Goal: Task Accomplishment & Management: Complete application form

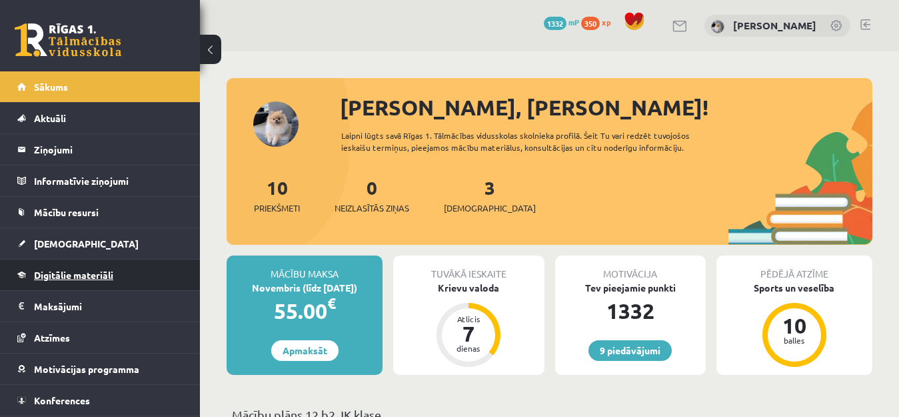
click at [77, 272] on span "Digitālie materiāli" at bounding box center [73, 275] width 79 height 12
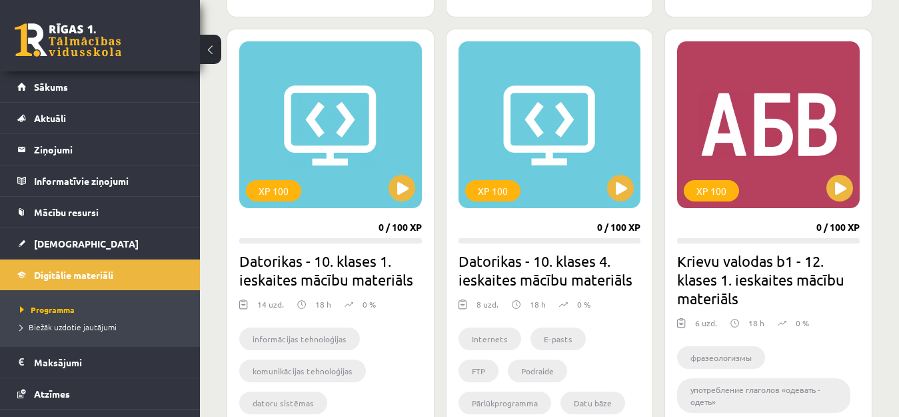
scroll to position [1214, 0]
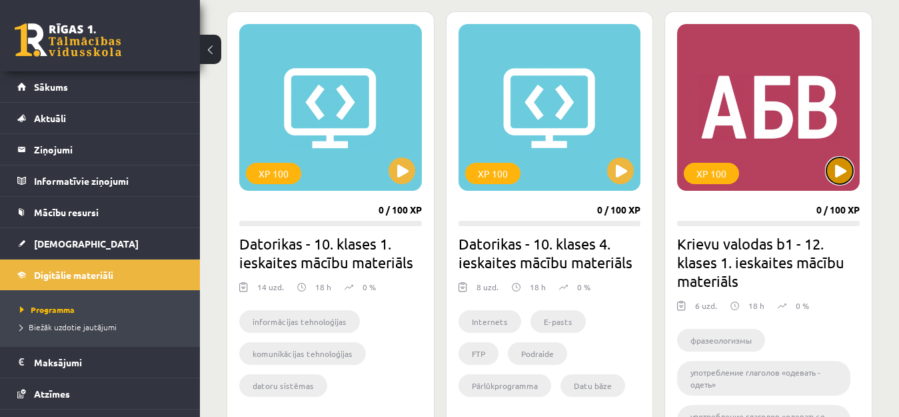
click at [842, 170] on button at bounding box center [839, 170] width 27 height 27
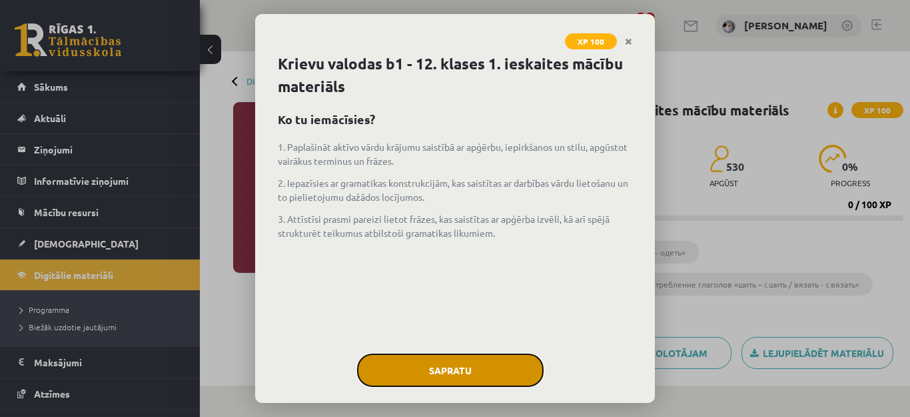
click at [427, 371] on button "Sapratu" at bounding box center [450, 369] width 187 height 33
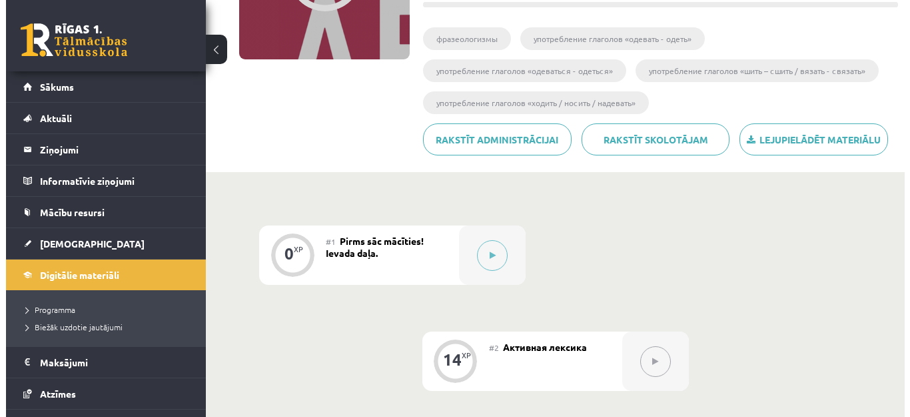
scroll to position [293, 0]
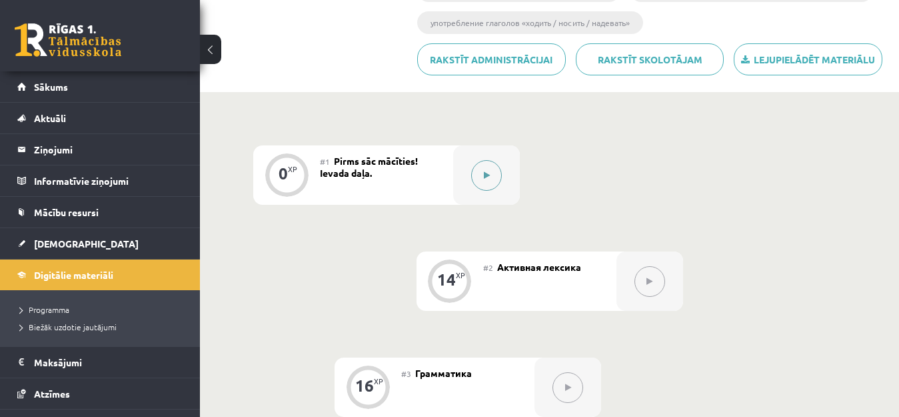
click at [486, 176] on icon at bounding box center [487, 175] width 6 height 8
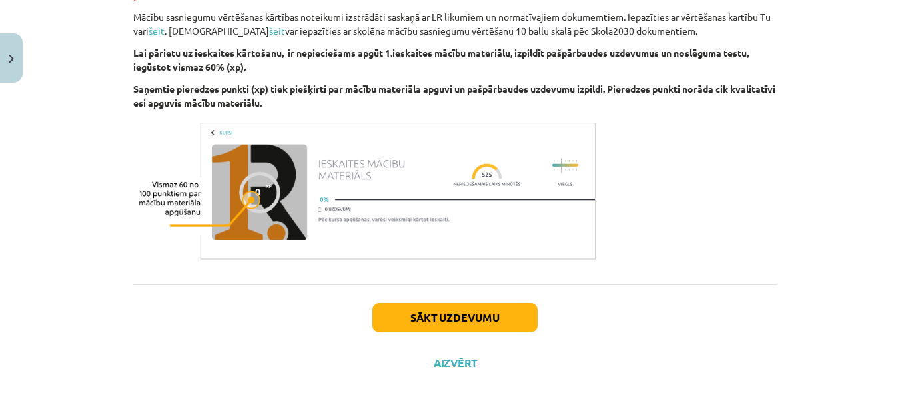
scroll to position [856, 0]
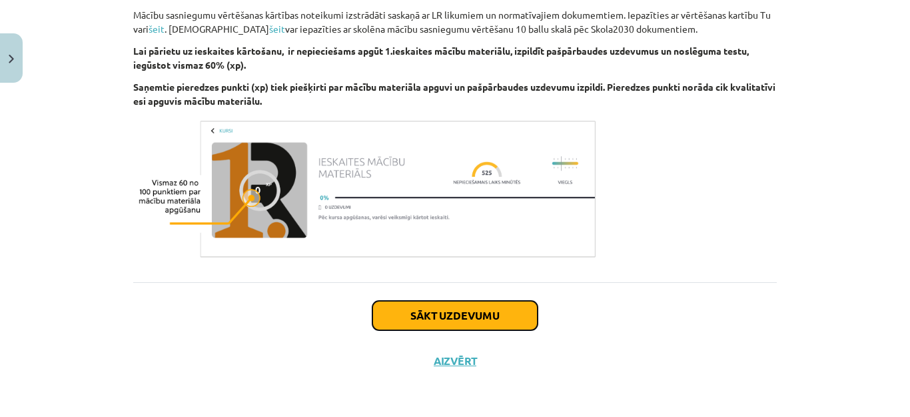
click at [463, 319] on button "Sākt uzdevumu" at bounding box center [455, 315] width 165 height 29
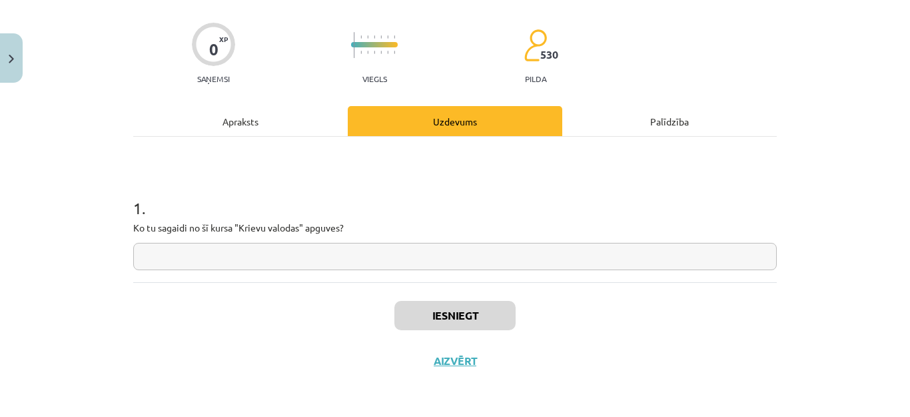
scroll to position [33, 0]
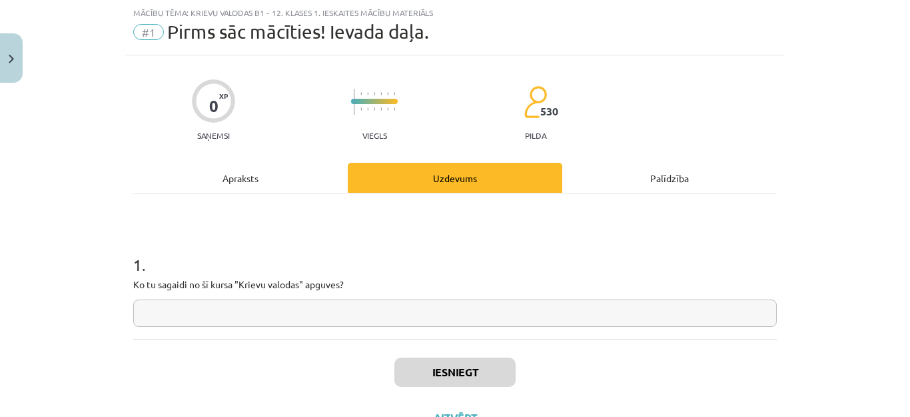
click at [455, 317] on input "text" at bounding box center [455, 312] width 644 height 27
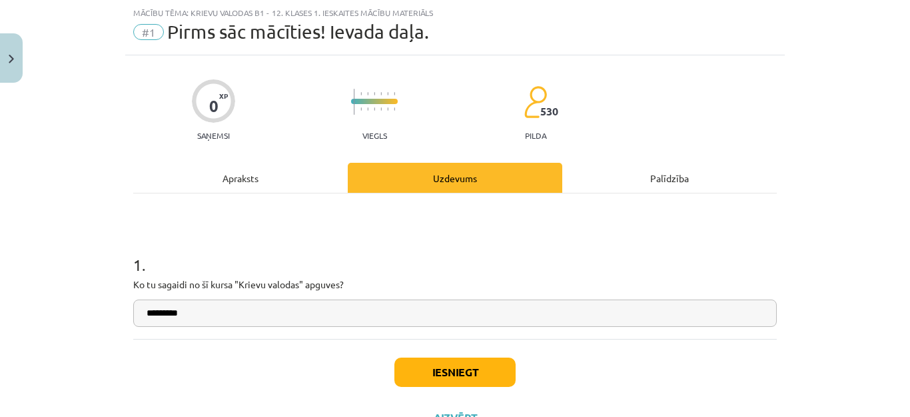
type input "*********"
click at [446, 365] on button "Iesniegt" at bounding box center [455, 371] width 121 height 29
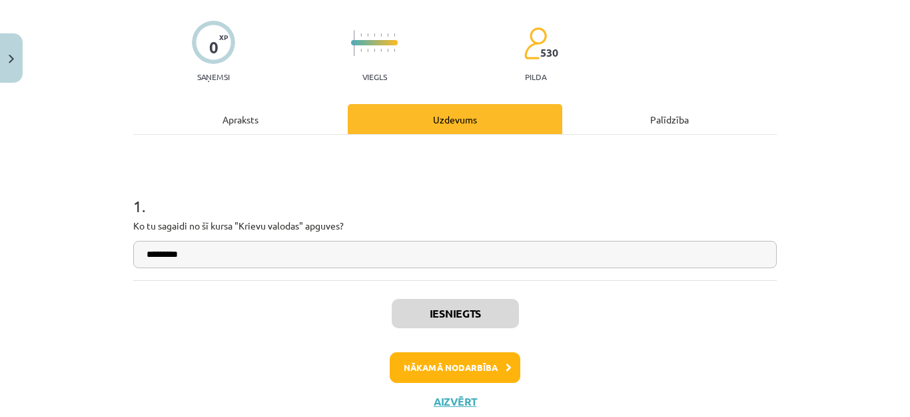
scroll to position [113, 0]
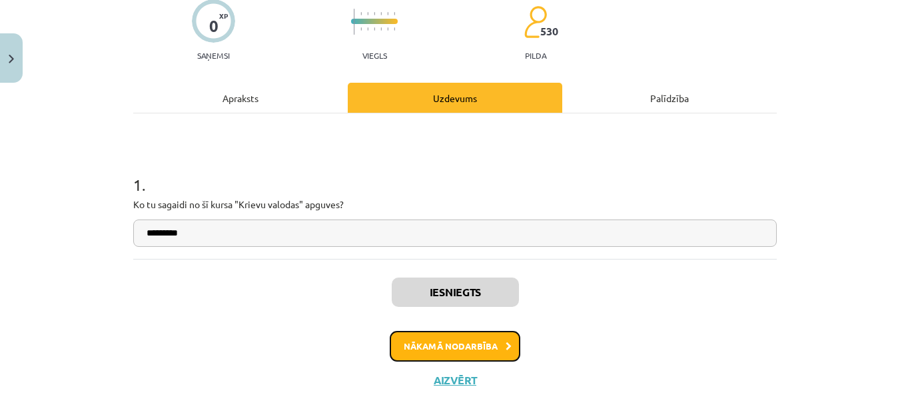
click at [440, 343] on button "Nākamā nodarbība" at bounding box center [455, 346] width 131 height 31
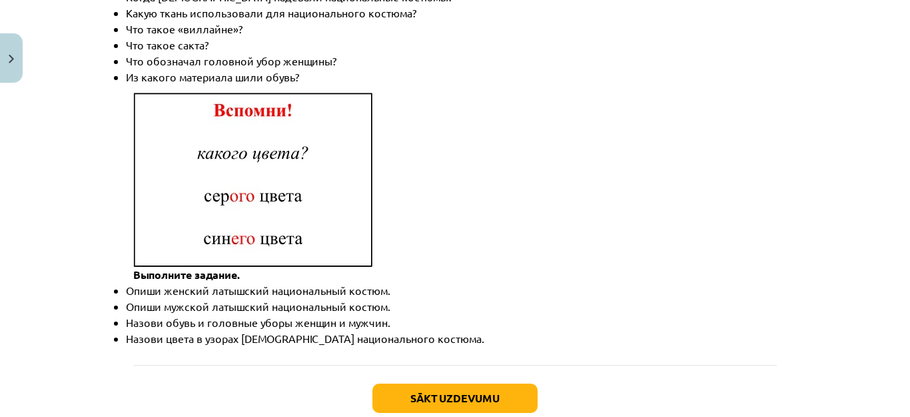
scroll to position [1980, 0]
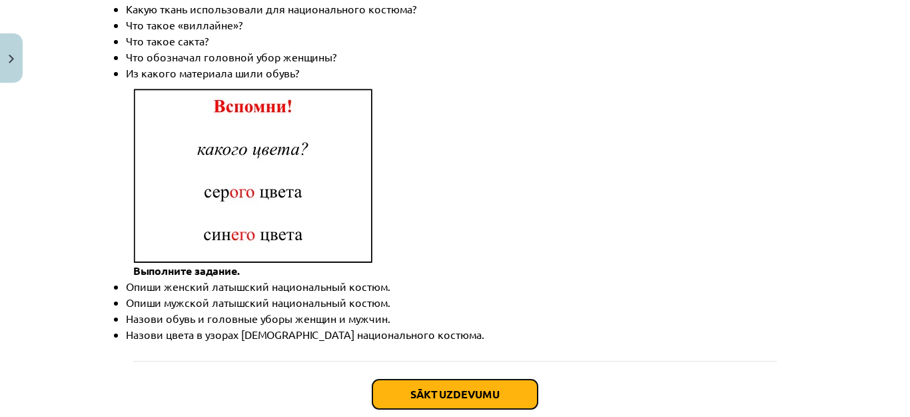
click at [425, 381] on button "Sākt uzdevumu" at bounding box center [455, 393] width 165 height 29
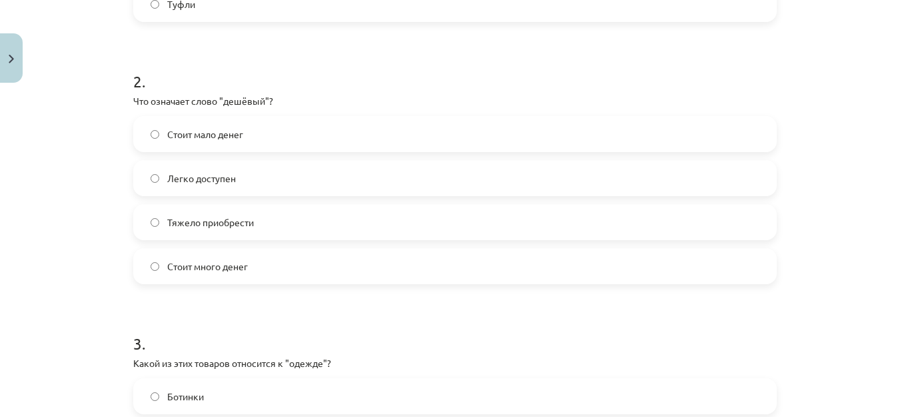
scroll to position [487, 0]
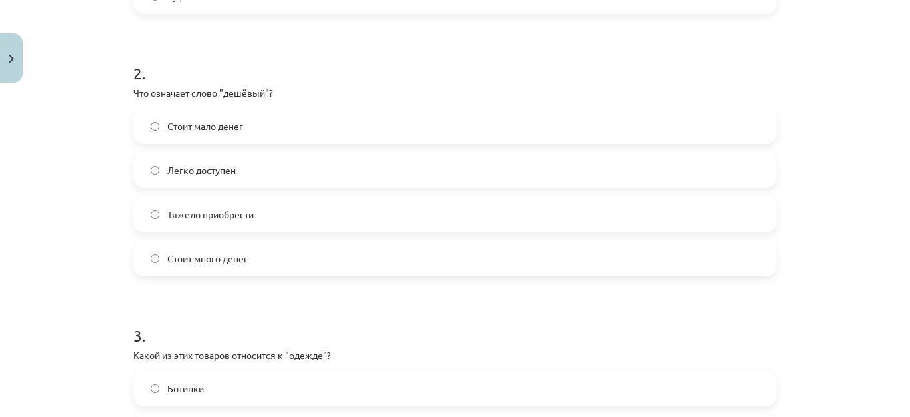
click at [207, 126] on span "Стоит мало денег" at bounding box center [205, 126] width 76 height 14
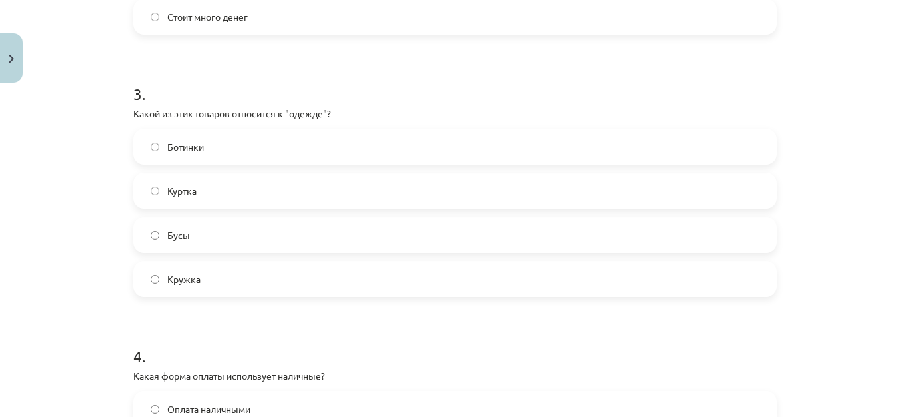
scroll to position [753, 0]
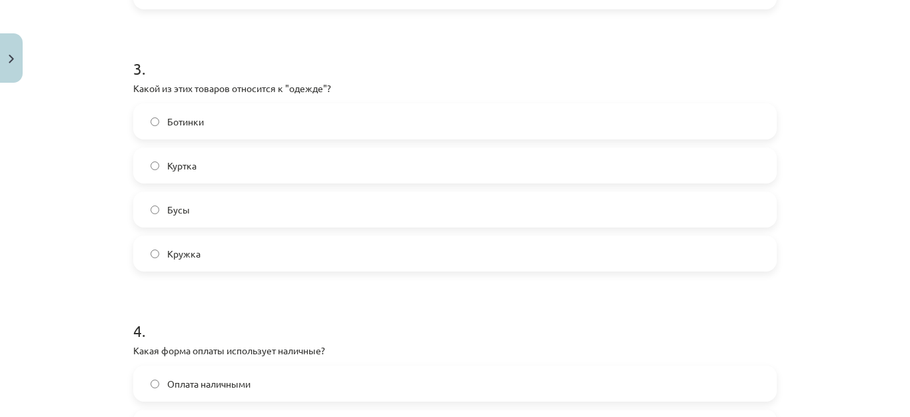
click at [187, 161] on span "Куртка" at bounding box center [181, 166] width 29 height 14
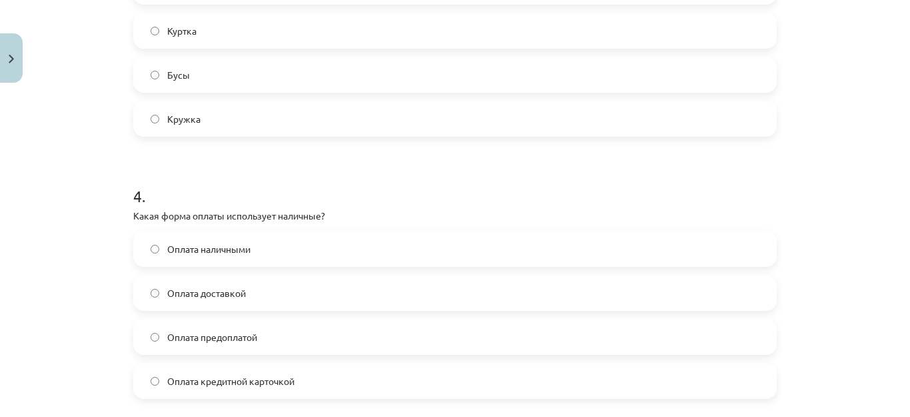
scroll to position [913, 0]
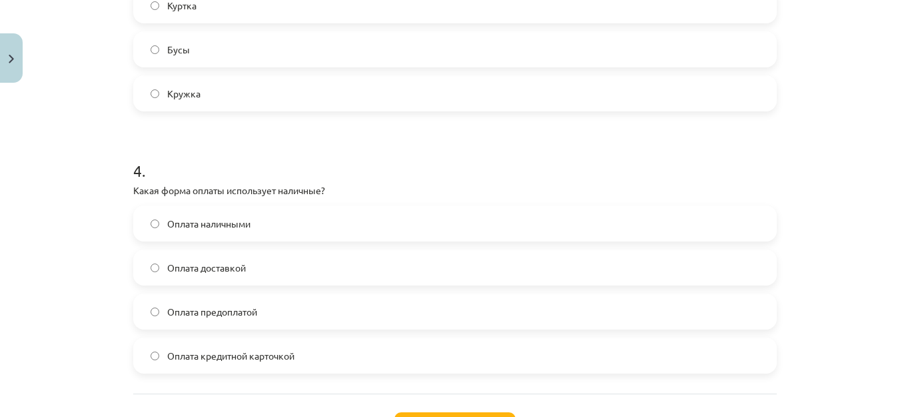
click at [173, 223] on span "Оплата наличными" at bounding box center [208, 224] width 83 height 14
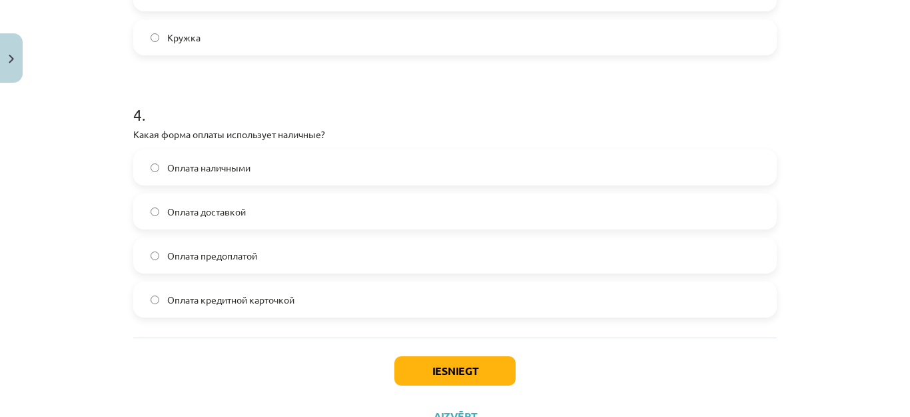
scroll to position [993, 0]
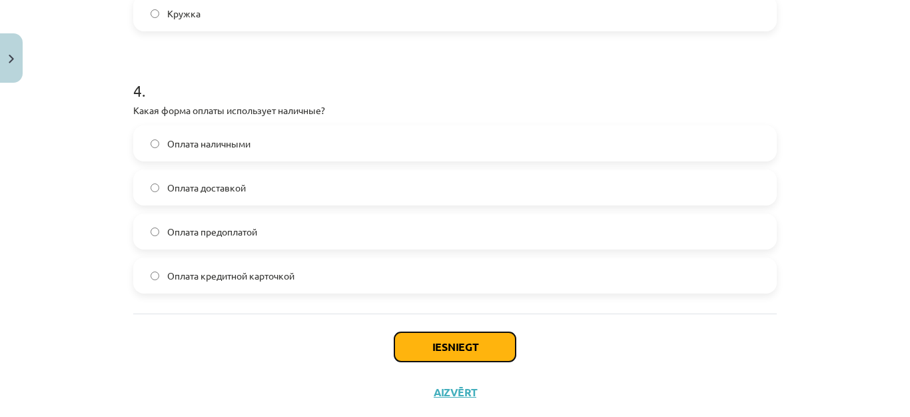
click at [429, 349] on button "Iesniegt" at bounding box center [455, 346] width 121 height 29
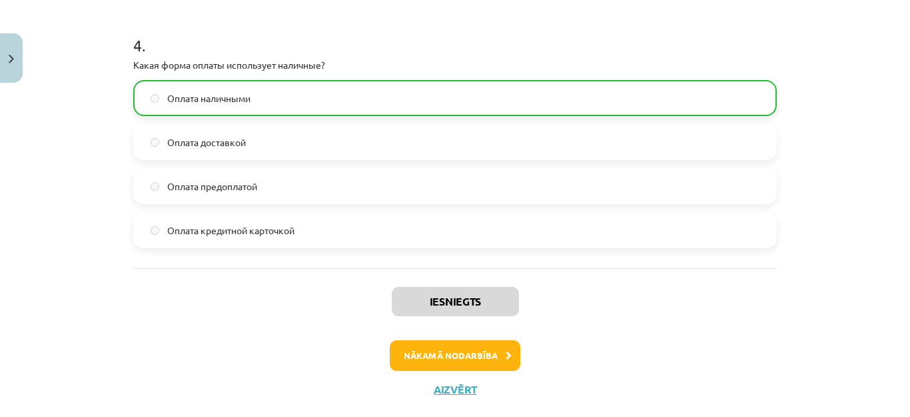
scroll to position [1067, 0]
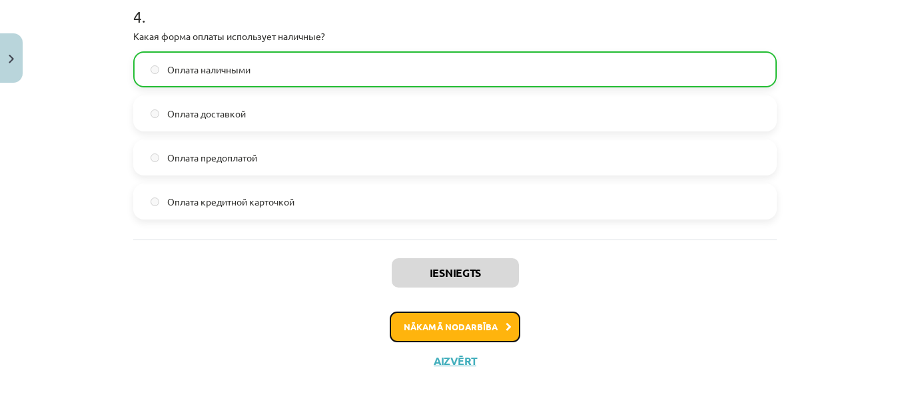
click at [497, 327] on button "Nākamā nodarbība" at bounding box center [455, 326] width 131 height 31
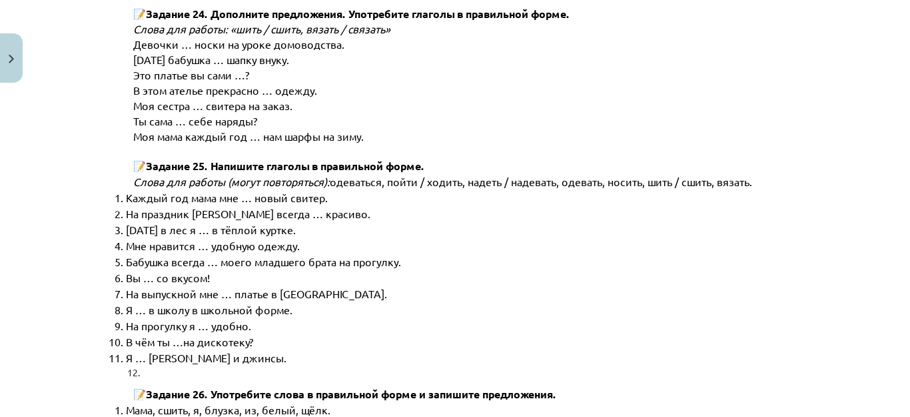
scroll to position [6926, 0]
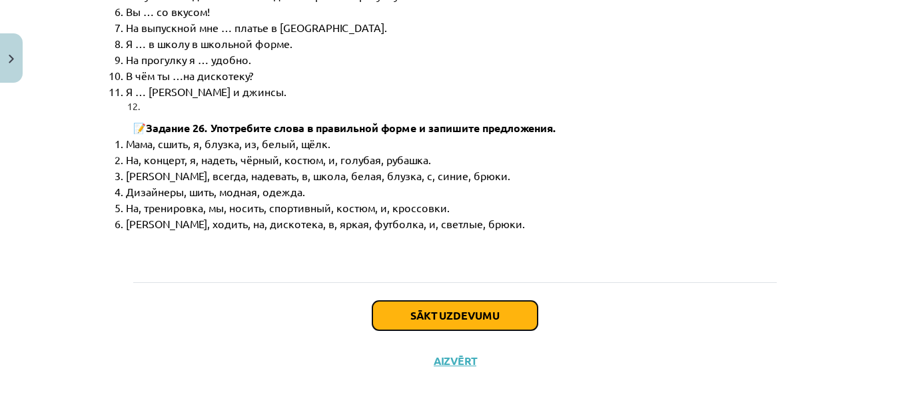
click at [465, 311] on button "Sākt uzdevumu" at bounding box center [455, 315] width 165 height 29
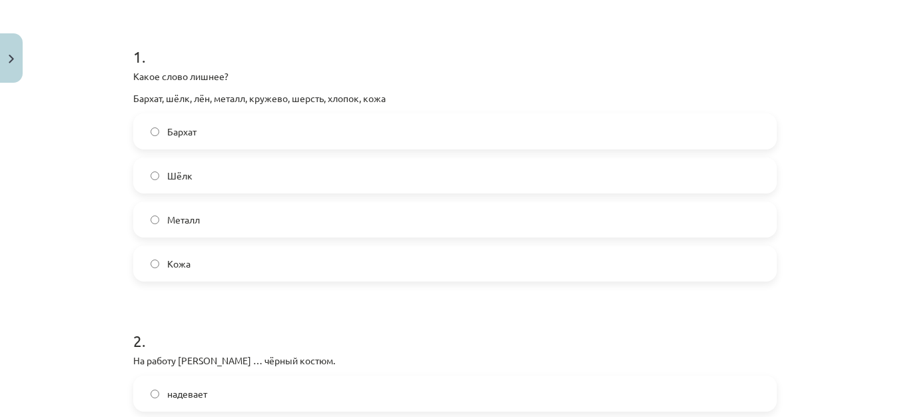
scroll to position [243, 0]
click at [399, 222] on label "Металл" at bounding box center [455, 217] width 641 height 33
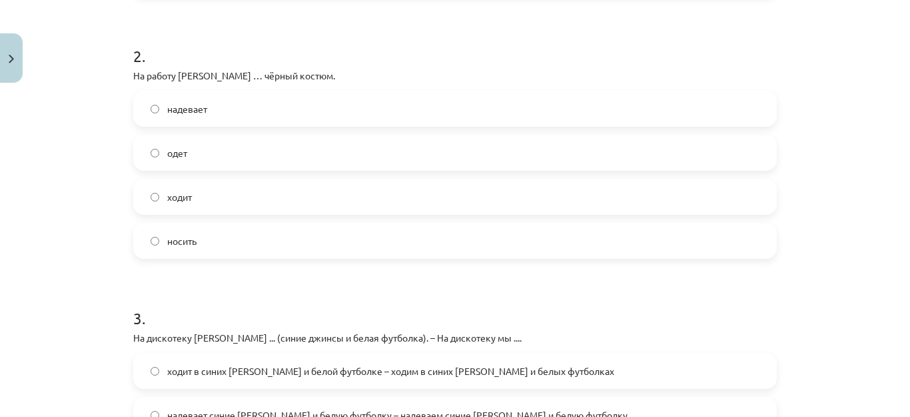
scroll to position [528, 0]
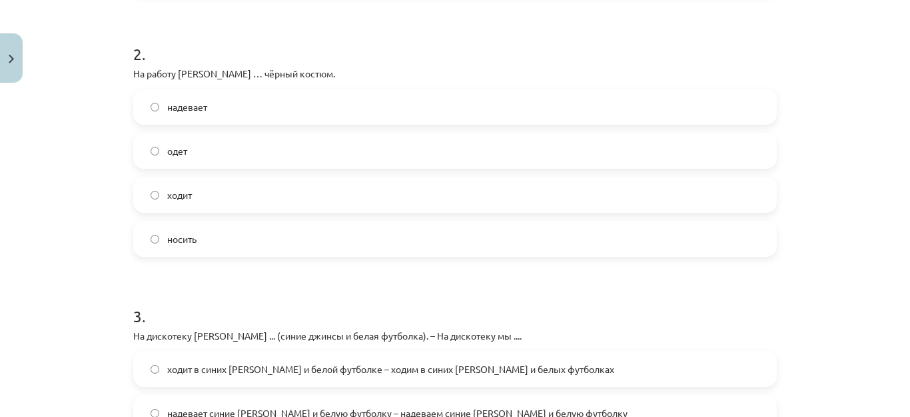
click at [197, 109] on span "надевает" at bounding box center [187, 107] width 40 height 14
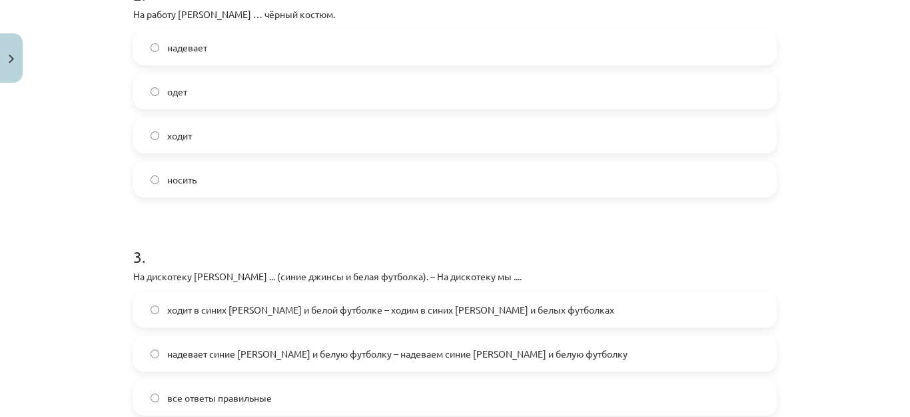
scroll to position [704, 0]
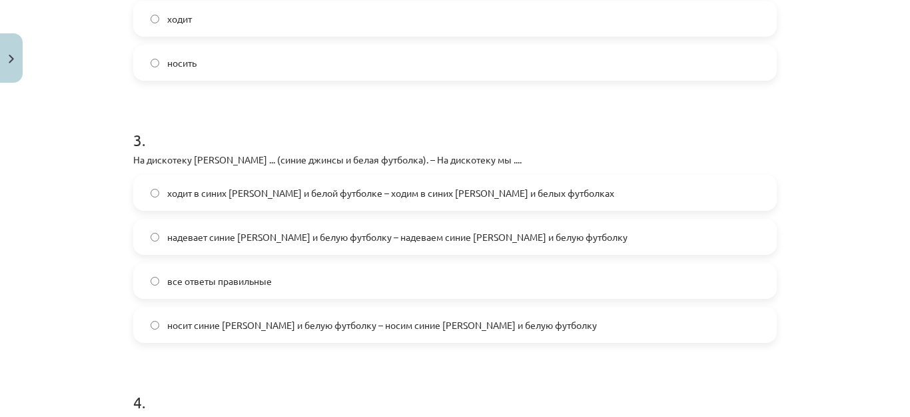
click at [155, 237] on label "надевает синие джинсы и белую футболку – надеваем синие джинсы и белую футболку" at bounding box center [455, 236] width 641 height 33
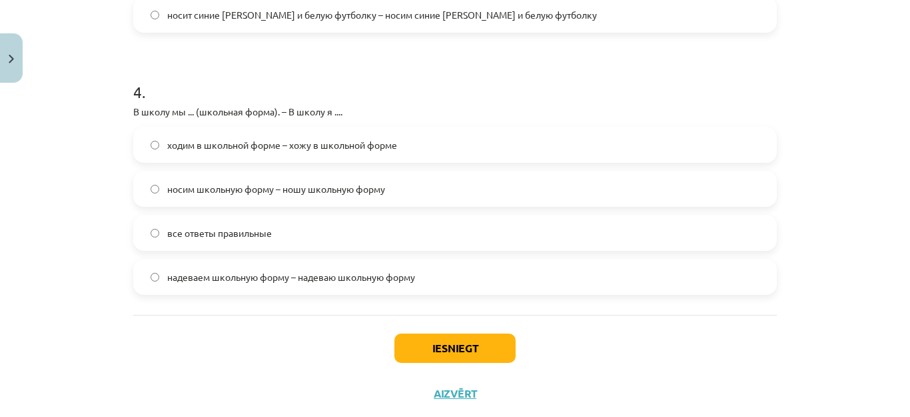
scroll to position [1018, 0]
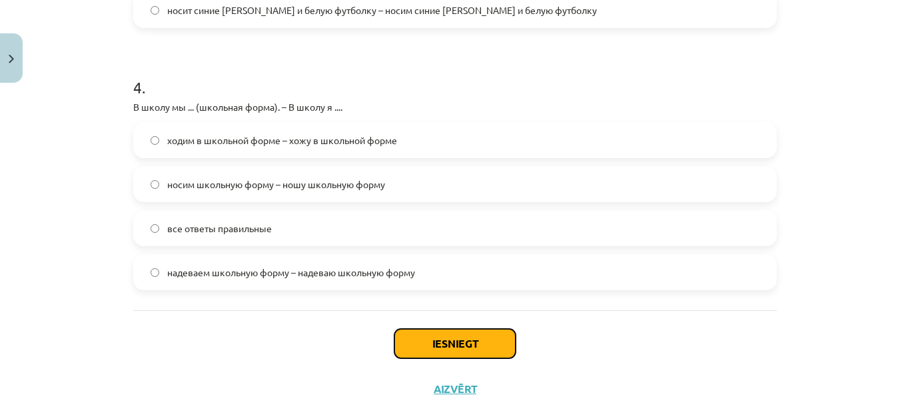
click at [445, 342] on button "Iesniegt" at bounding box center [455, 343] width 121 height 29
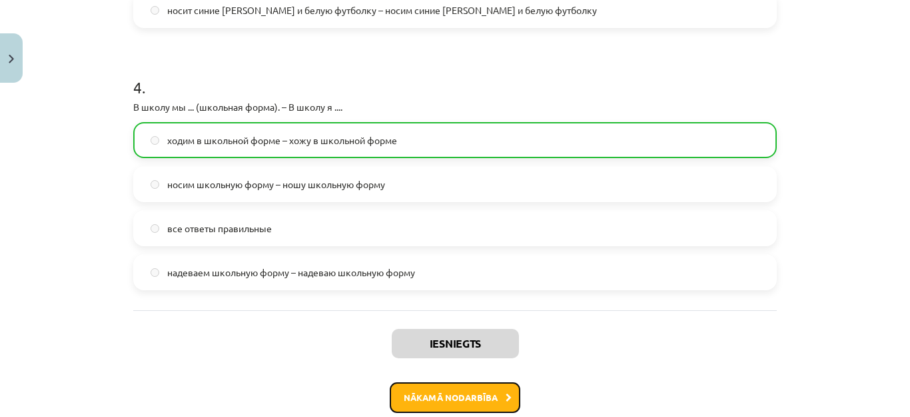
click at [483, 400] on button "Nākamā nodarbība" at bounding box center [455, 397] width 131 height 31
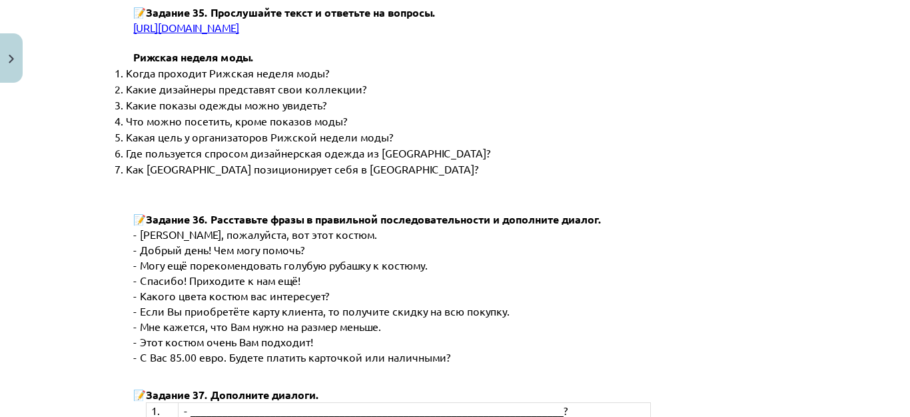
scroll to position [5225, 0]
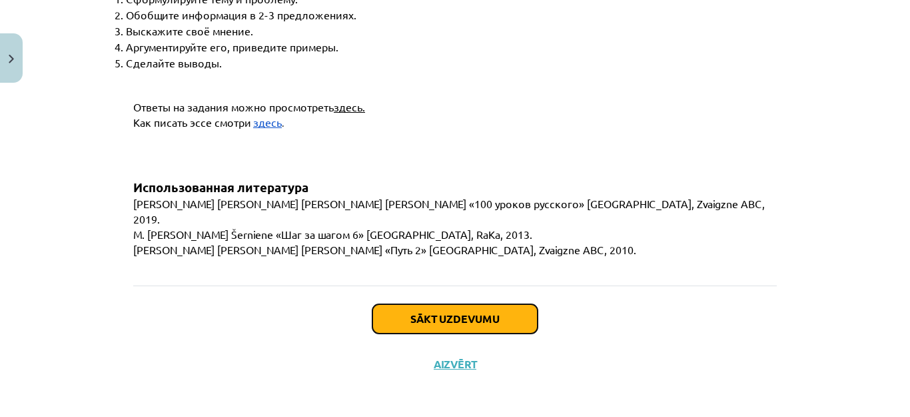
click at [481, 315] on button "Sākt uzdevumu" at bounding box center [455, 318] width 165 height 29
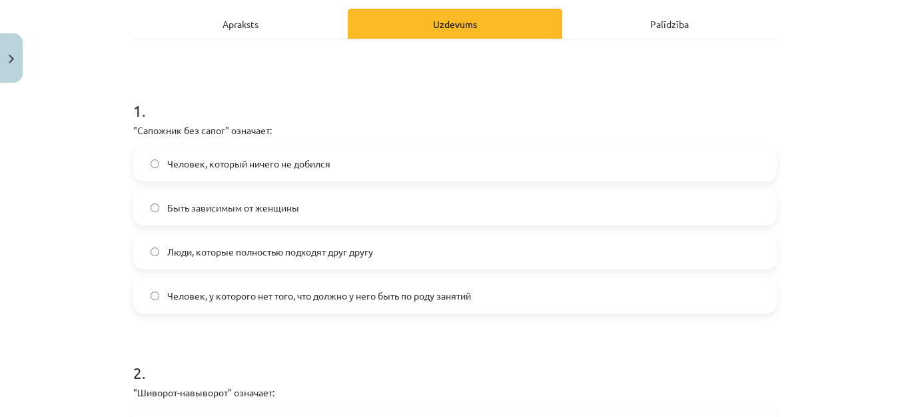
scroll to position [193, 0]
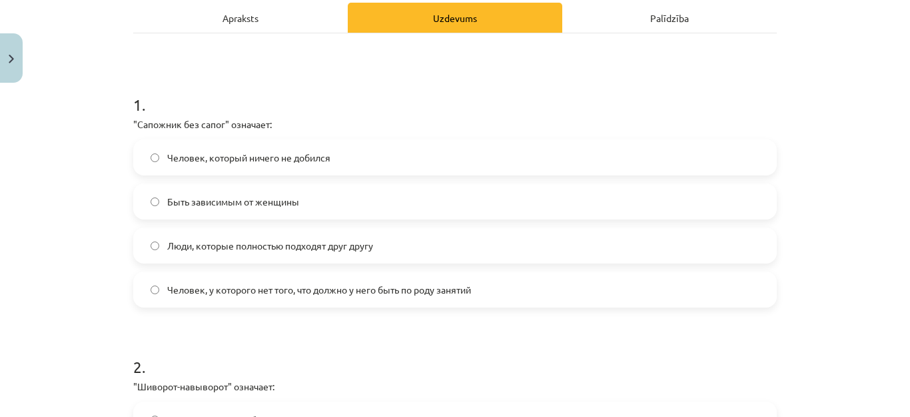
click at [341, 287] on span "Человек, у которого нет того, что должно у него быть по роду занятий" at bounding box center [319, 290] width 304 height 14
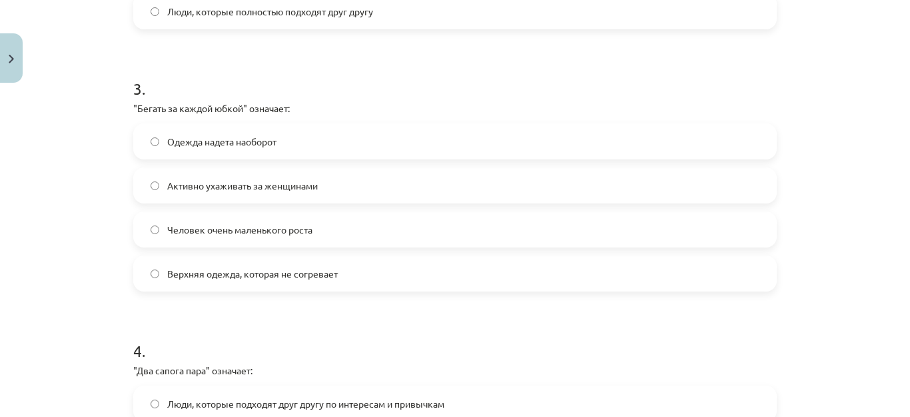
scroll to position [753, 0]
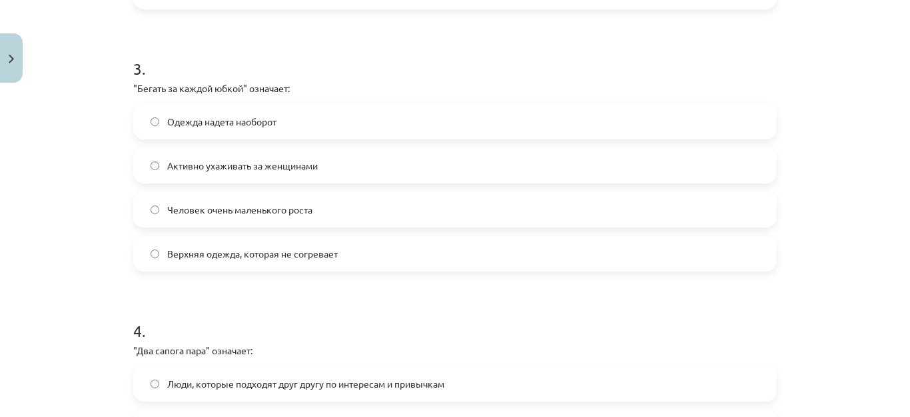
click at [264, 169] on span "Активно ухаживать за женщинами" at bounding box center [242, 166] width 151 height 14
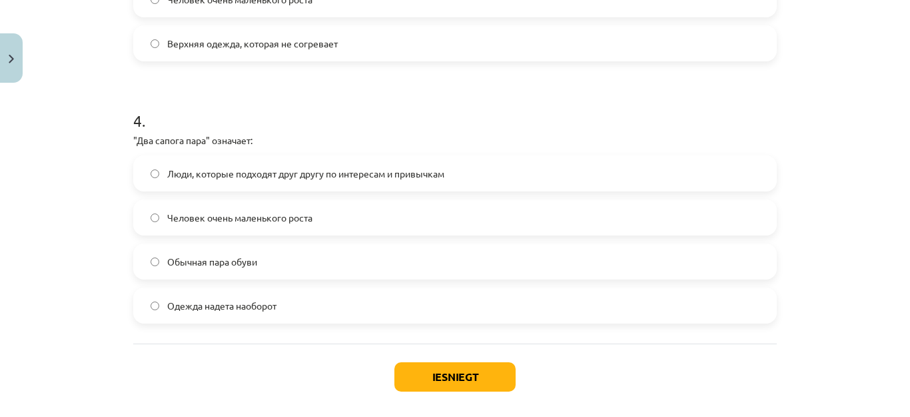
scroll to position [966, 0]
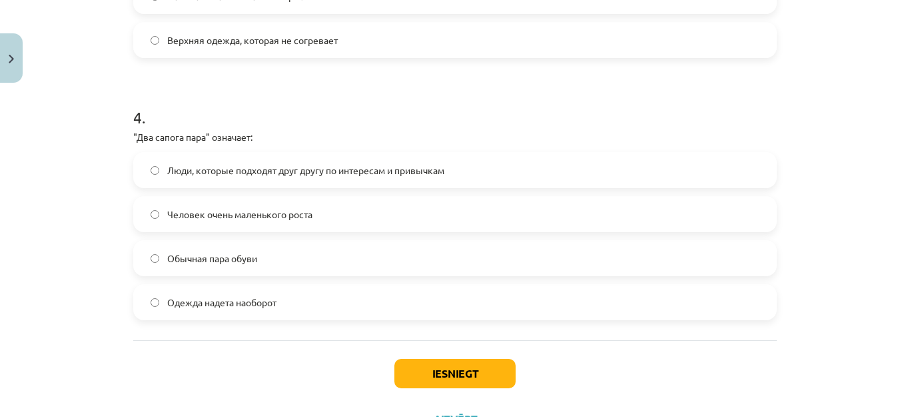
click at [430, 171] on span "Люди, которые подходят друг другу по интересам и привычкам" at bounding box center [305, 170] width 277 height 14
click at [423, 376] on button "Iesniegt" at bounding box center [455, 373] width 121 height 29
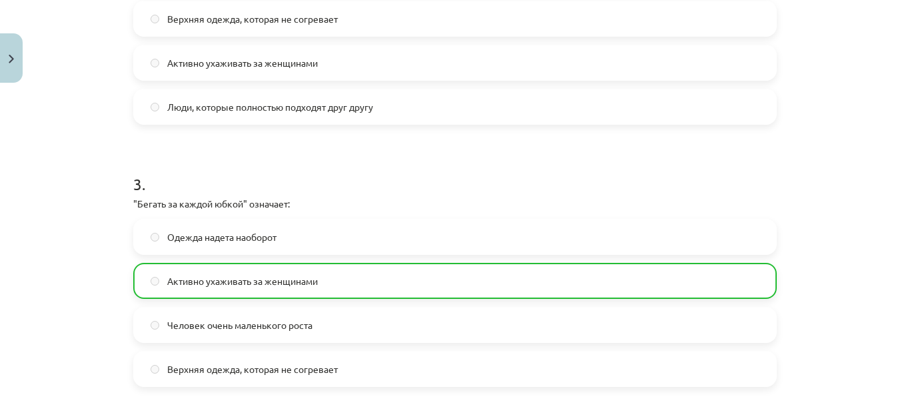
scroll to position [1002, 0]
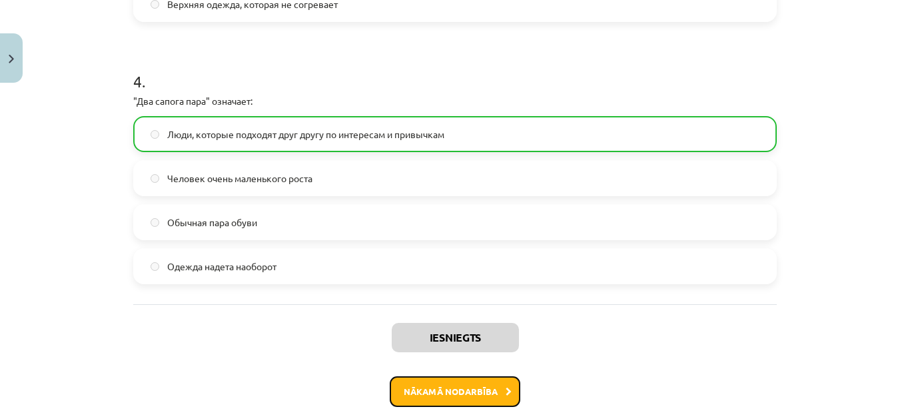
click at [448, 399] on button "Nākamā nodarbība" at bounding box center [455, 391] width 131 height 31
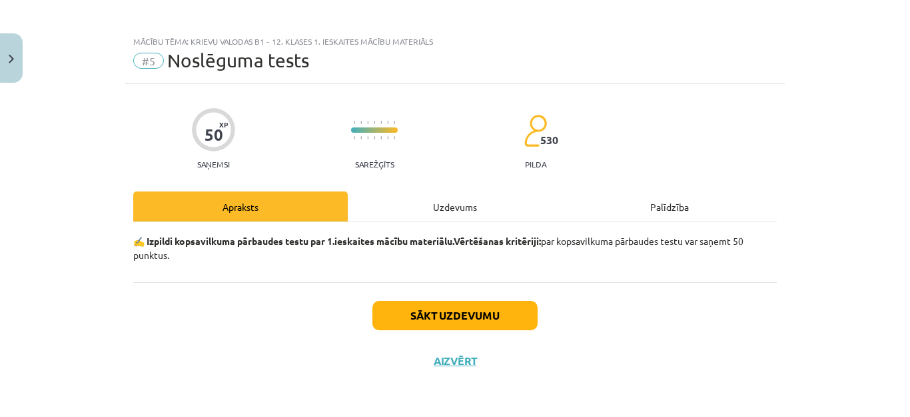
scroll to position [5, 0]
click at [462, 315] on button "Sākt uzdevumu" at bounding box center [455, 315] width 165 height 29
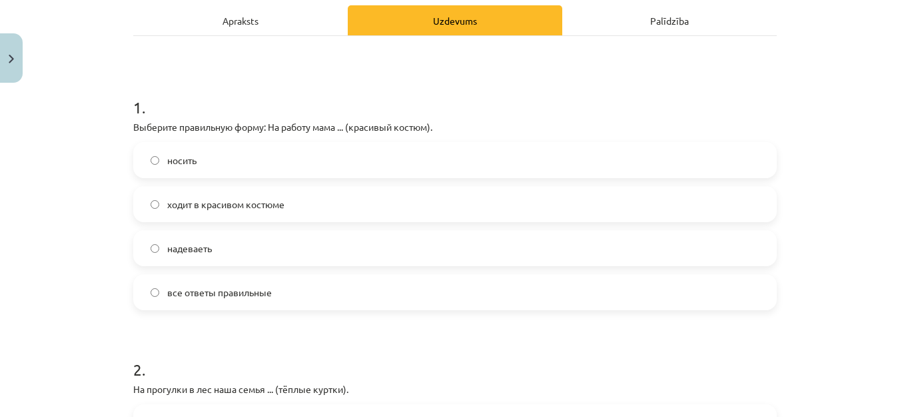
scroll to position [191, 0]
click at [253, 199] on span "ходит в красивом костюме" at bounding box center [225, 204] width 117 height 14
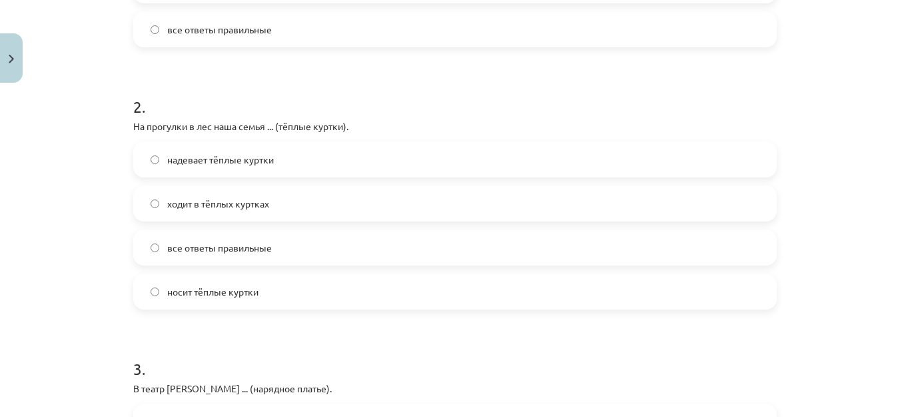
scroll to position [458, 0]
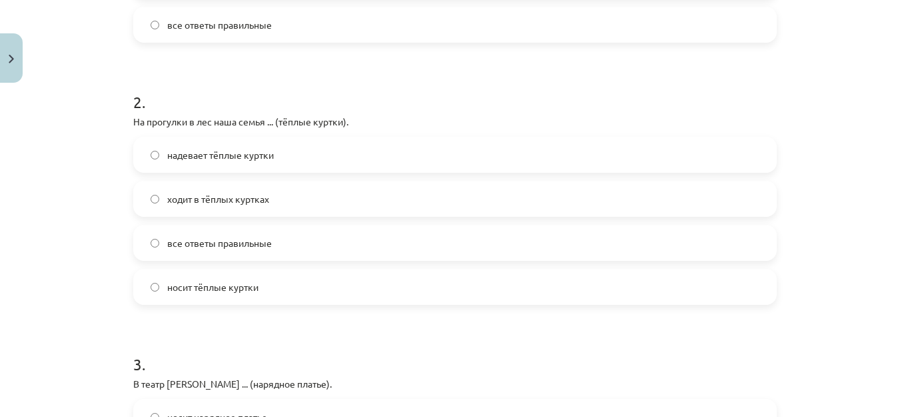
click at [210, 199] on span "ходит в тёплых куртках" at bounding box center [218, 199] width 102 height 14
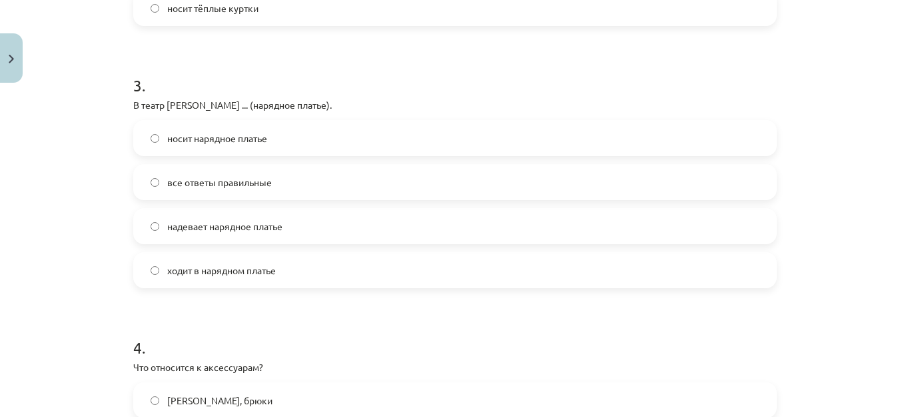
scroll to position [751, 0]
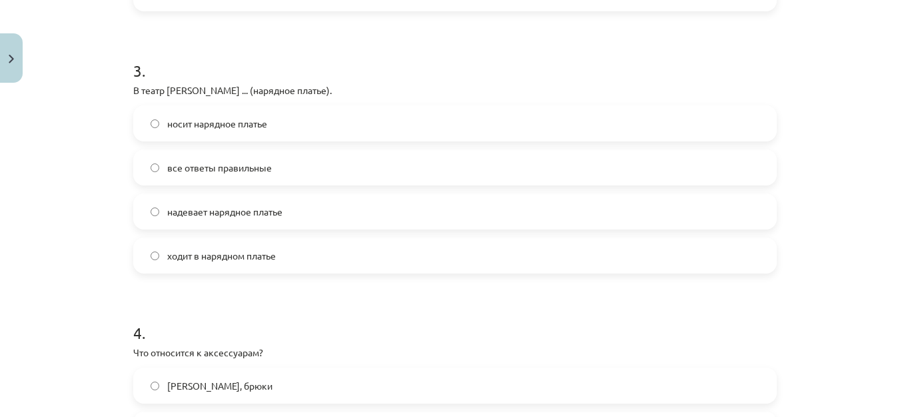
click at [303, 221] on label "надевает нарядное платье" at bounding box center [455, 211] width 641 height 33
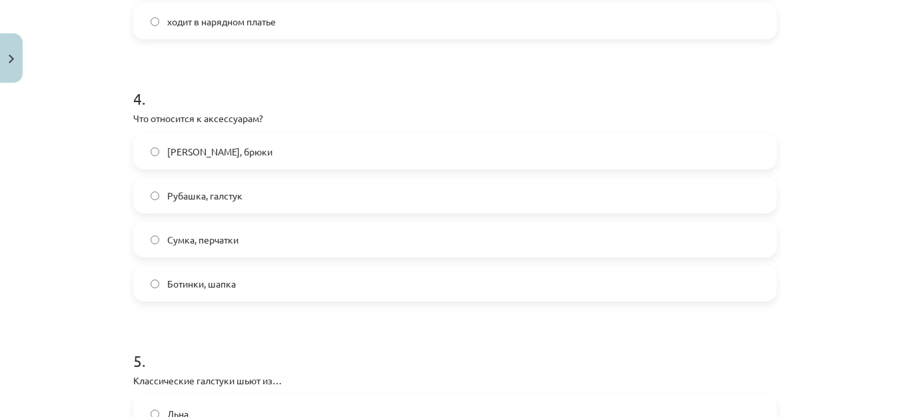
scroll to position [991, 0]
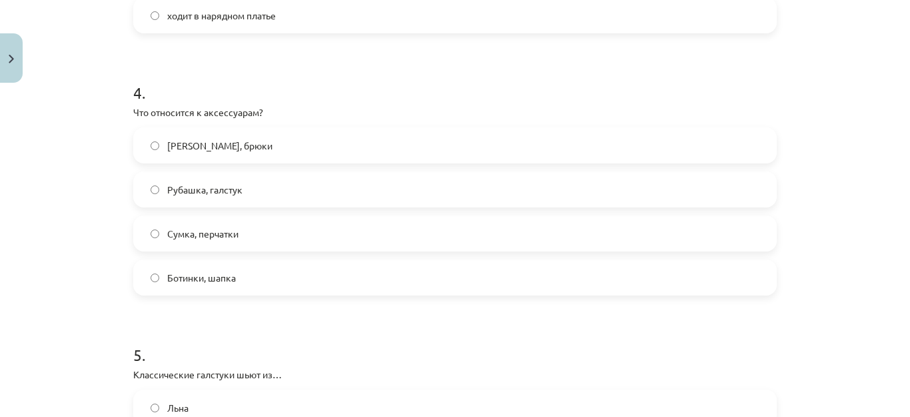
click at [646, 243] on label "Сумка, перчатки" at bounding box center [455, 233] width 641 height 33
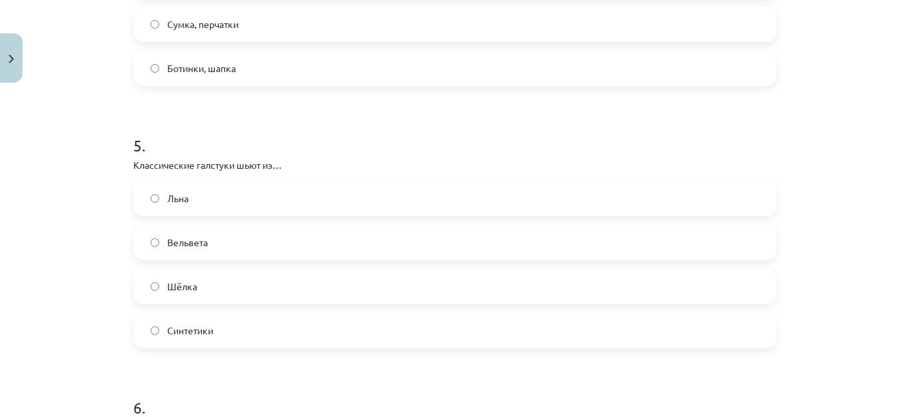
scroll to position [1231, 0]
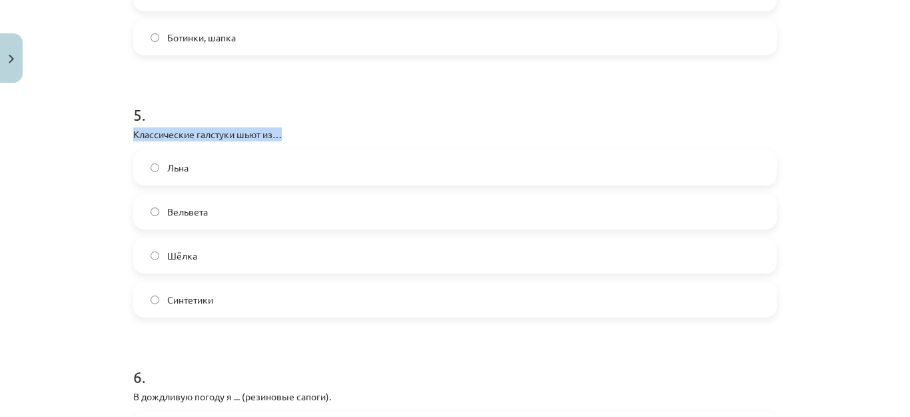
drag, startPoint x: 127, startPoint y: 134, endPoint x: 285, endPoint y: 136, distance: 158.0
click at [285, 136] on p "Классические галстуки шьют из…" at bounding box center [455, 134] width 644 height 14
copy p "Классические галстуки шьют из…"
click at [199, 255] on label "Шёлка" at bounding box center [455, 255] width 641 height 33
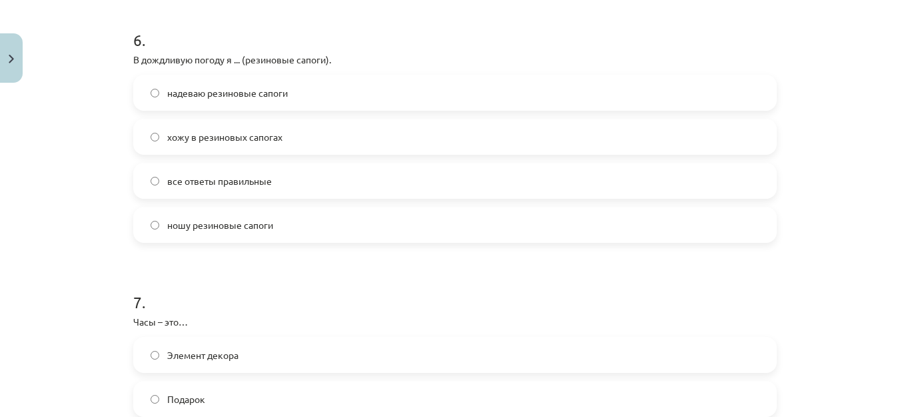
scroll to position [1572, 0]
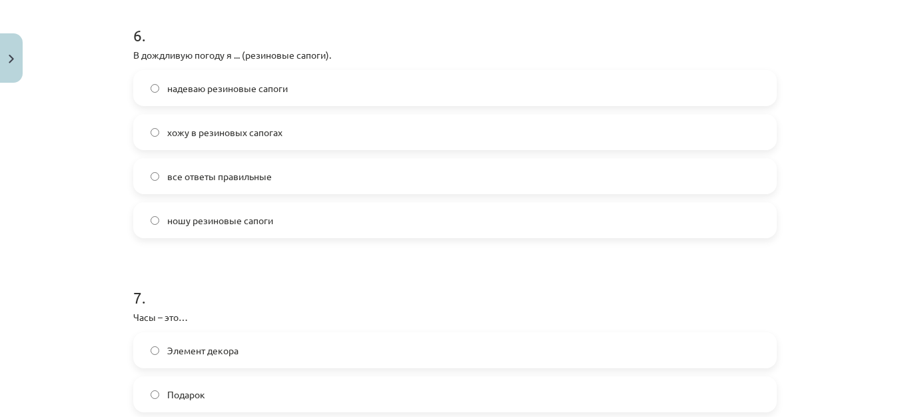
click at [261, 91] on span "надеваю резиновые сапоги" at bounding box center [227, 88] width 121 height 14
click at [253, 131] on span "хожу в резиновых сапогах" at bounding box center [224, 132] width 115 height 14
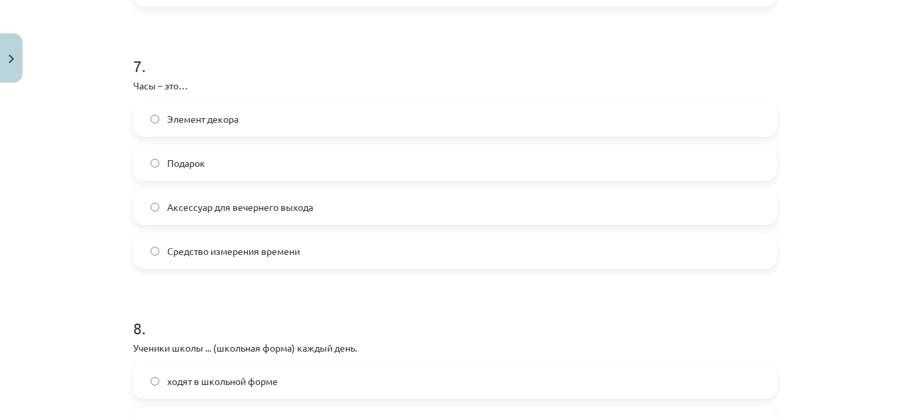
scroll to position [1812, 0]
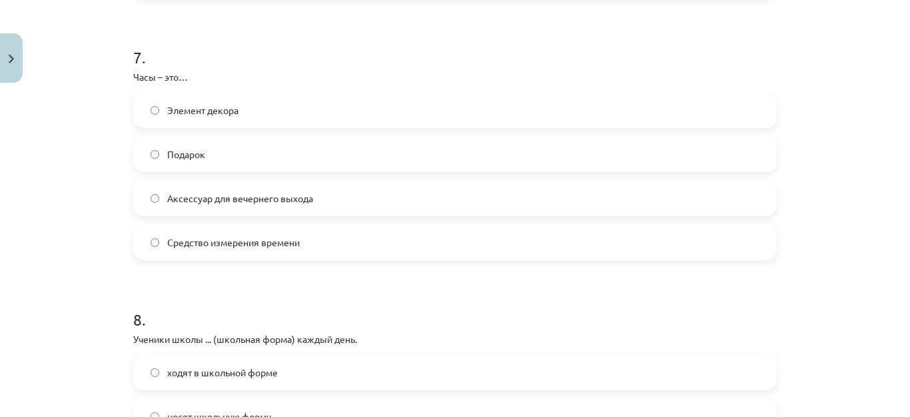
click at [254, 244] on span "Средство измерения времени" at bounding box center [233, 242] width 133 height 14
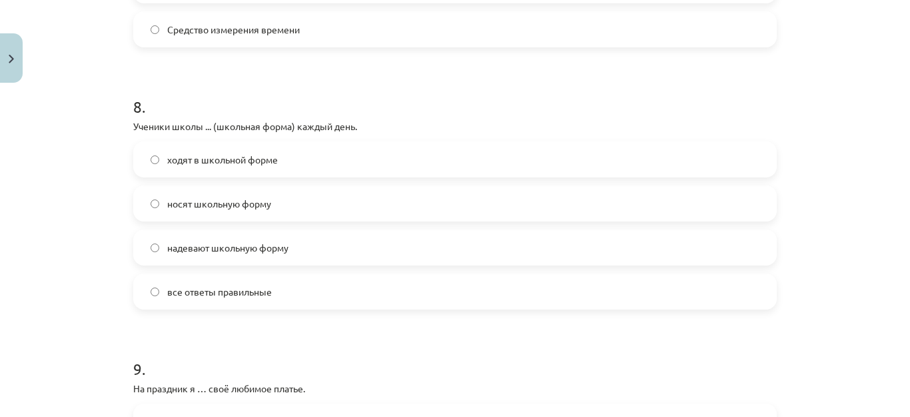
scroll to position [2052, 0]
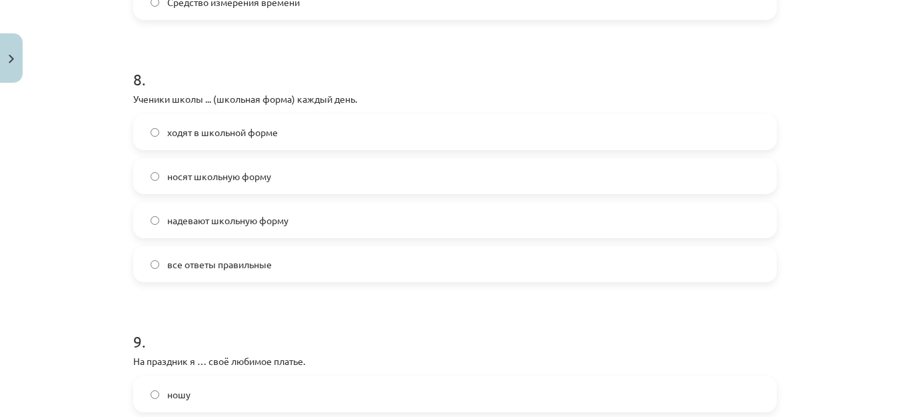
click at [223, 132] on span "ходят в школьной форме" at bounding box center [222, 132] width 111 height 14
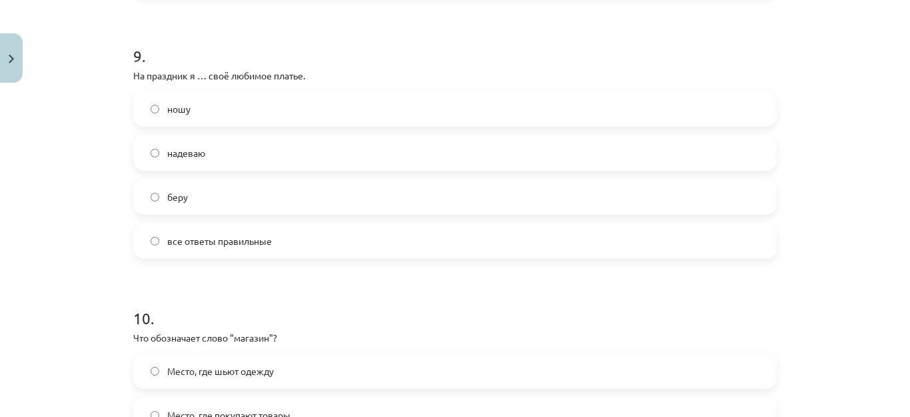
scroll to position [2345, 0]
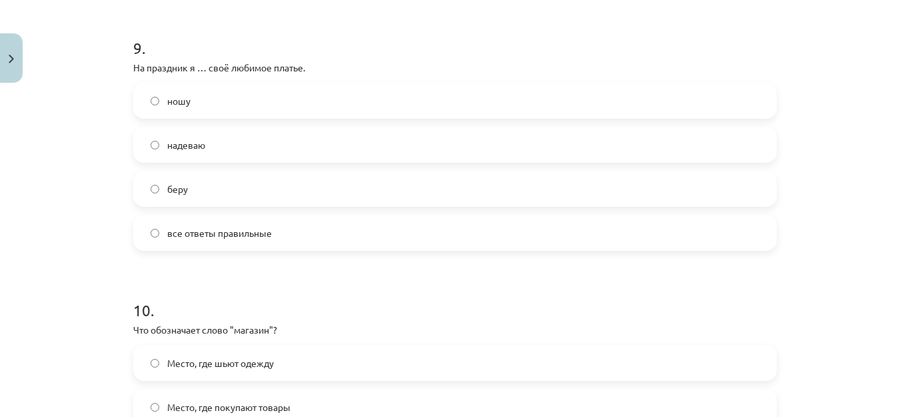
click at [220, 137] on label "надеваю" at bounding box center [455, 144] width 641 height 33
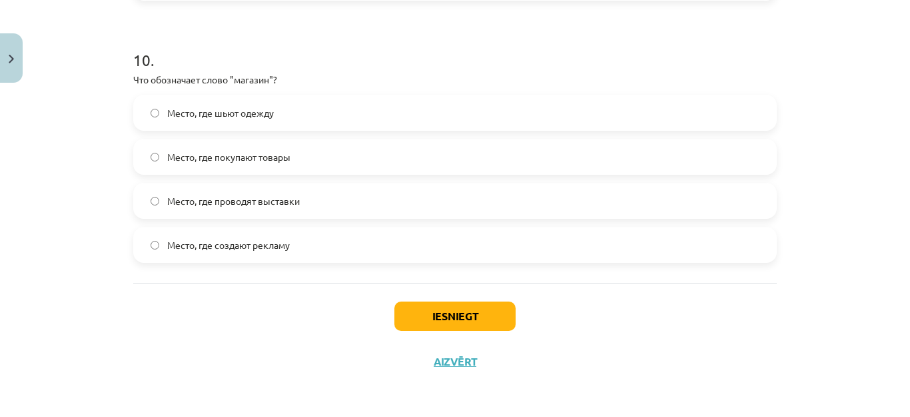
scroll to position [2596, 0]
click at [253, 157] on span "Место, где покупают товары" at bounding box center [228, 156] width 123 height 14
click at [419, 314] on button "Iesniegt" at bounding box center [455, 315] width 121 height 29
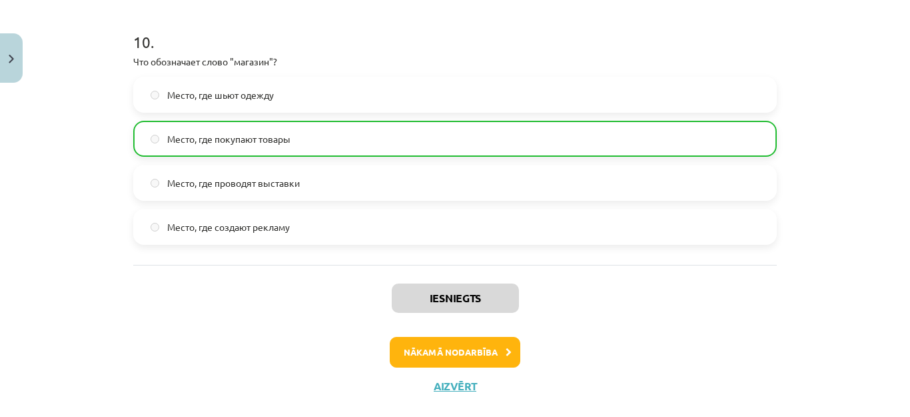
scroll to position [2623, 0]
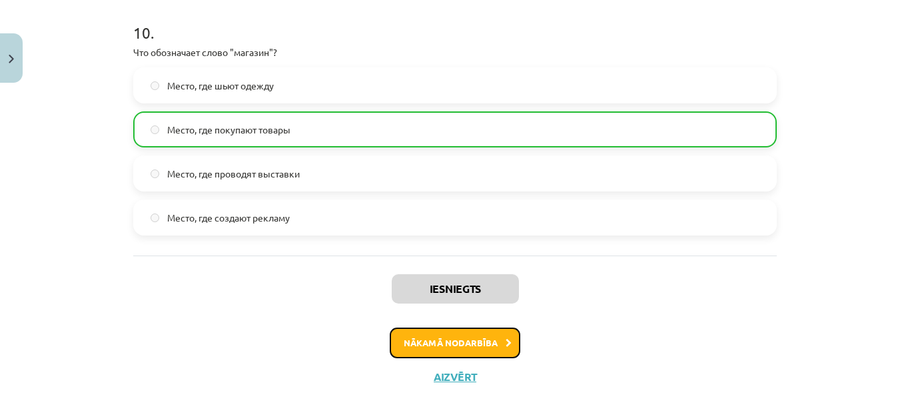
click at [444, 340] on button "Nākamā nodarbība" at bounding box center [455, 342] width 131 height 31
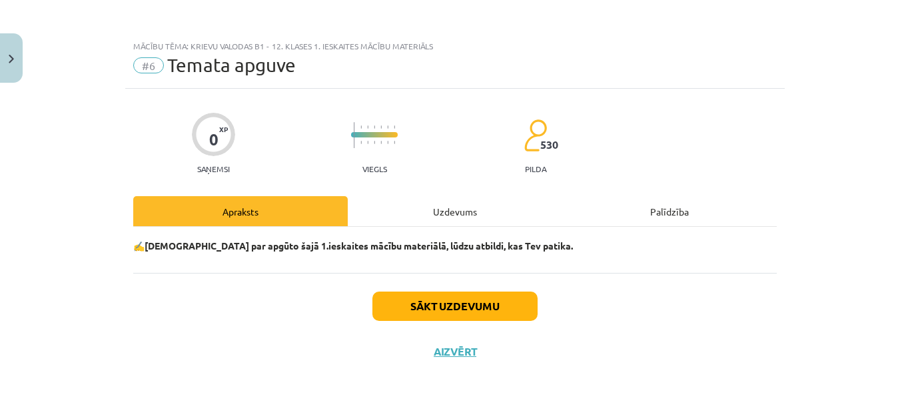
scroll to position [0, 0]
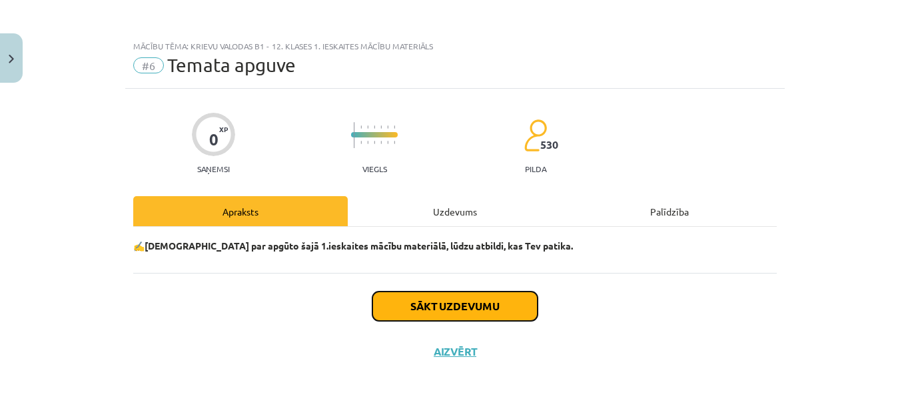
click at [444, 312] on button "Sākt uzdevumu" at bounding box center [455, 305] width 165 height 29
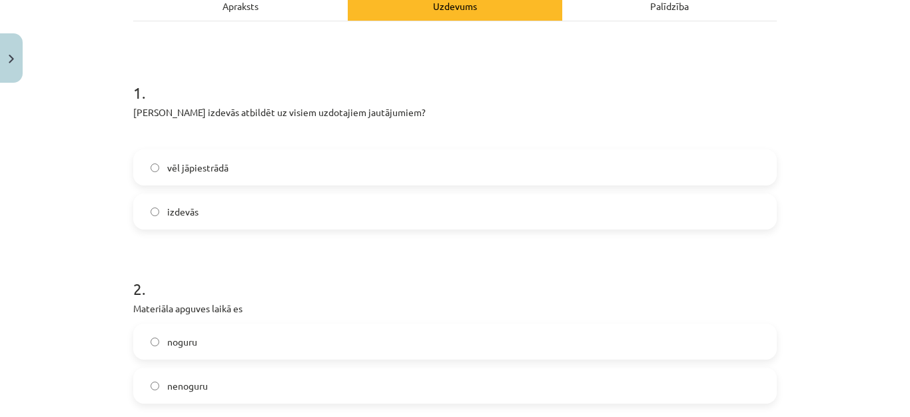
scroll to position [213, 0]
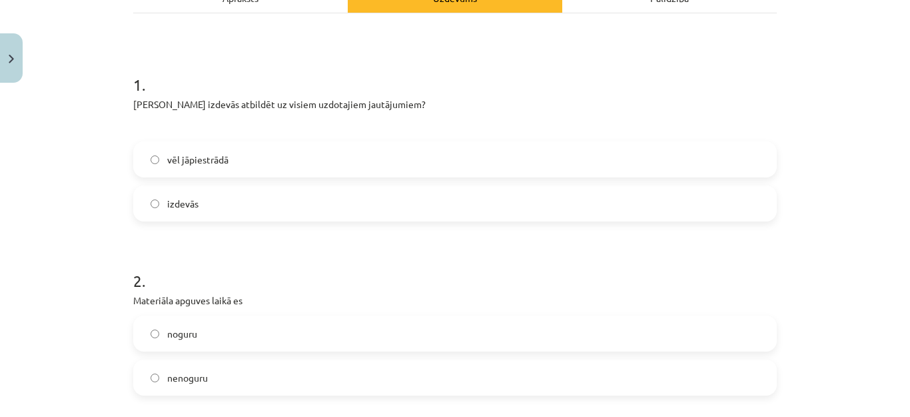
click at [235, 211] on label "izdevās" at bounding box center [455, 203] width 641 height 33
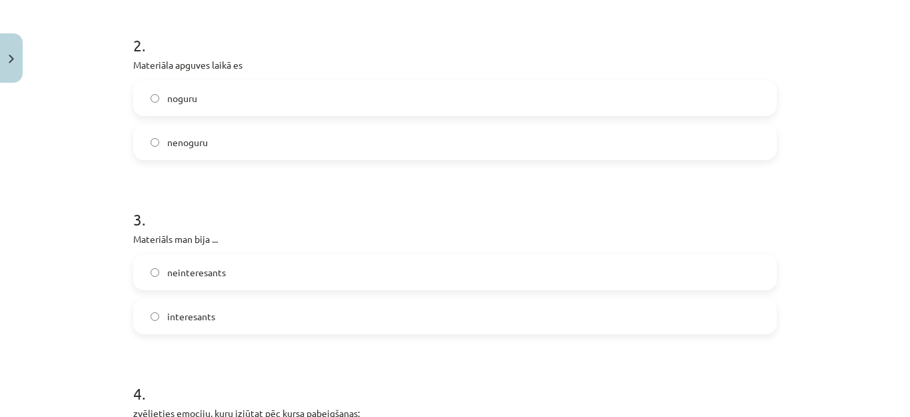
scroll to position [480, 0]
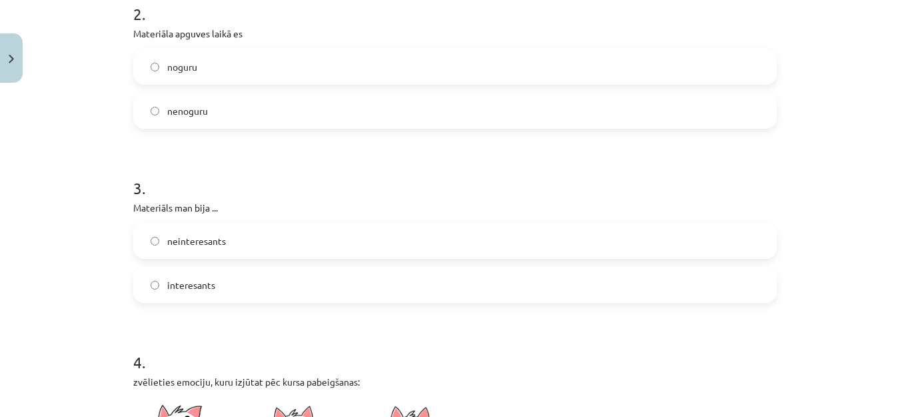
click at [365, 96] on label "nenoguru" at bounding box center [455, 110] width 641 height 33
click at [210, 272] on label "interesants" at bounding box center [455, 284] width 641 height 33
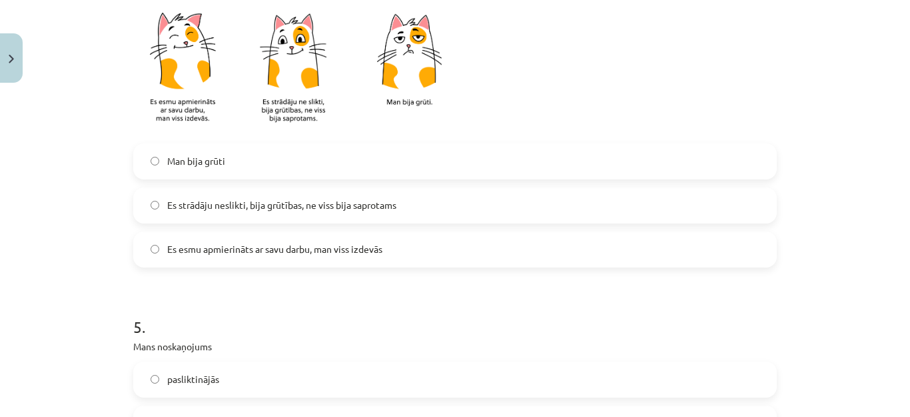
scroll to position [880, 0]
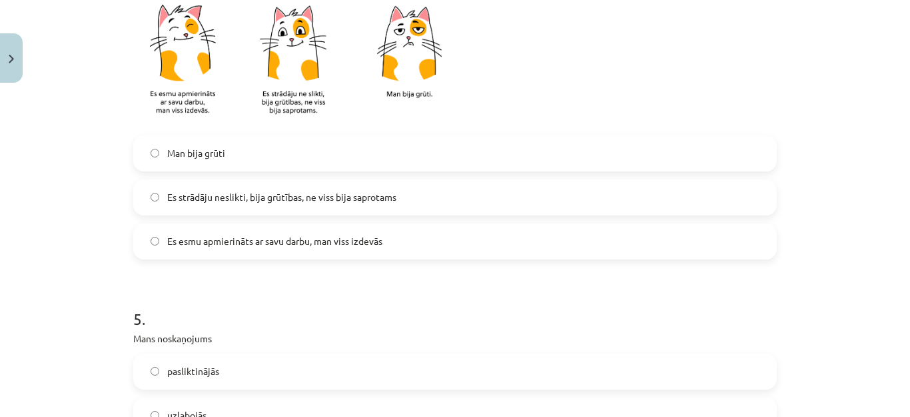
click at [303, 245] on span "Es esmu apmierināts ar savu darbu, man viss izdevās" at bounding box center [274, 241] width 215 height 14
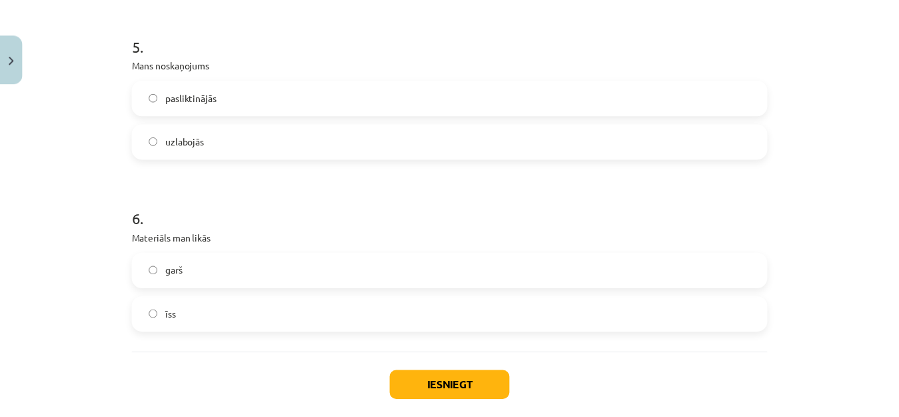
scroll to position [1173, 0]
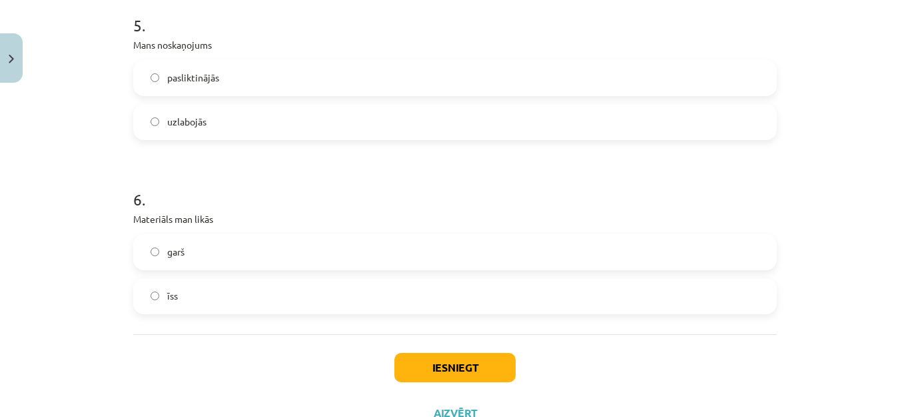
click at [433, 118] on label "uzlabojās" at bounding box center [455, 121] width 641 height 33
click at [224, 253] on label "garš" at bounding box center [455, 251] width 641 height 33
click at [429, 371] on button "Iesniegt" at bounding box center [455, 367] width 121 height 29
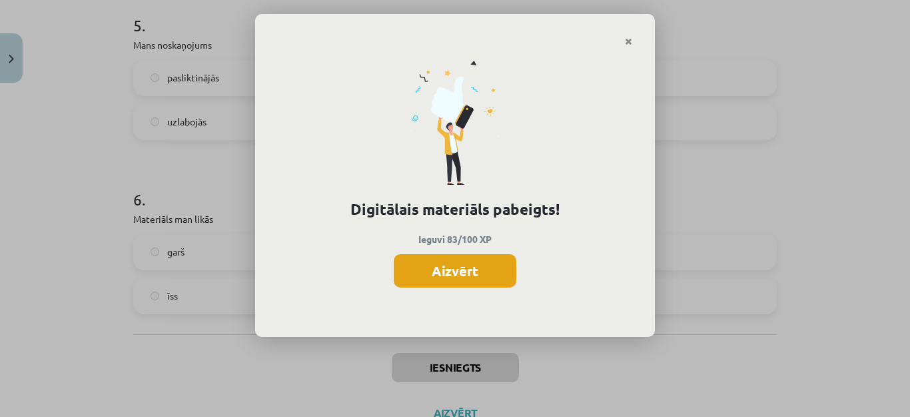
click at [484, 275] on button "Aizvērt" at bounding box center [455, 270] width 123 height 33
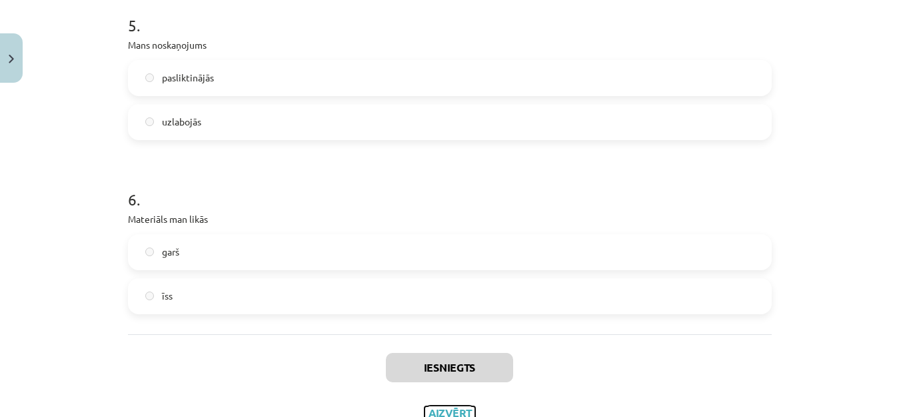
click at [438, 406] on button "Aizvērt" at bounding box center [450, 412] width 51 height 13
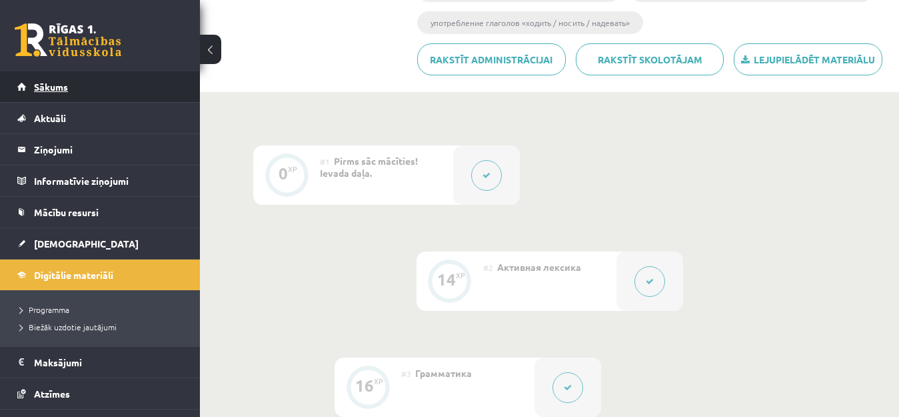
click at [67, 88] on span "Sākums" at bounding box center [51, 87] width 34 height 12
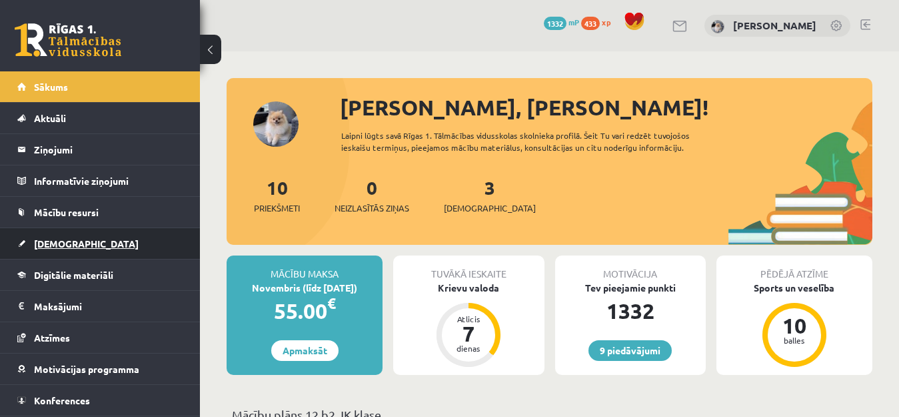
click at [68, 248] on span "[DEMOGRAPHIC_DATA]" at bounding box center [86, 243] width 105 height 12
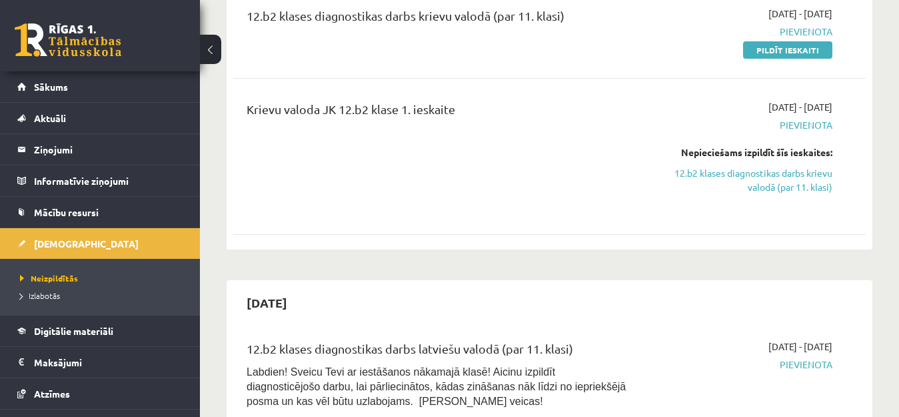
scroll to position [400, 0]
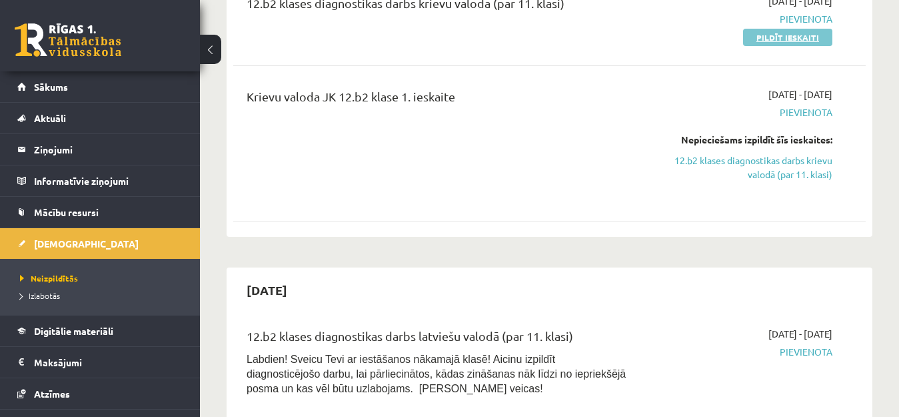
click at [798, 39] on link "Pildīt ieskaiti" at bounding box center [787, 37] width 89 height 17
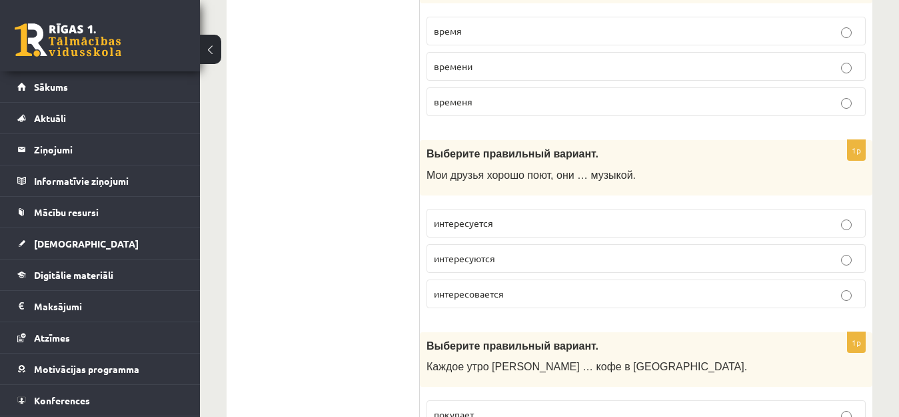
scroll to position [353, 0]
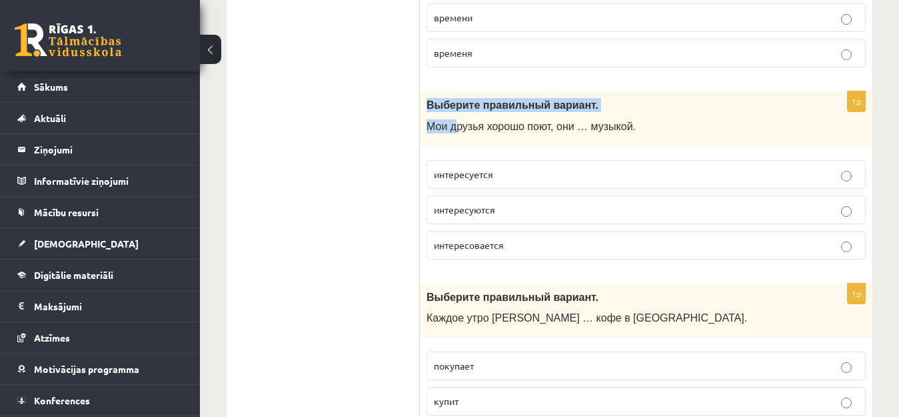
drag, startPoint x: 427, startPoint y: 105, endPoint x: 457, endPoint y: 130, distance: 39.3
click at [457, 130] on div "Выберите правильный вариант. Мои друзья хорошо поют, они … музыкой." at bounding box center [646, 118] width 453 height 55
click at [457, 130] on span "Мои друзья хорошо поют, они … музыкой." at bounding box center [531, 126] width 209 height 11
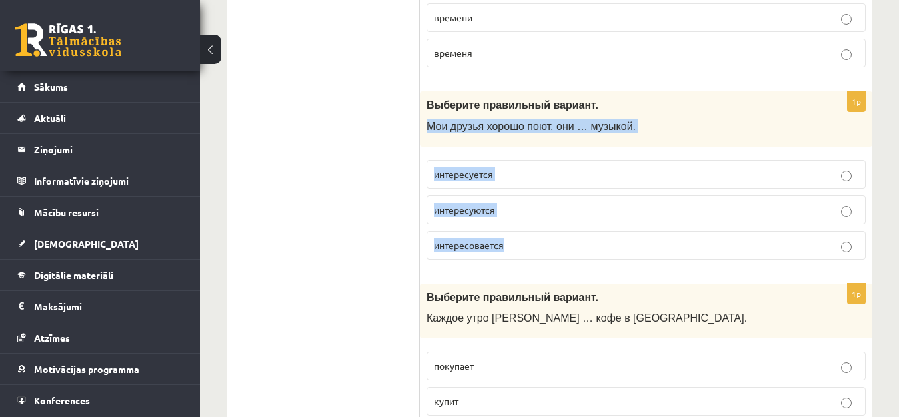
drag, startPoint x: 427, startPoint y: 125, endPoint x: 539, endPoint y: 240, distance: 160.7
click at [539, 240] on div "1p Выберите правильный вариант. Мои друзья хорошо поют, они … музыкой. интересу…" at bounding box center [646, 180] width 453 height 179
copy div "Мои друзья хорошо поют, они … музыкой. интересуется интересуются интересовается"
click at [698, 209] on p "интересуются" at bounding box center [646, 210] width 425 height 14
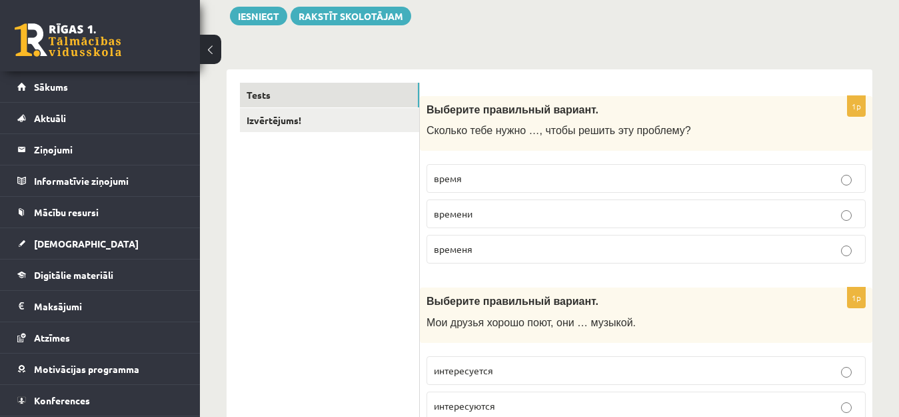
scroll to position [147, 0]
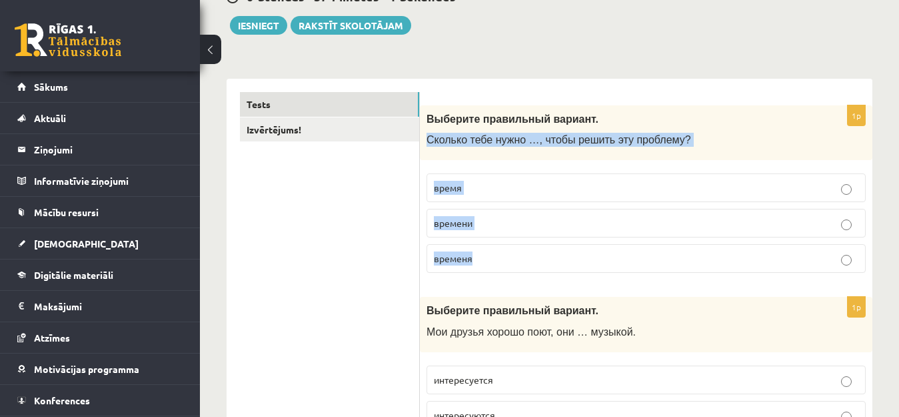
drag, startPoint x: 427, startPoint y: 142, endPoint x: 478, endPoint y: 253, distance: 121.7
click at [478, 253] on div "1p Выберите правильный вариант. Сколько тебе нужно …, чтобы решить эту проблему…" at bounding box center [646, 194] width 453 height 179
copy div "Сколько тебе нужно …, чтобы решить эту проблему? время времени временя"
click at [646, 217] on p "времени" at bounding box center [646, 223] width 425 height 14
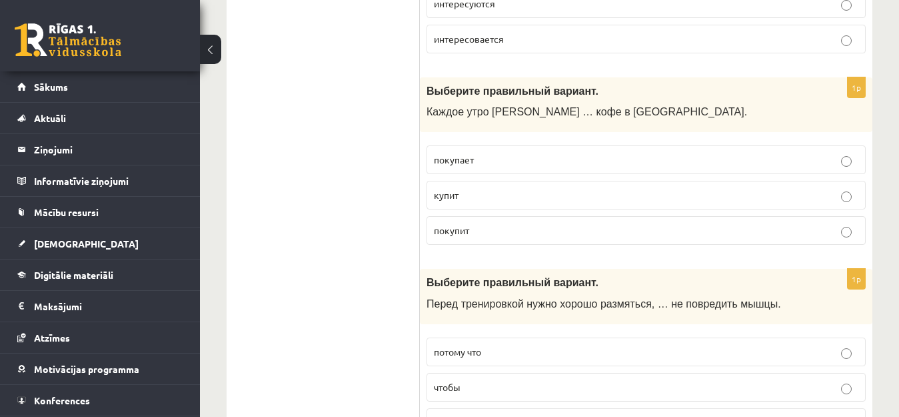
scroll to position [598, 0]
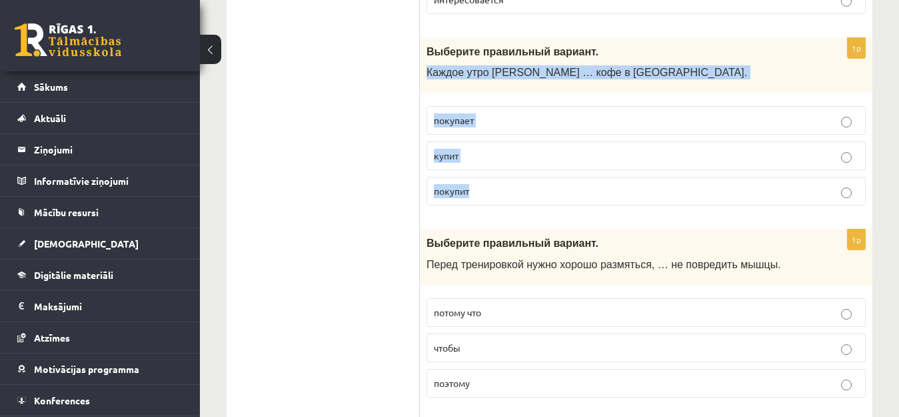
drag, startPoint x: 431, startPoint y: 73, endPoint x: 470, endPoint y: 185, distance: 118.7
click at [470, 185] on div "1p Выберите правильный вариант. Каждое утро Анна … кофе в киоске. покупает купи…" at bounding box center [646, 127] width 453 height 179
click at [485, 123] on p "покупает" at bounding box center [646, 120] width 425 height 14
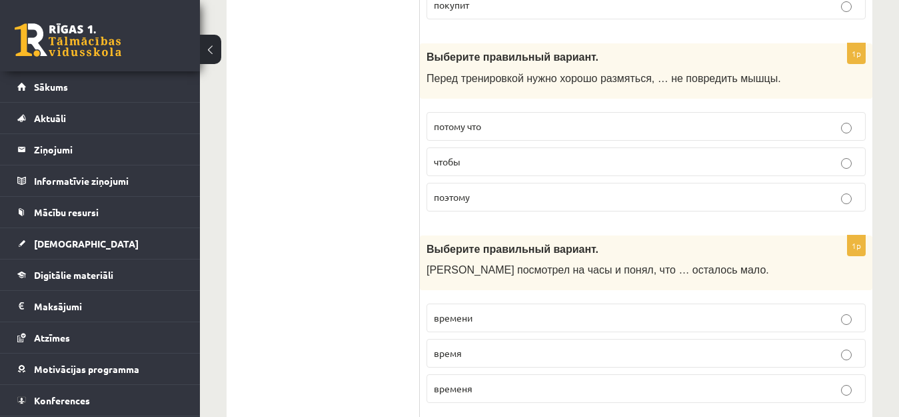
scroll to position [804, 0]
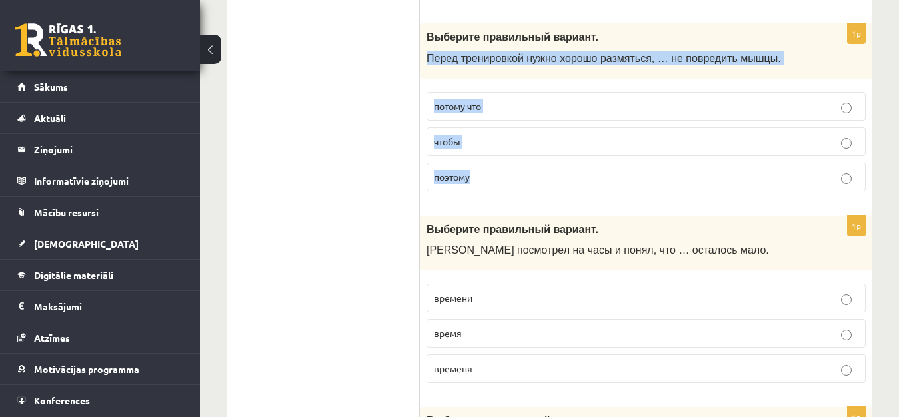
drag, startPoint x: 426, startPoint y: 59, endPoint x: 471, endPoint y: 167, distance: 117.7
click at [471, 167] on div "1p Выберите правильный вариант. Перед тренировкой нужно хорошо размяться, … не …" at bounding box center [646, 112] width 453 height 179
copy div "Перед тренировкой нужно хорошо размяться, … не повредить мышцы. потому что чтоб…"
click at [621, 136] on p "чтобы" at bounding box center [646, 142] width 425 height 14
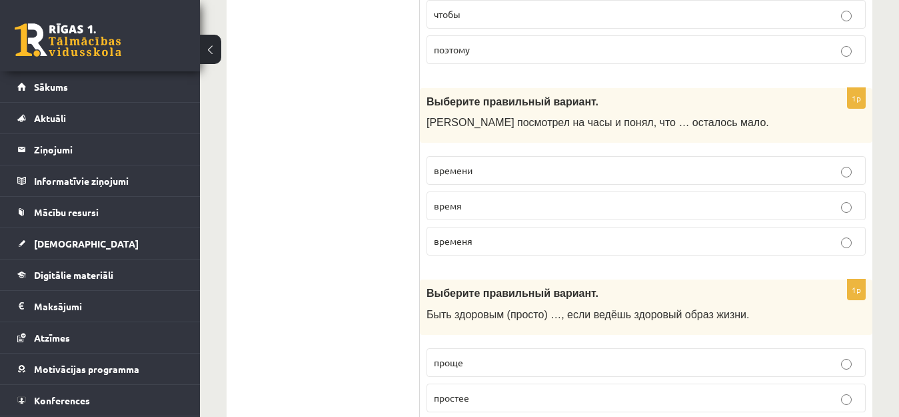
scroll to position [960, 0]
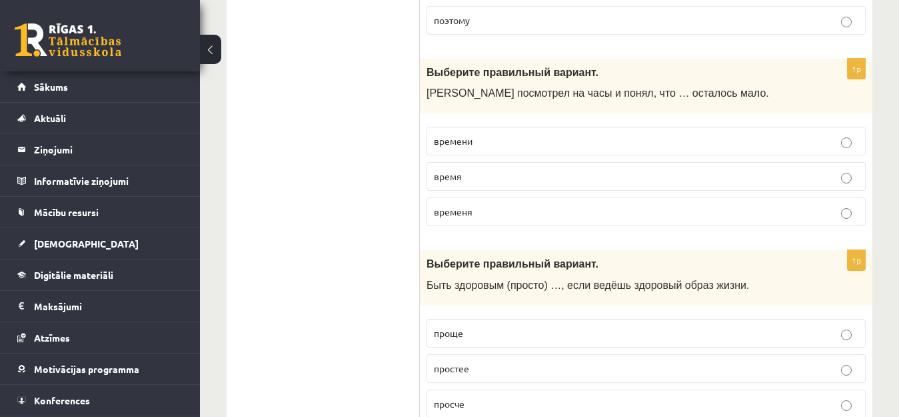
click at [570, 141] on p "времени" at bounding box center [646, 141] width 425 height 14
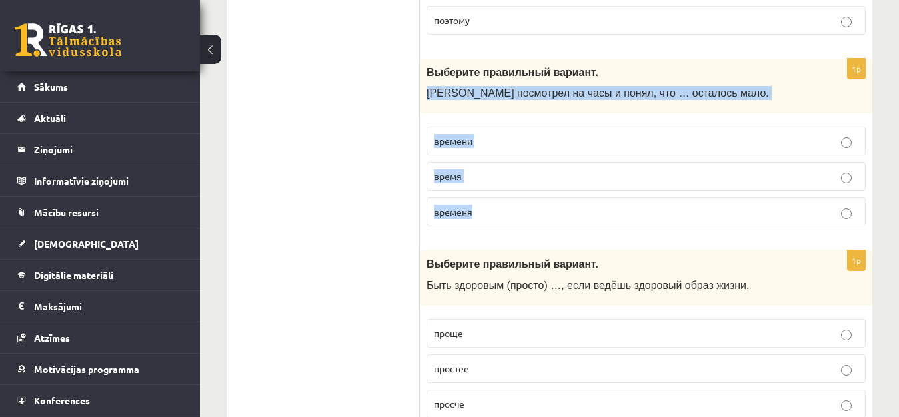
drag, startPoint x: 427, startPoint y: 93, endPoint x: 475, endPoint y: 211, distance: 126.5
click at [475, 211] on div "1p Выберите правильный вариант. Марис посмотрел на часы и понял, что … осталось…" at bounding box center [646, 148] width 453 height 179
copy div "Марис посмотрел на часы и понял, что … осталось мало. времени время временя"
click at [522, 144] on p "времени" at bounding box center [646, 141] width 425 height 14
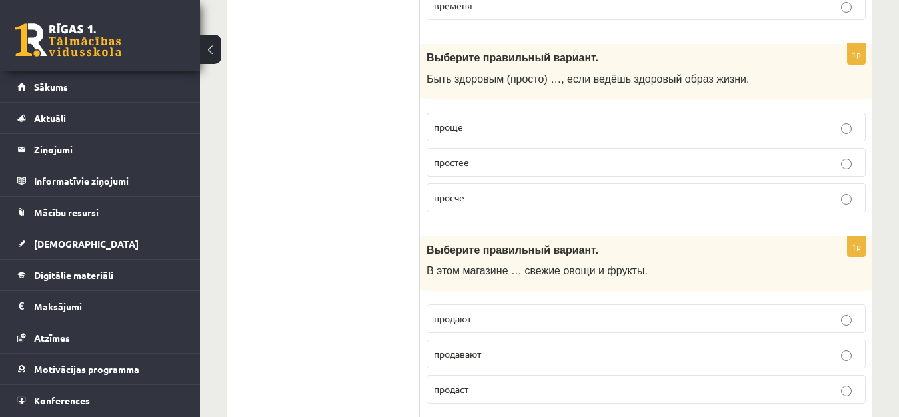
scroll to position [1176, 0]
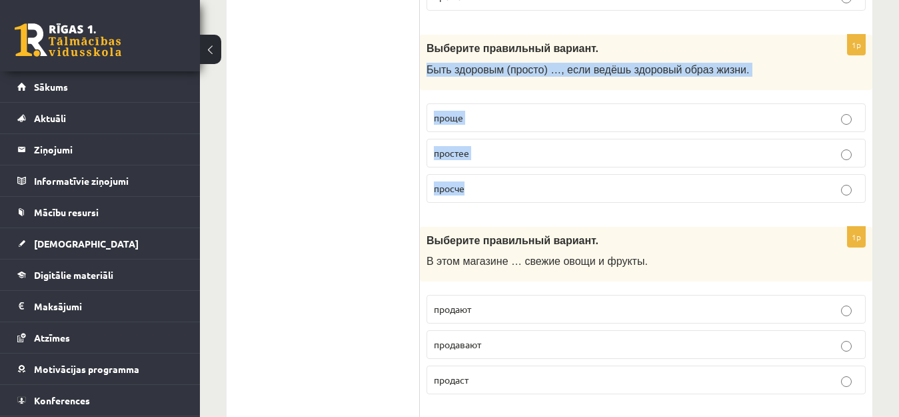
drag, startPoint x: 428, startPoint y: 69, endPoint x: 465, endPoint y: 181, distance: 117.4
click at [465, 181] on div "1p Выберите правильный вариант. Быть здоровым (просто) …, если ведёшь здоровый …" at bounding box center [646, 124] width 453 height 179
copy div "Быть здоровым (просто) …, если ведёшь здоровый образ жизни. проще простее просче"
click at [605, 109] on label "проще" at bounding box center [646, 117] width 439 height 29
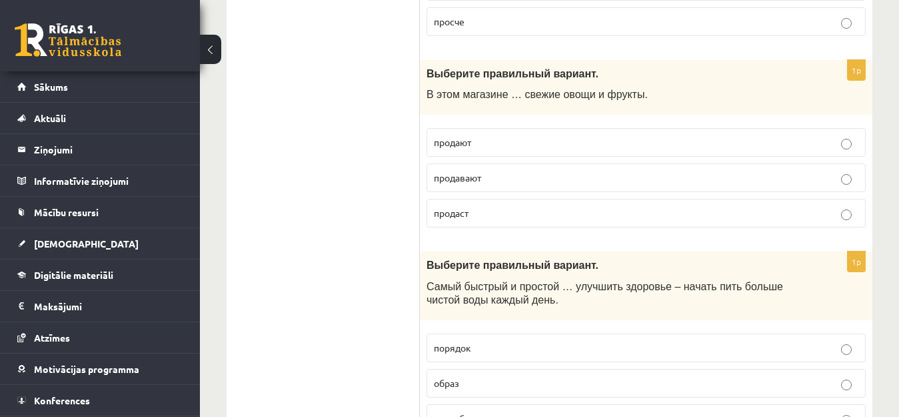
scroll to position [1352, 0]
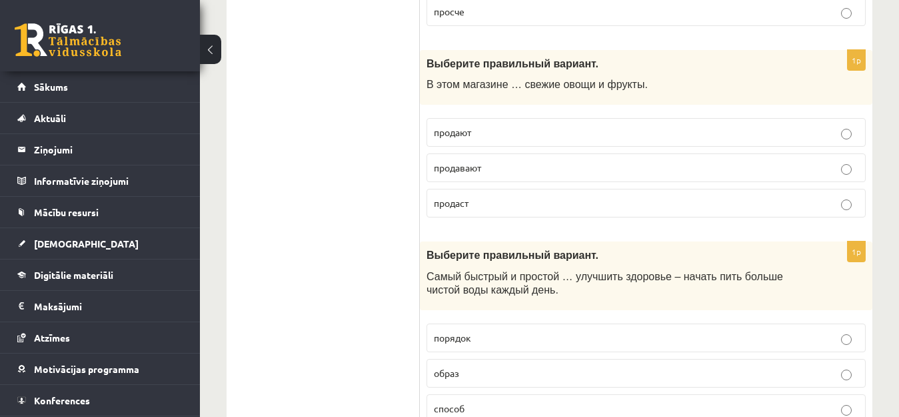
click at [543, 137] on p "продают" at bounding box center [646, 132] width 425 height 14
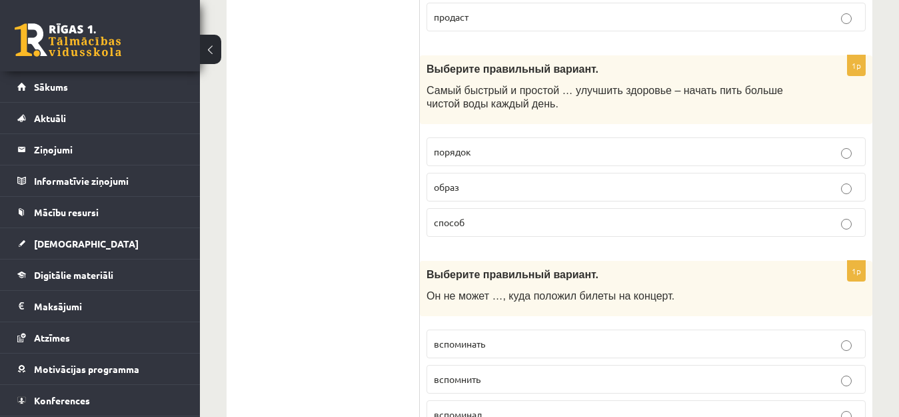
scroll to position [1558, 0]
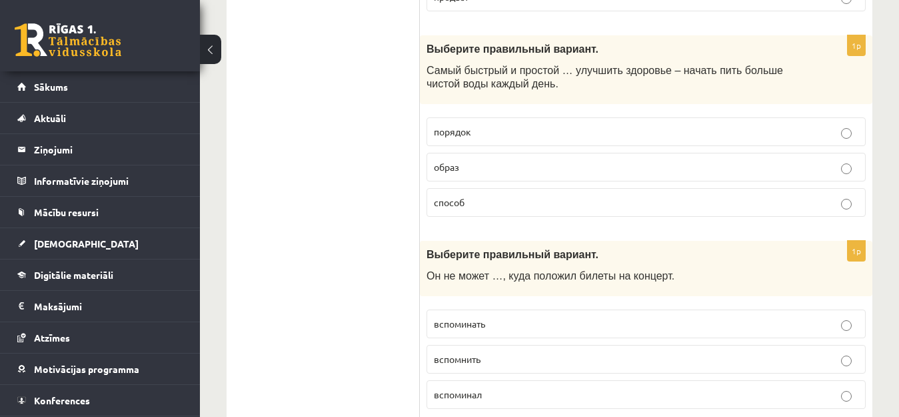
click at [506, 201] on p "способ" at bounding box center [646, 202] width 425 height 14
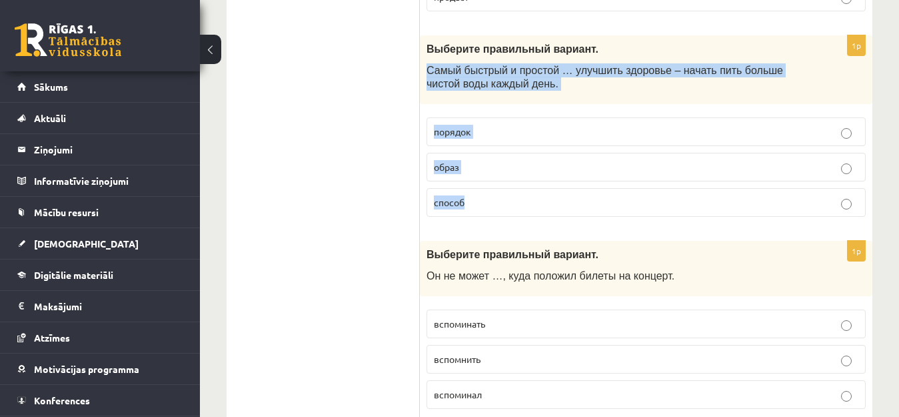
drag, startPoint x: 429, startPoint y: 70, endPoint x: 464, endPoint y: 203, distance: 137.9
click at [464, 203] on div "1p Выберите правильный вариант. Самый быстрый и простой … улучшить здоровье – н…" at bounding box center [646, 131] width 453 height 192
copy div "Самый быстрый и простой … улучшить здоровье – начать пить больше чистой воды ка…"
click at [613, 199] on p "способ" at bounding box center [646, 202] width 425 height 14
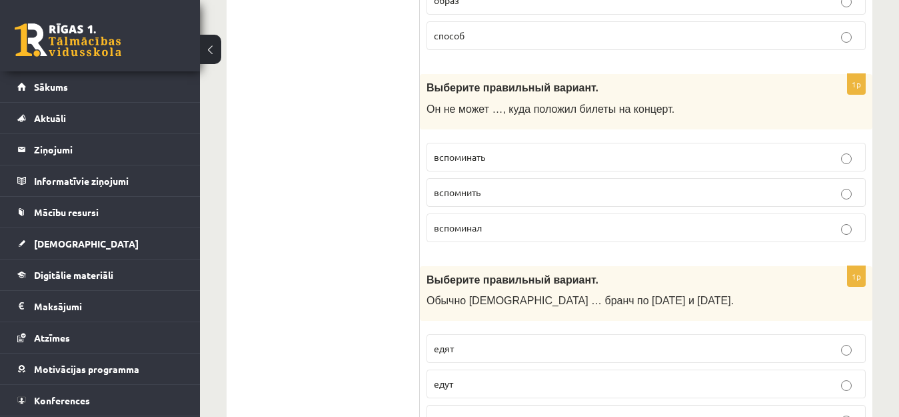
scroll to position [1744, 0]
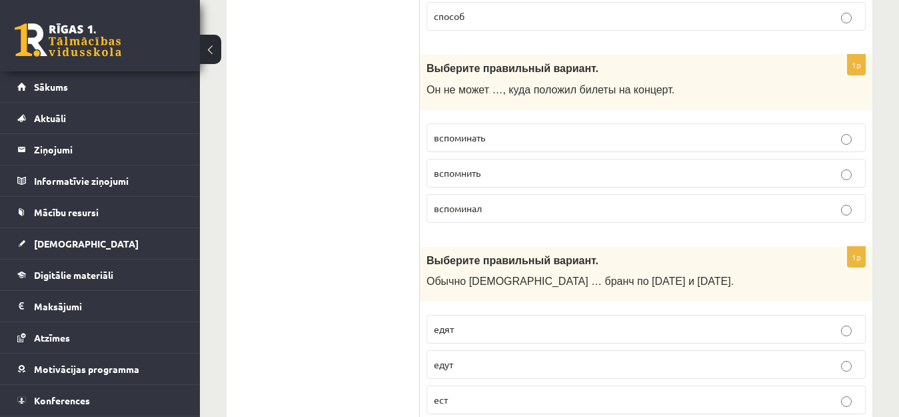
click at [565, 175] on p "вспомнить" at bounding box center [646, 173] width 425 height 14
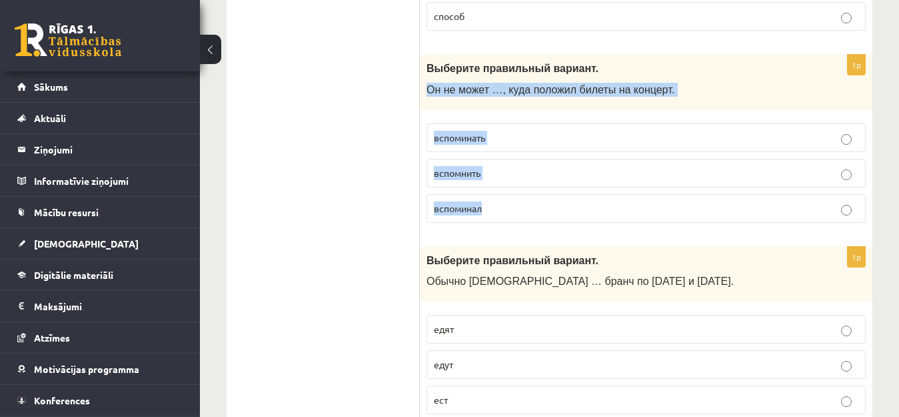
drag, startPoint x: 427, startPoint y: 89, endPoint x: 487, endPoint y: 215, distance: 140.4
click at [487, 215] on div "1p Выберите правильный вариант. Он не может …, куда положил билеты на концерт. …" at bounding box center [646, 144] width 453 height 179
copy div "Он не может …, куда положил билеты на концерт. вспоминать вспомнить вспоминал"
click at [537, 172] on p "вспомнить" at bounding box center [646, 173] width 425 height 14
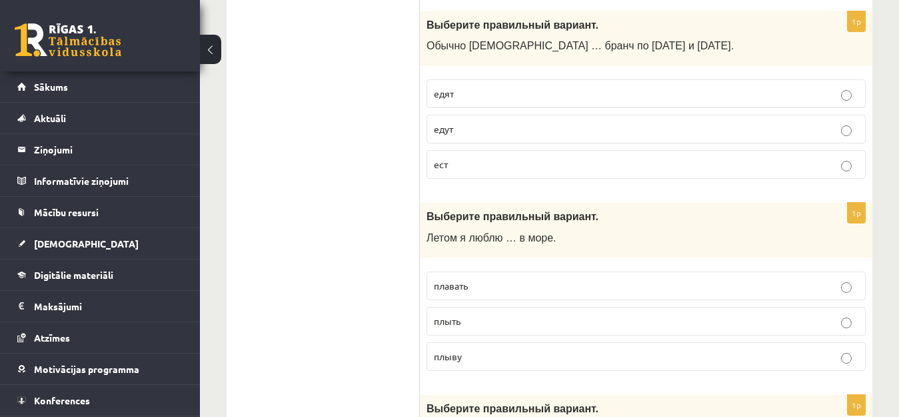
scroll to position [1990, 0]
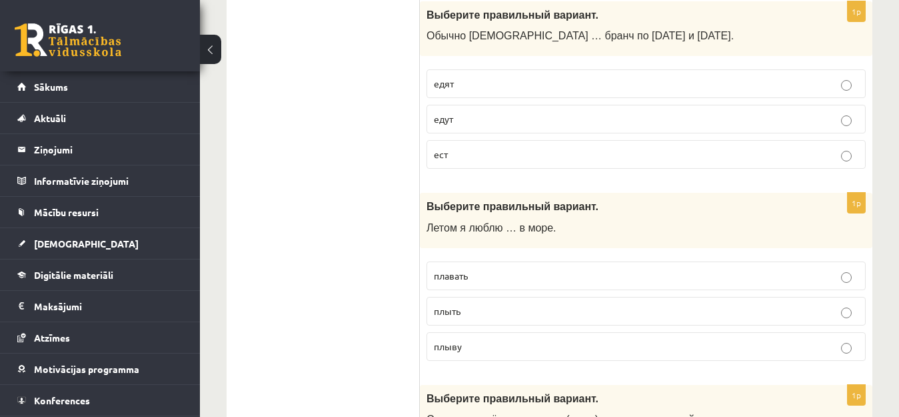
click at [461, 118] on p "едут" at bounding box center [646, 119] width 425 height 14
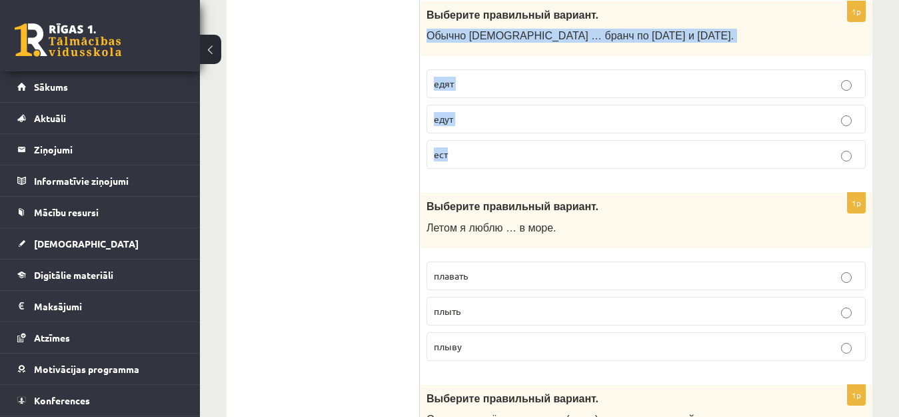
drag, startPoint x: 429, startPoint y: 35, endPoint x: 459, endPoint y: 142, distance: 111.6
click at [459, 142] on div "1p Выберите правильный вариант. Обычно англичане … бранч по субботам и воскресе…" at bounding box center [646, 90] width 453 height 179
copy div "Обычно англичане … бранч по субботам и воскресеньям. едят едут ест"
click at [474, 86] on p "едят" at bounding box center [646, 84] width 425 height 14
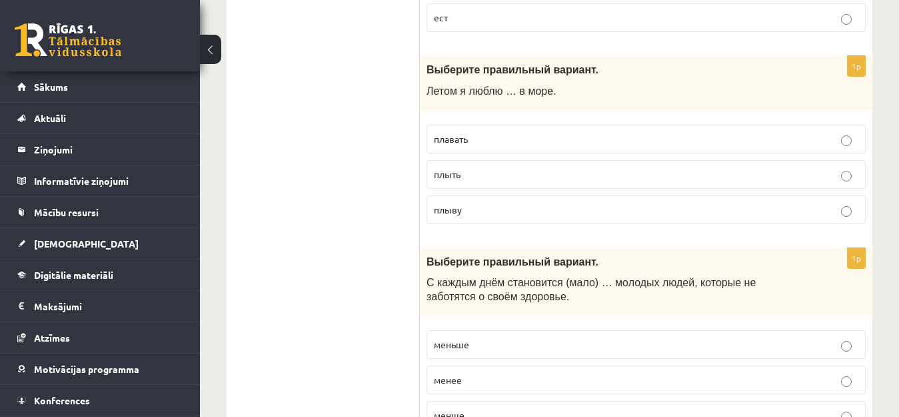
scroll to position [2136, 0]
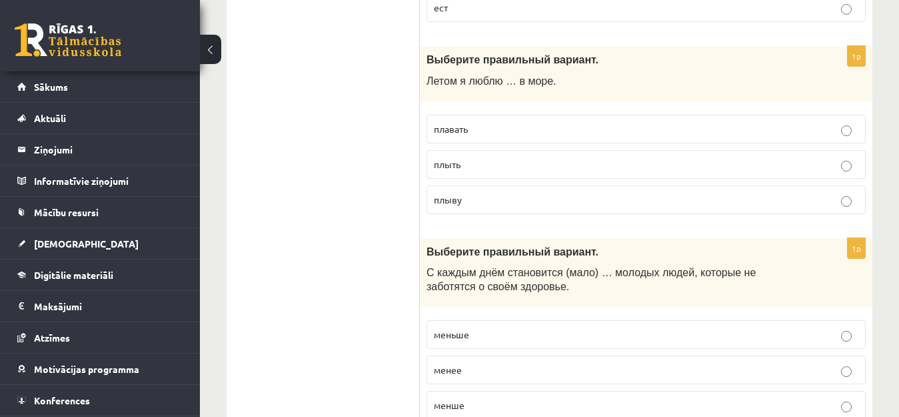
click at [689, 137] on label "плавать" at bounding box center [646, 129] width 439 height 29
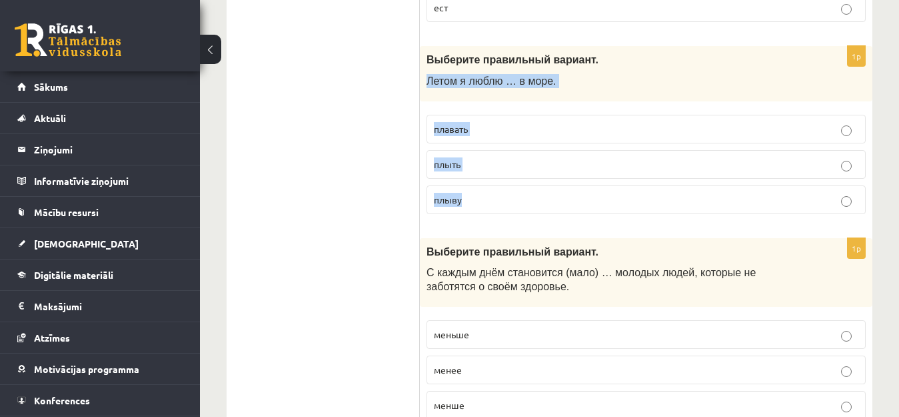
drag, startPoint x: 427, startPoint y: 79, endPoint x: 470, endPoint y: 197, distance: 125.0
click at [470, 197] on div "1p Выберите правильный вариант. Летом я люблю … в море. плавать плыть плыву" at bounding box center [646, 135] width 453 height 179
copy div "Летом я люблю … в море. плавать плыть плыву"
click at [608, 133] on p "плавать" at bounding box center [646, 129] width 425 height 14
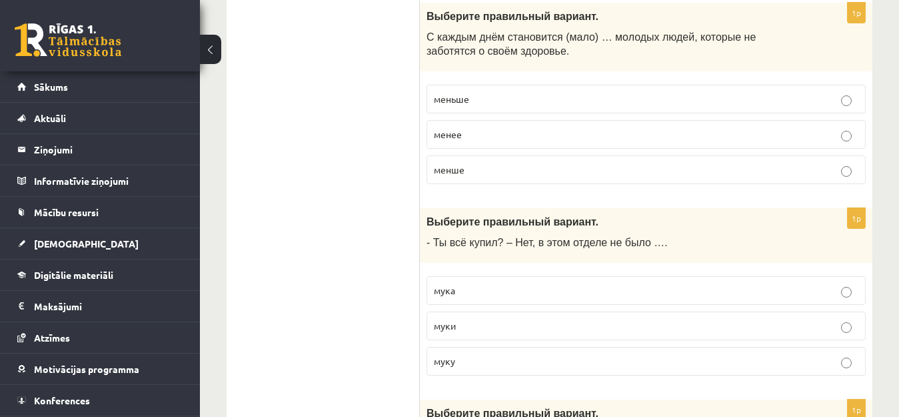
scroll to position [2381, 0]
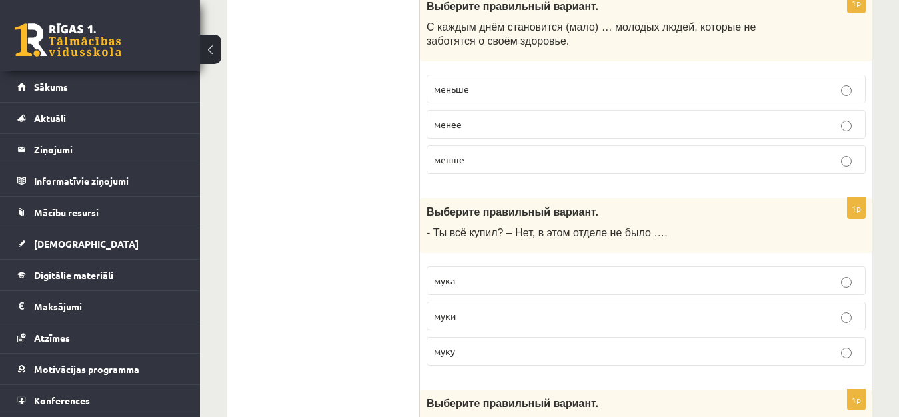
click at [707, 101] on label "меньше" at bounding box center [646, 89] width 439 height 29
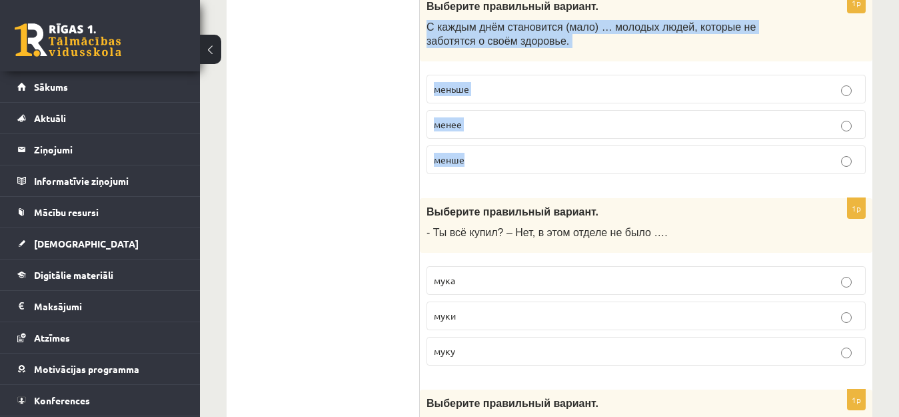
drag, startPoint x: 427, startPoint y: 26, endPoint x: 463, endPoint y: 163, distance: 141.3
click at [463, 163] on div "1p Выберите правильный вариант. С каждым днём становится (мало) … молодых людей…" at bounding box center [646, 89] width 453 height 192
copy div "С каждым днём становится (мало) … молодых людей, которые не заботятся о своём з…"
click at [575, 91] on p "меньше" at bounding box center [646, 89] width 425 height 14
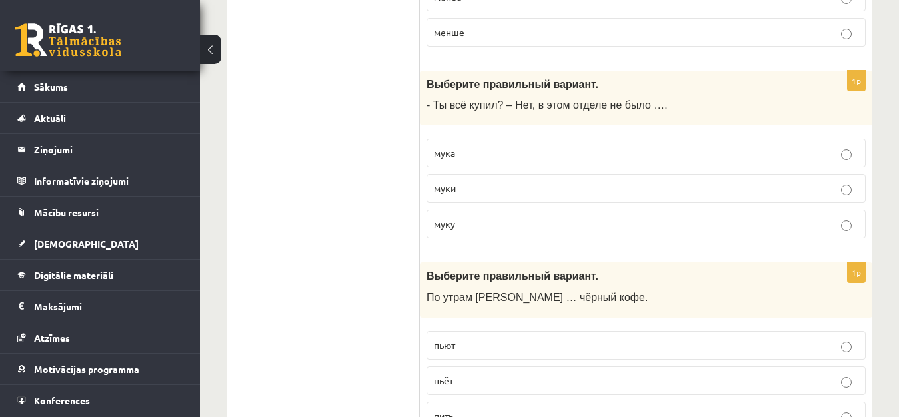
scroll to position [2519, 0]
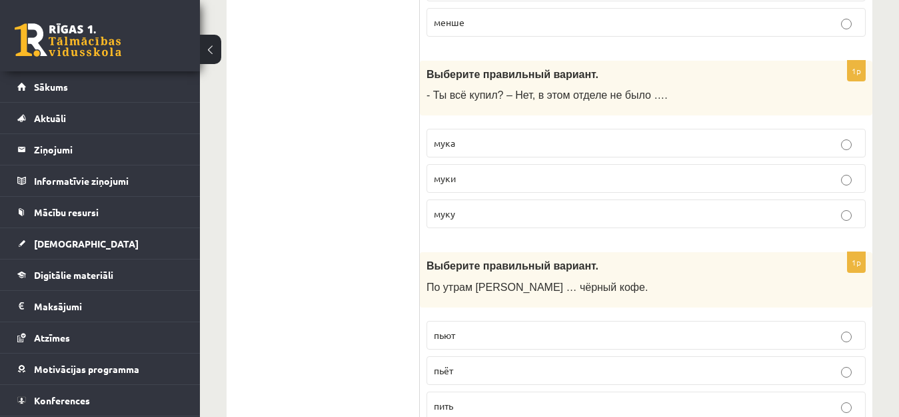
click at [575, 187] on label "муки" at bounding box center [646, 178] width 439 height 29
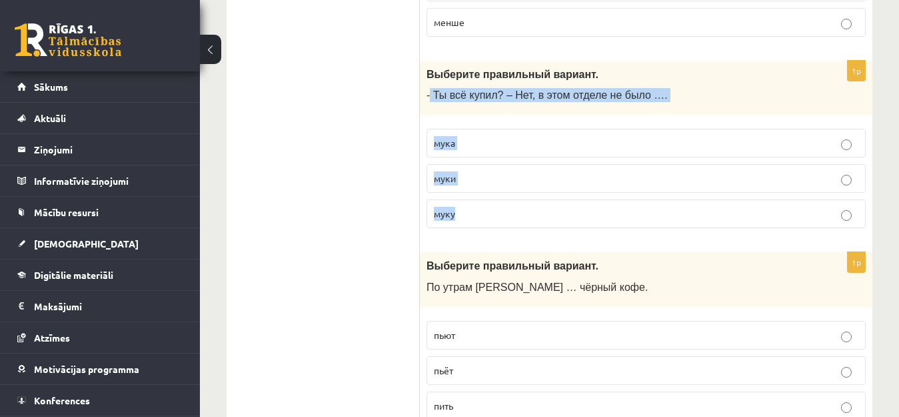
drag, startPoint x: 429, startPoint y: 96, endPoint x: 454, endPoint y: 199, distance: 106.2
click at [454, 199] on div "1p Выберите правильный вариант. - Ты всё купил? – Нет, в этом отделе не было ….…" at bounding box center [646, 150] width 453 height 179
click at [533, 183] on p "муки" at bounding box center [646, 178] width 425 height 14
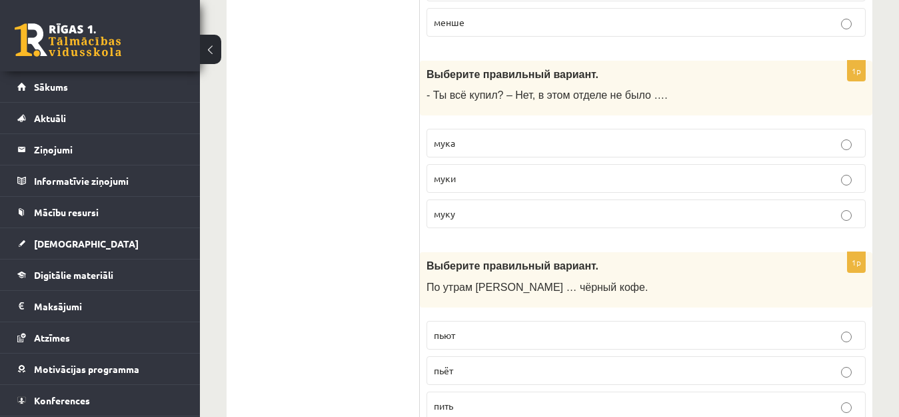
click at [533, 183] on p "муки" at bounding box center [646, 178] width 425 height 14
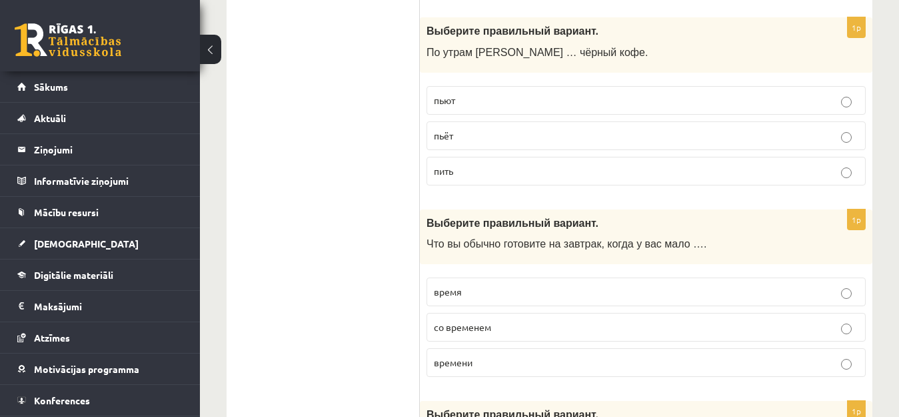
scroll to position [2763, 0]
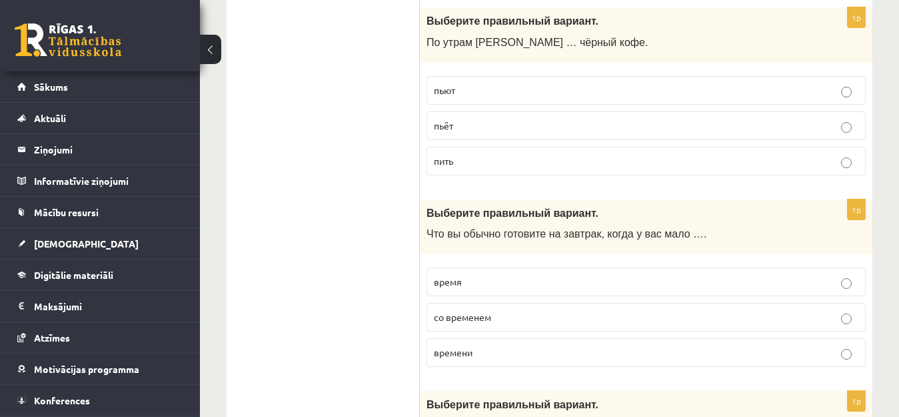
click at [484, 133] on p "пьёт" at bounding box center [646, 126] width 425 height 14
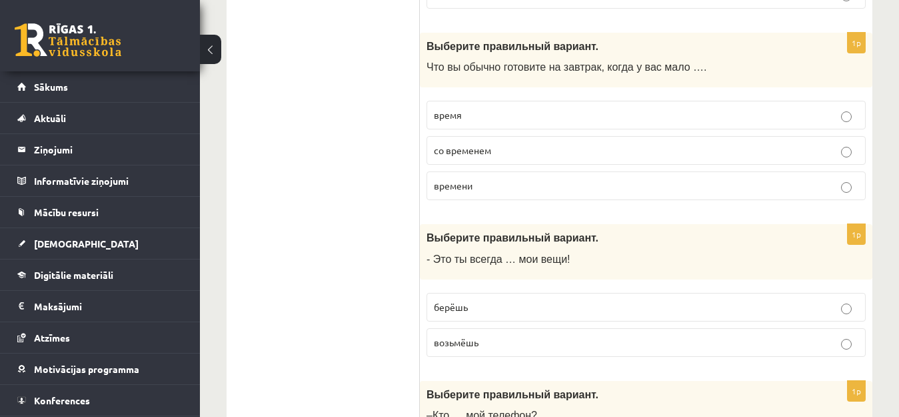
scroll to position [2940, 0]
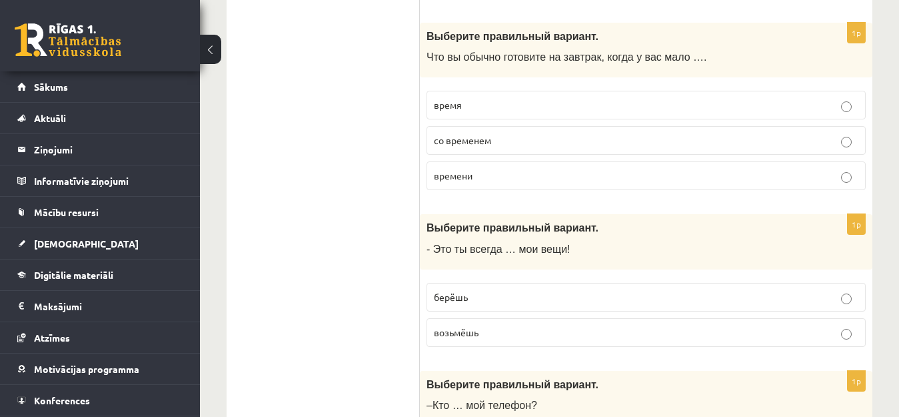
click at [788, 179] on p "времени" at bounding box center [646, 176] width 425 height 14
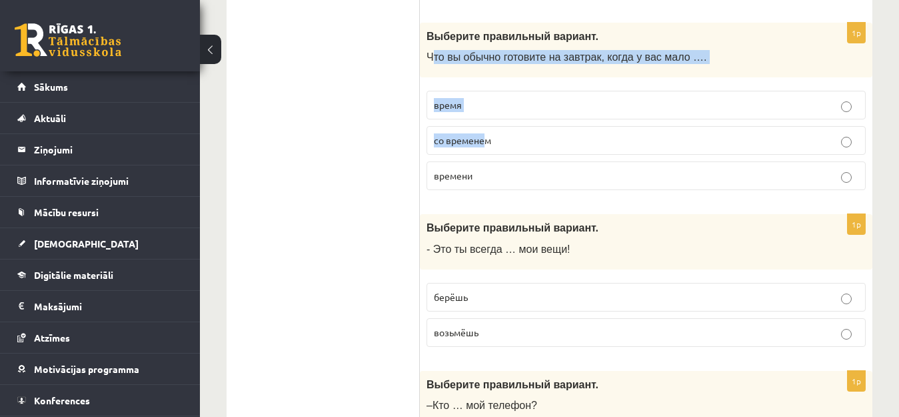
drag, startPoint x: 430, startPoint y: 57, endPoint x: 487, endPoint y: 125, distance: 88.9
click at [487, 125] on div "1p Выберите правильный вариант. Что вы обычно готовите на завтрак, когда у вас …" at bounding box center [646, 112] width 453 height 179
click at [497, 85] on fieldset "время со временем времени" at bounding box center [646, 139] width 439 height 110
drag, startPoint x: 426, startPoint y: 57, endPoint x: 493, endPoint y: 169, distance: 130.9
click at [493, 169] on div "1p Выберите правильный вариант. Что вы обычно готовите на завтрак, когда у вас …" at bounding box center [646, 112] width 453 height 179
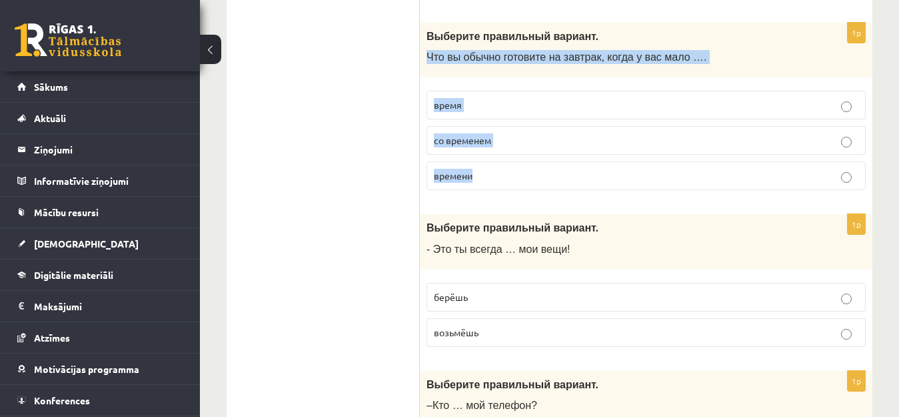
click at [593, 179] on p "времени" at bounding box center [646, 176] width 425 height 14
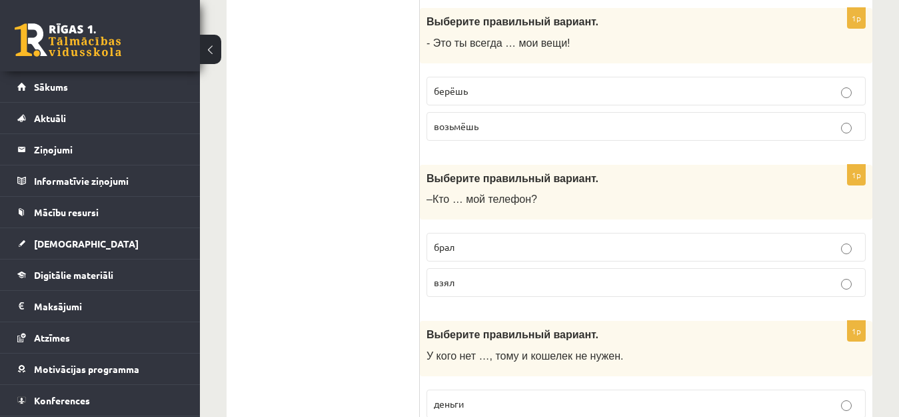
scroll to position [3155, 0]
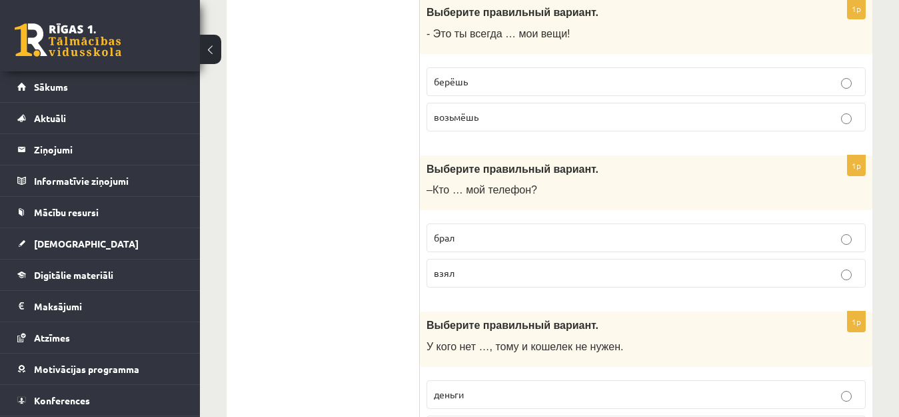
click at [649, 86] on p "берёшь" at bounding box center [646, 82] width 425 height 14
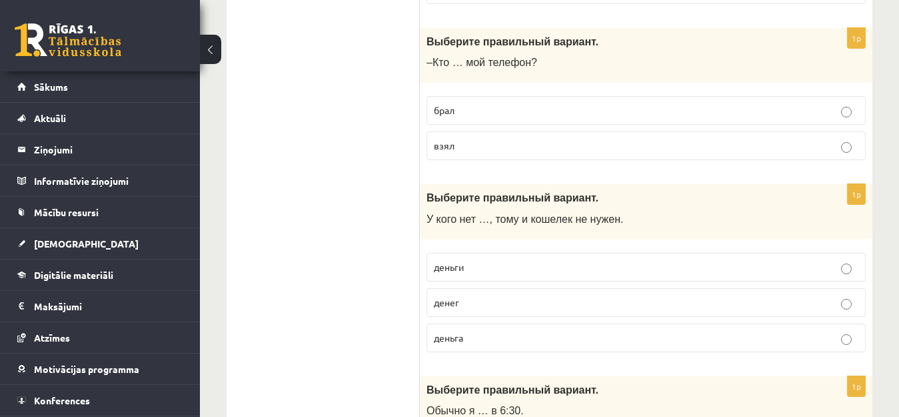
scroll to position [3293, 0]
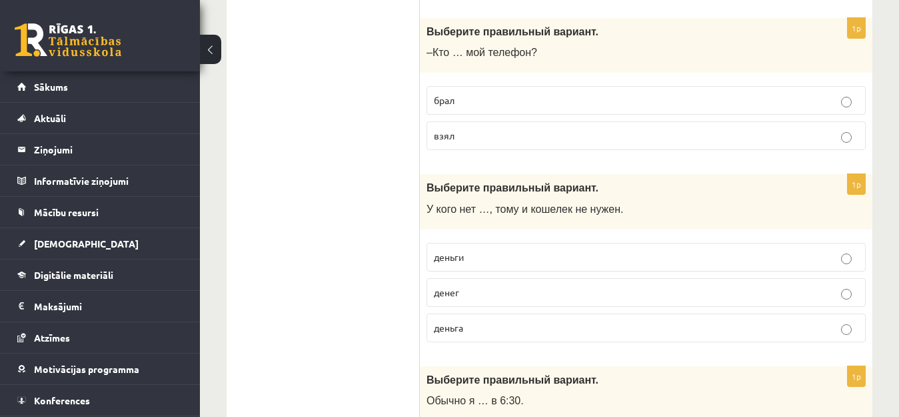
click at [507, 105] on p "брал" at bounding box center [646, 100] width 425 height 14
drag, startPoint x: 432, startPoint y: 52, endPoint x: 461, endPoint y: 131, distance: 84.6
click at [461, 131] on div "1p Выберите правильный вариант. –Кто … мой телефон? брал взял" at bounding box center [646, 89] width 453 height 143
click at [509, 135] on p "взял" at bounding box center [646, 136] width 425 height 14
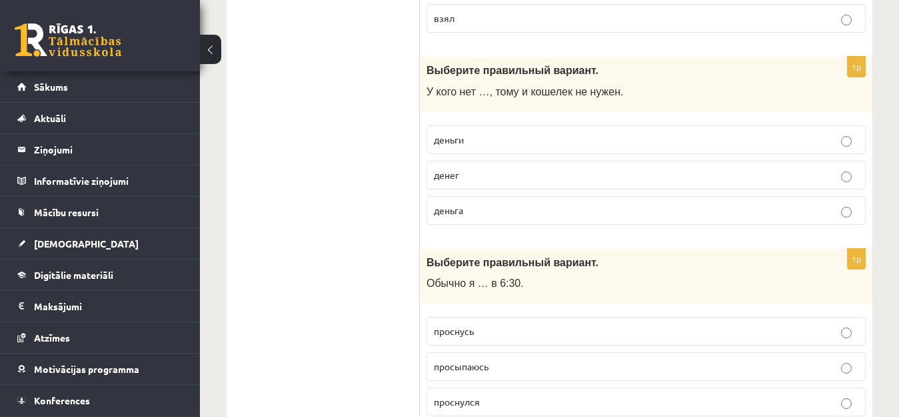
scroll to position [3420, 0]
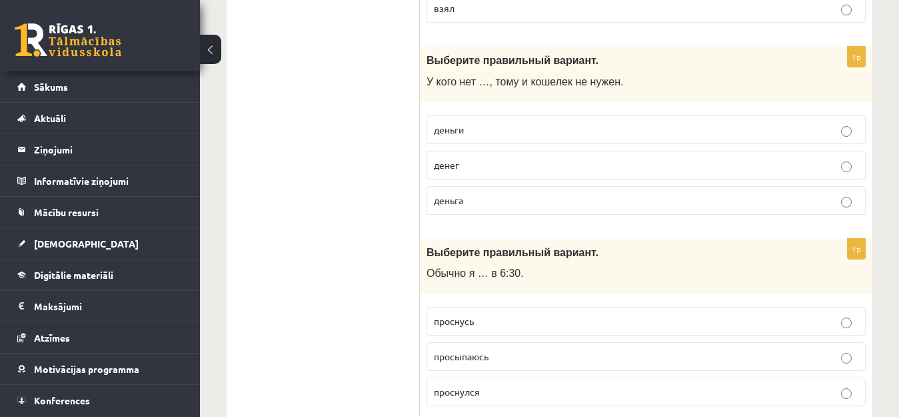
click at [545, 137] on label "деньги" at bounding box center [646, 129] width 439 height 29
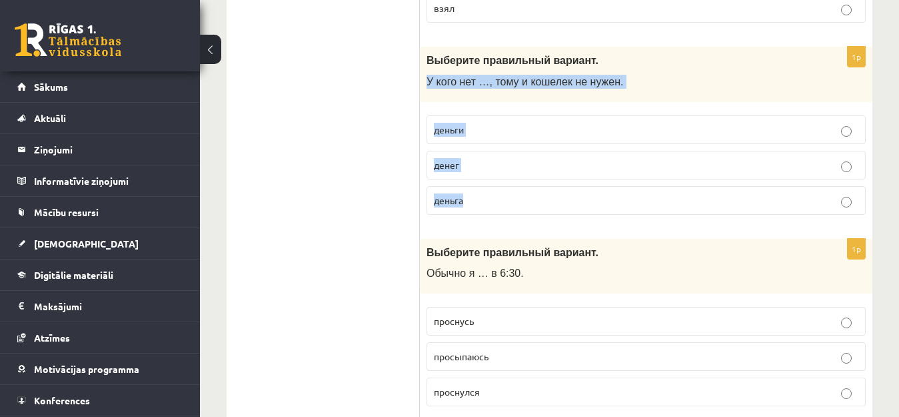
drag, startPoint x: 428, startPoint y: 82, endPoint x: 477, endPoint y: 195, distance: 123.6
click at [477, 195] on div "1p Выберите правильный вариант. У кого нет …, тому и кошелек не нужен. деньги д…" at bounding box center [646, 136] width 453 height 179
click at [523, 161] on p "денег" at bounding box center [646, 165] width 425 height 14
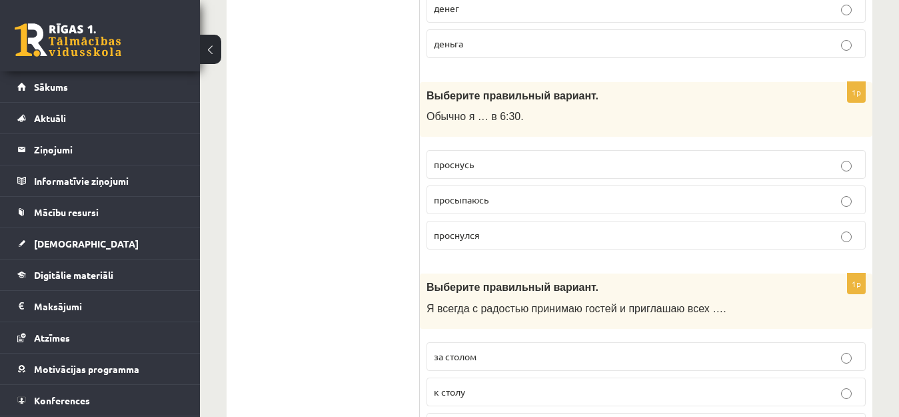
scroll to position [3586, 0]
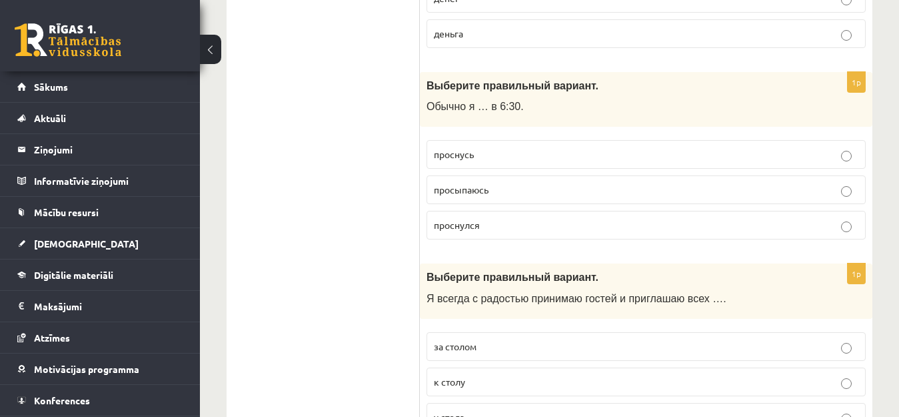
click at [515, 189] on p "просыпаюсь" at bounding box center [646, 190] width 425 height 14
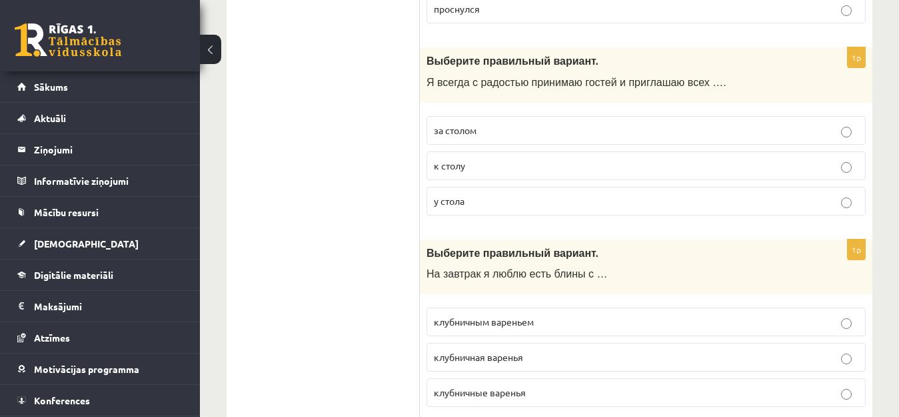
scroll to position [3841, 0]
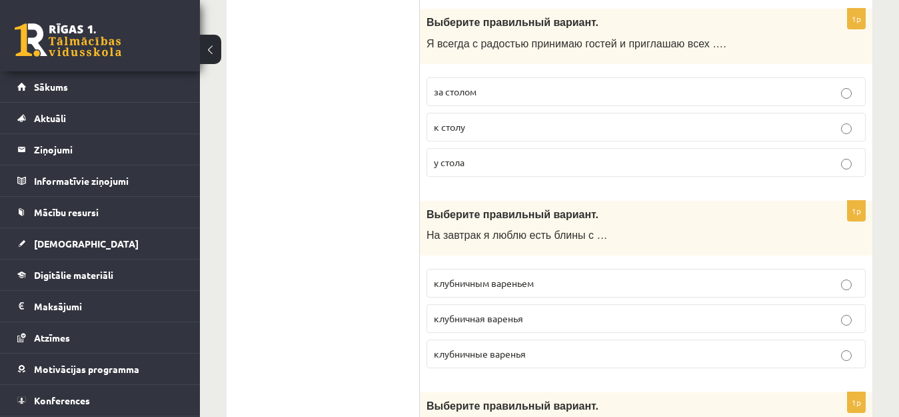
click at [551, 127] on p "к столу" at bounding box center [646, 127] width 425 height 14
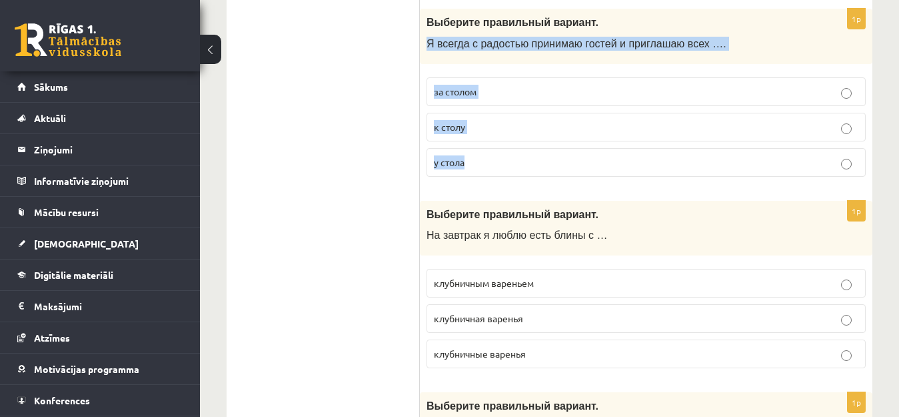
drag, startPoint x: 428, startPoint y: 41, endPoint x: 467, endPoint y: 161, distance: 125.6
click at [467, 161] on div "1p Выберите правильный вариант. Я всегда с радостью принимаю гостей и приглашаю…" at bounding box center [646, 98] width 453 height 179
click at [528, 129] on p "к столу" at bounding box center [646, 127] width 425 height 14
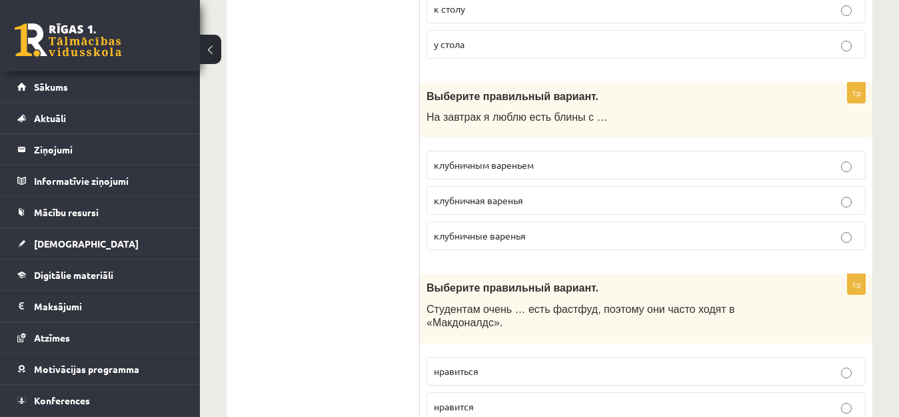
scroll to position [3978, 0]
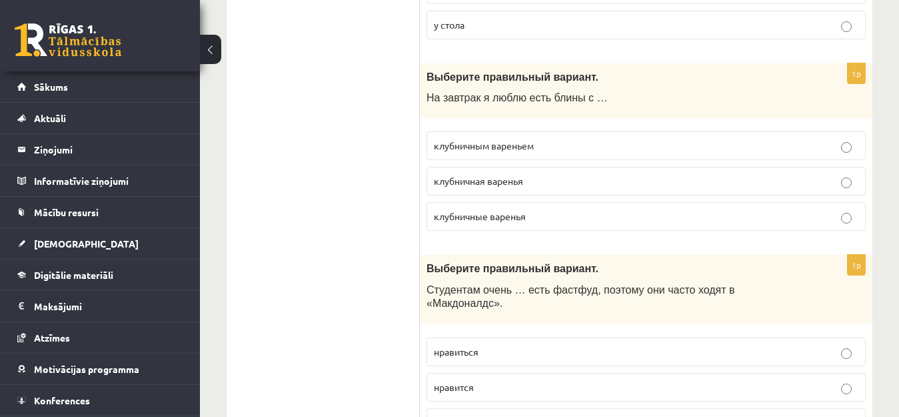
click at [521, 158] on label "клубничным вареньем" at bounding box center [646, 145] width 439 height 29
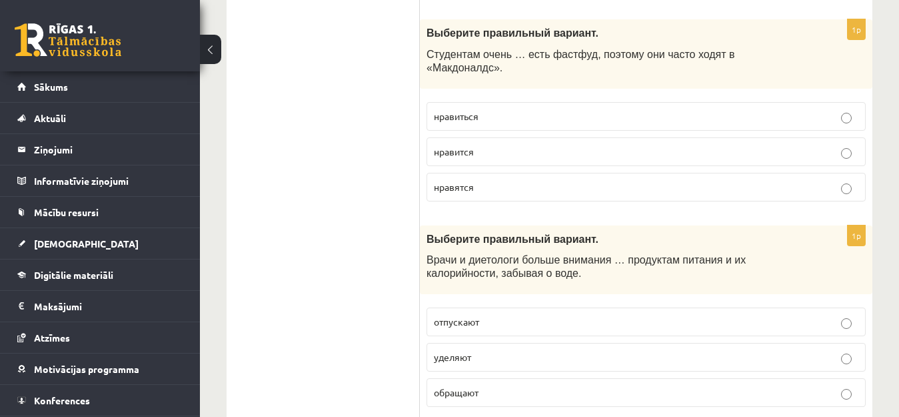
scroll to position [4224, 0]
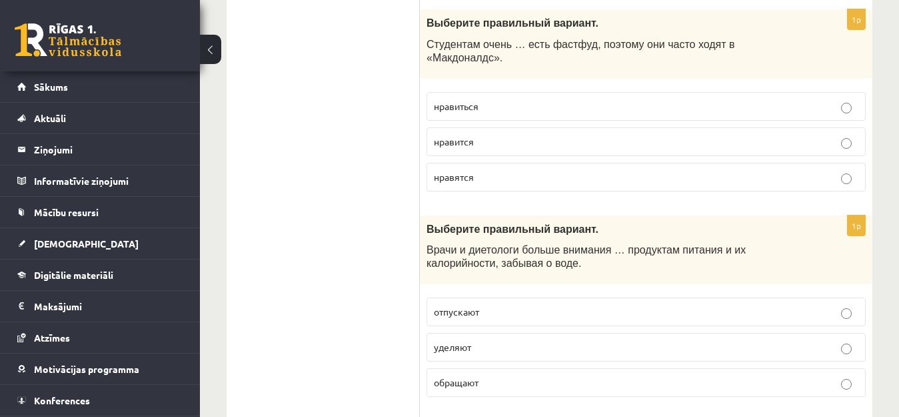
click at [504, 99] on p "нравиться" at bounding box center [646, 106] width 425 height 14
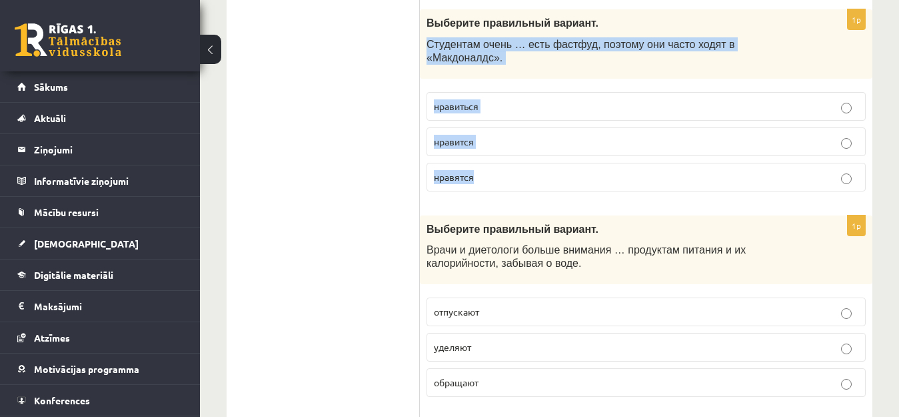
drag, startPoint x: 428, startPoint y: 44, endPoint x: 483, endPoint y: 160, distance: 128.5
click at [483, 160] on div "1p Выберите правильный вариант. Студентам очень … есть фастфуд, поэтому они час…" at bounding box center [646, 105] width 453 height 192
click at [517, 135] on p "нравится" at bounding box center [646, 142] width 425 height 14
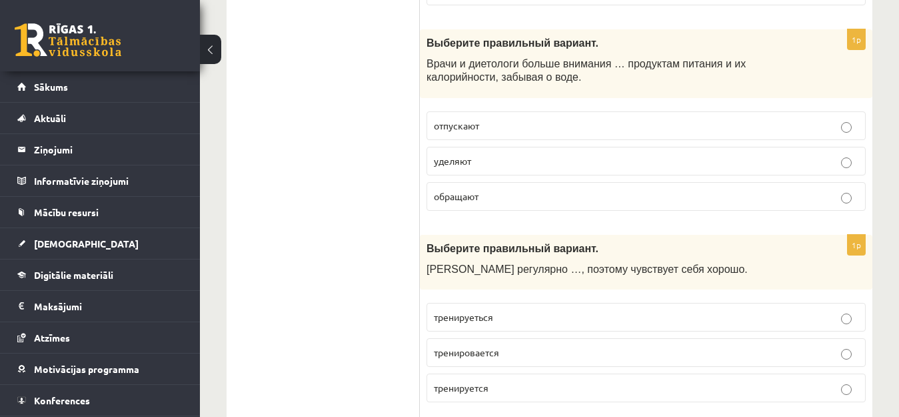
scroll to position [4400, 0]
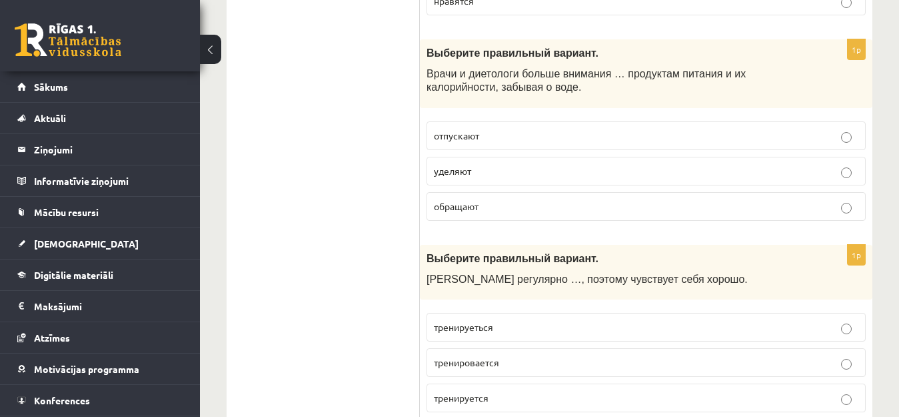
click at [587, 164] on p "уделяют" at bounding box center [646, 171] width 425 height 14
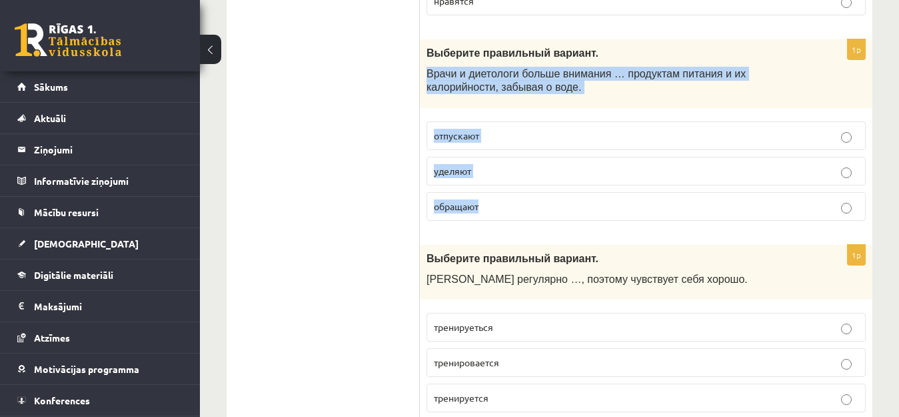
drag, startPoint x: 427, startPoint y: 57, endPoint x: 490, endPoint y: 191, distance: 147.9
click at [490, 191] on div "1p Выберите правильный вариант. Врачи и диетологи больше внимания … продуктам п…" at bounding box center [646, 135] width 453 height 192
click at [517, 164] on p "уделяют" at bounding box center [646, 171] width 425 height 14
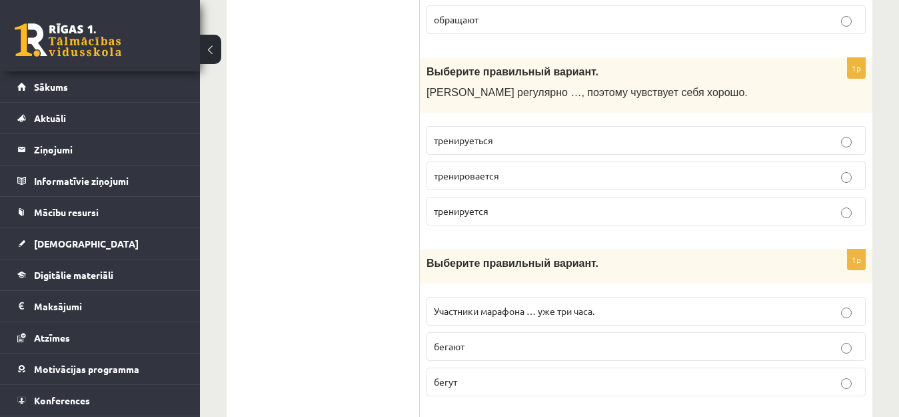
scroll to position [4596, 0]
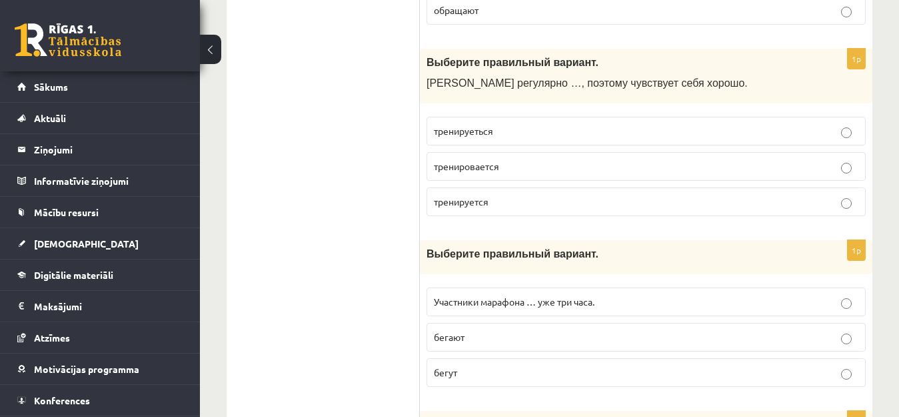
click at [493, 195] on p "тренируется" at bounding box center [646, 202] width 425 height 14
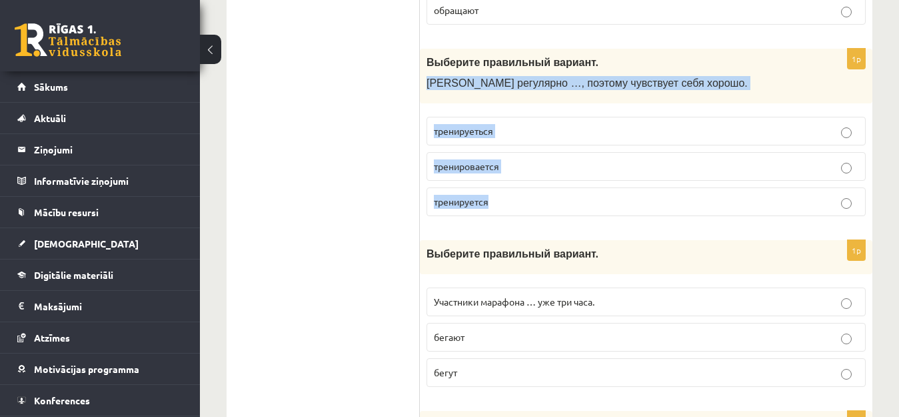
drag, startPoint x: 428, startPoint y: 69, endPoint x: 501, endPoint y: 173, distance: 127.8
click at [501, 173] on div "1p Выберите правильный вариант. Марис регулярно …, поэтому чувствует себя хорош…" at bounding box center [646, 138] width 453 height 179
click at [567, 195] on p "тренируется" at bounding box center [646, 202] width 425 height 14
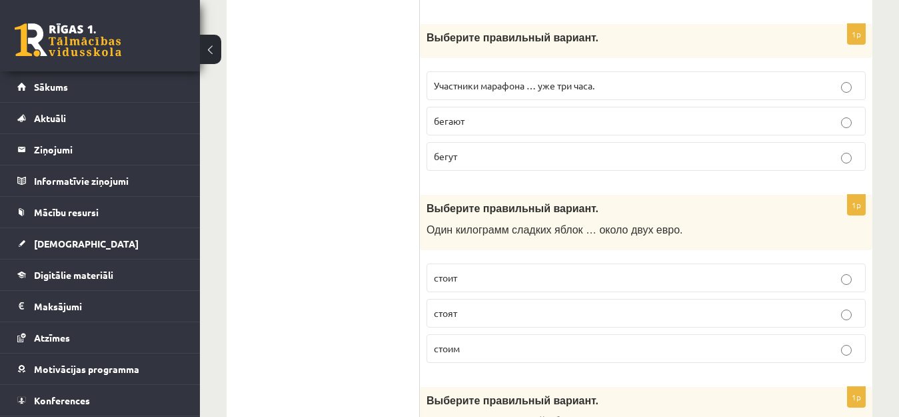
scroll to position [4762, 0]
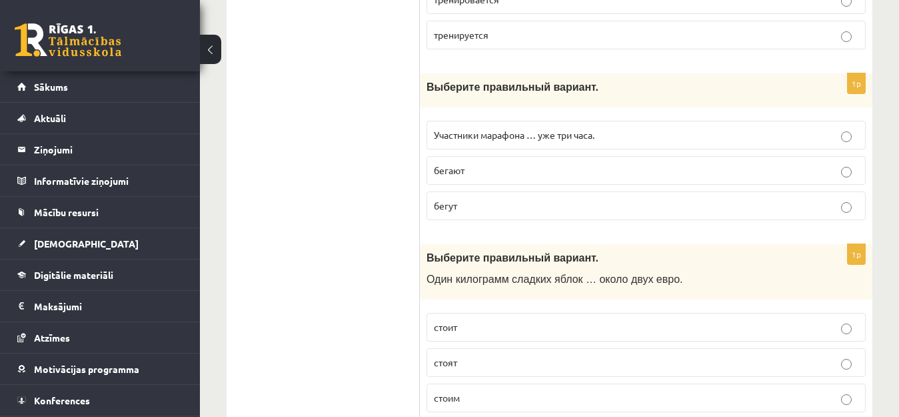
click at [498, 163] on p "бегают" at bounding box center [646, 170] width 425 height 14
drag, startPoint x: 433, startPoint y: 117, endPoint x: 467, endPoint y: 186, distance: 76.6
click at [467, 186] on fieldset "Участники марафона … уже три часа. бегают бегут" at bounding box center [646, 169] width 439 height 110
click at [491, 199] on p "бегут" at bounding box center [646, 206] width 425 height 14
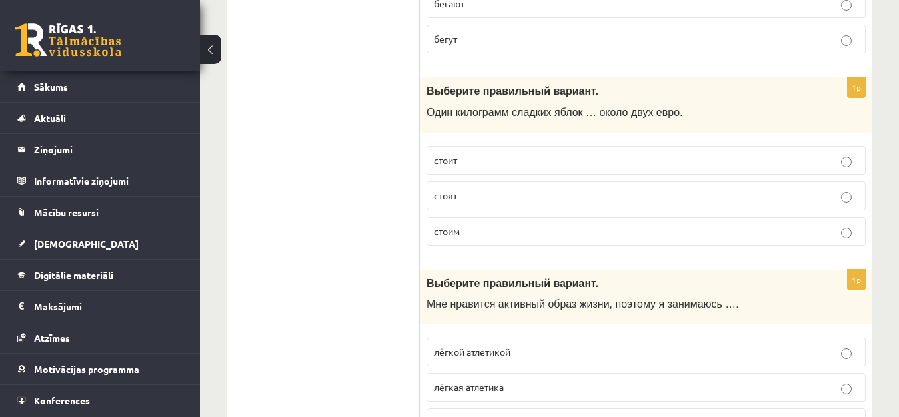
scroll to position [4939, 0]
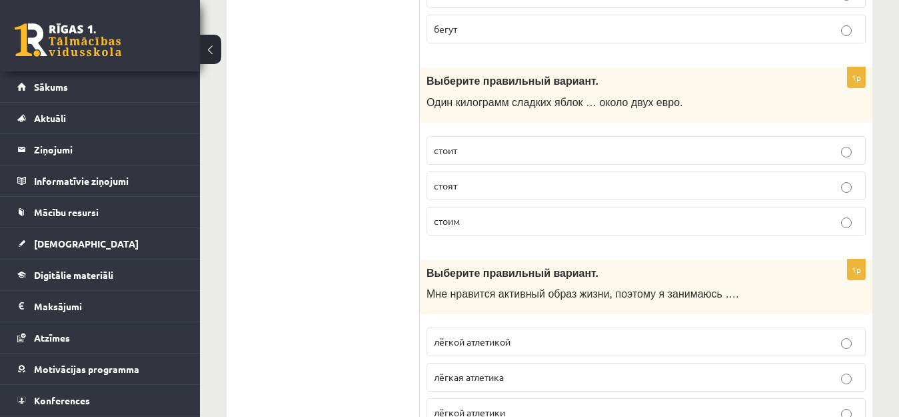
click at [539, 143] on p "стоит" at bounding box center [646, 150] width 425 height 14
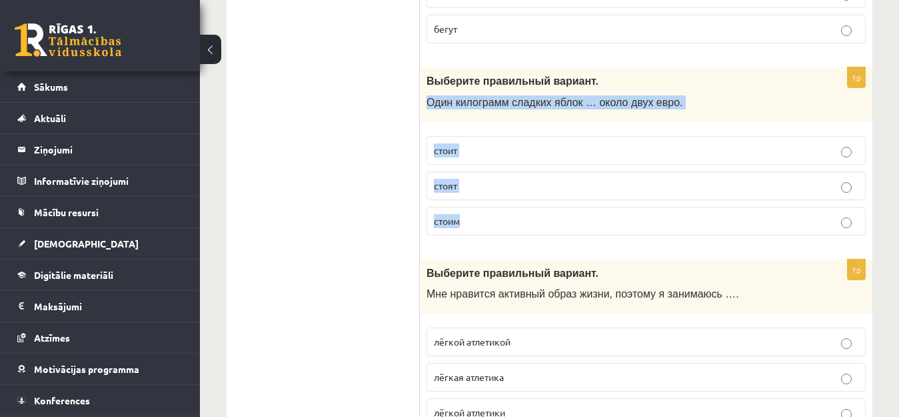
drag, startPoint x: 427, startPoint y: 88, endPoint x: 481, endPoint y: 195, distance: 120.1
click at [481, 195] on div "1p Выберите правильный вариант. Один килограмм сладких яблок … около двух евро.…" at bounding box center [646, 156] width 453 height 179
click at [512, 143] on p "стоит" at bounding box center [646, 150] width 425 height 14
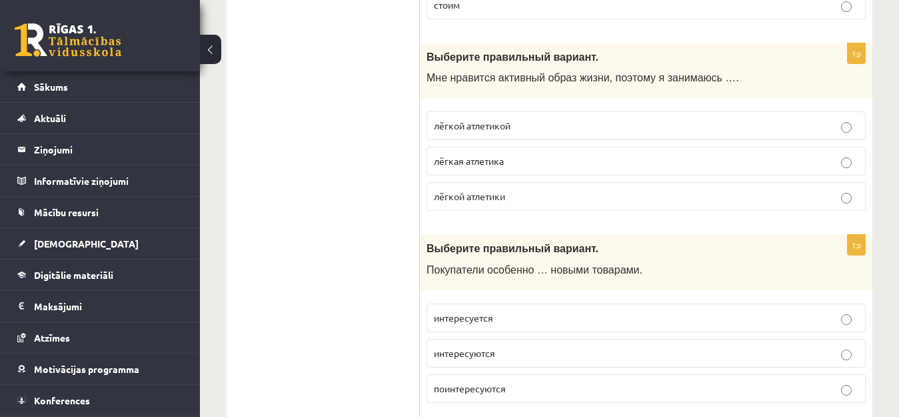
scroll to position [5174, 0]
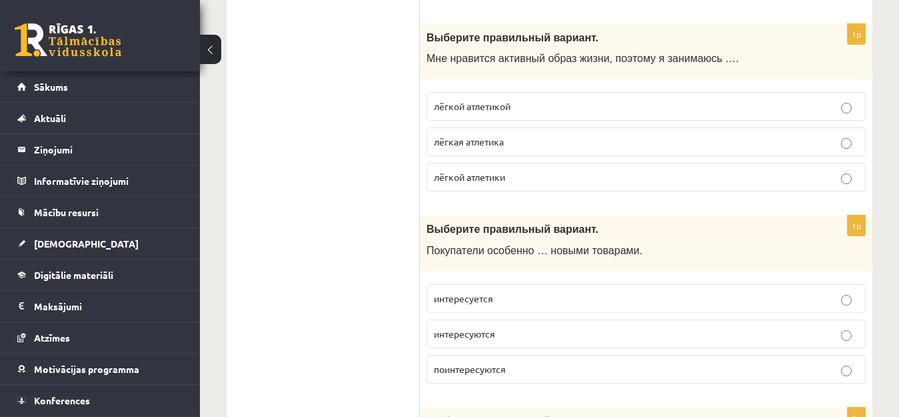
click at [515, 99] on p "лёгкой атлетикой" at bounding box center [646, 106] width 425 height 14
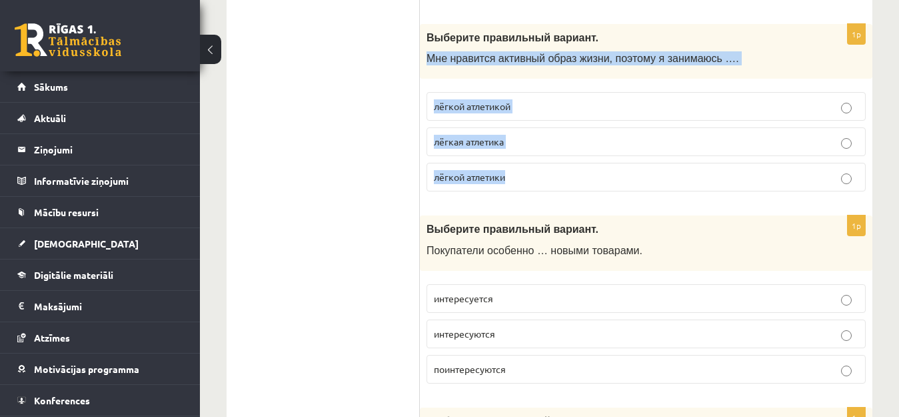
drag, startPoint x: 427, startPoint y: 47, endPoint x: 513, endPoint y: 163, distance: 144.0
click at [513, 163] on div "1p Выберите правильный вариант. Мне нравится активный образ жизни, поэтому я за…" at bounding box center [646, 113] width 453 height 179
click at [521, 99] on p "лёгкой атлетикой" at bounding box center [646, 106] width 425 height 14
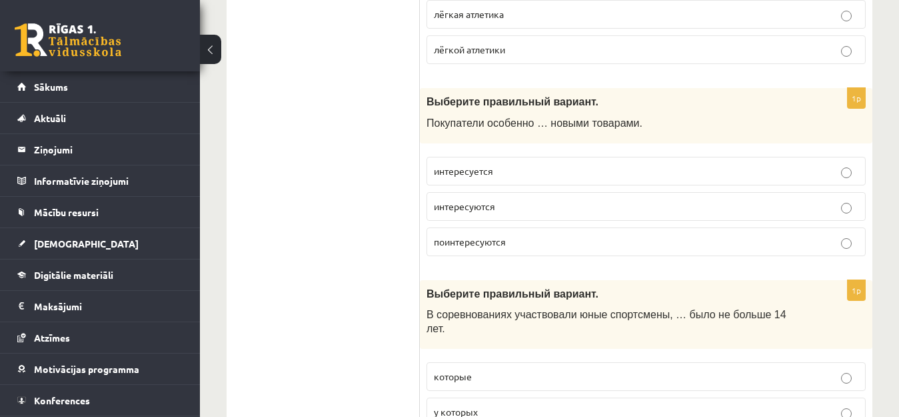
scroll to position [5311, 0]
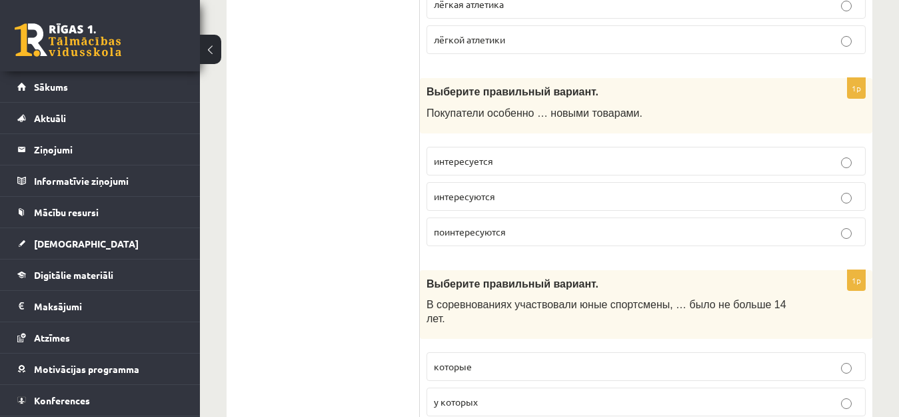
click at [497, 189] on p "интересуются" at bounding box center [646, 196] width 425 height 14
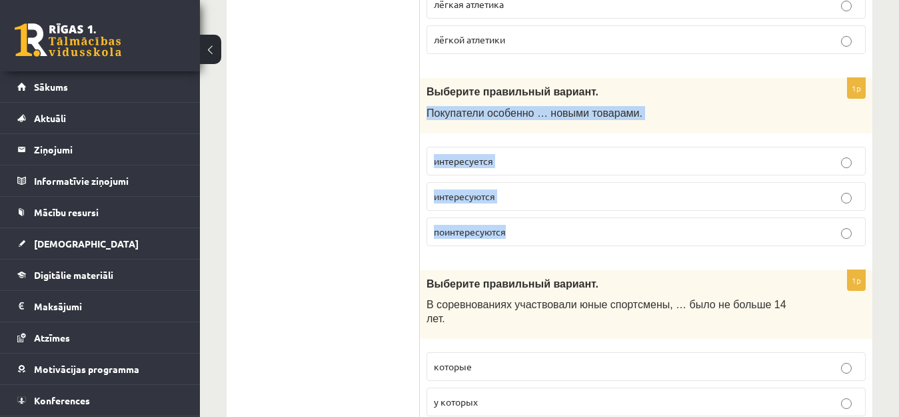
drag, startPoint x: 427, startPoint y: 98, endPoint x: 514, endPoint y: 209, distance: 141.1
click at [514, 209] on div "1p Выберите правильный вариант. Покупатели особенно … новыми товарами. интересу…" at bounding box center [646, 167] width 453 height 179
click at [537, 189] on p "интересуются" at bounding box center [646, 196] width 425 height 14
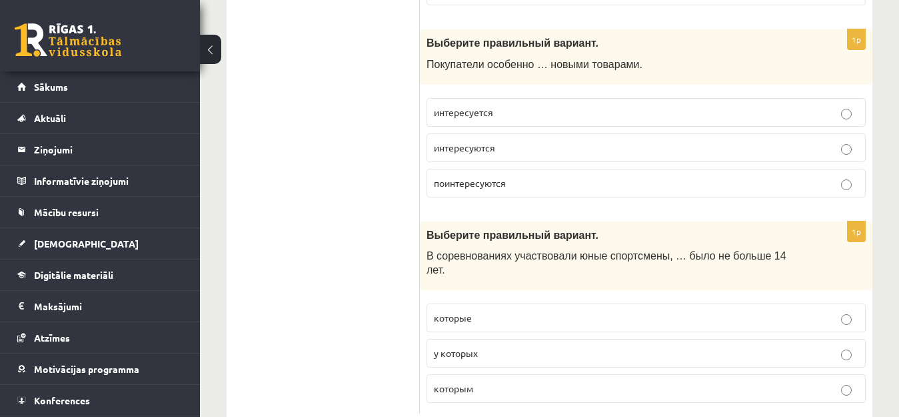
scroll to position [5370, 0]
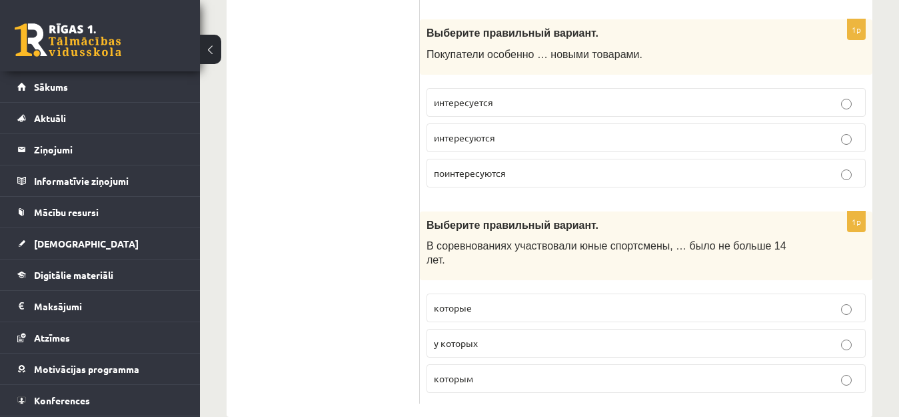
click at [469, 372] on span "которым" at bounding box center [453, 378] width 39 height 12
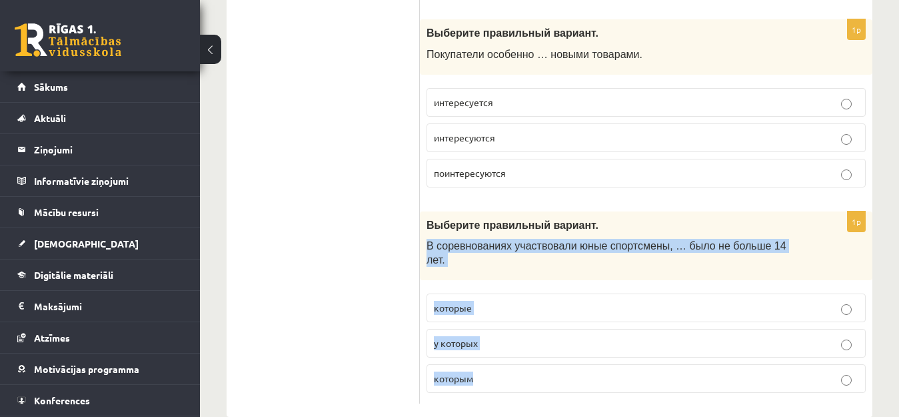
drag, startPoint x: 428, startPoint y: 231, endPoint x: 471, endPoint y: 351, distance: 127.3
click at [471, 351] on div "1p Выберите правильный вариант. В соревнованиях участвовали юные спортсмены, … …" at bounding box center [646, 307] width 453 height 192
click at [478, 301] on p "которые" at bounding box center [646, 308] width 425 height 14
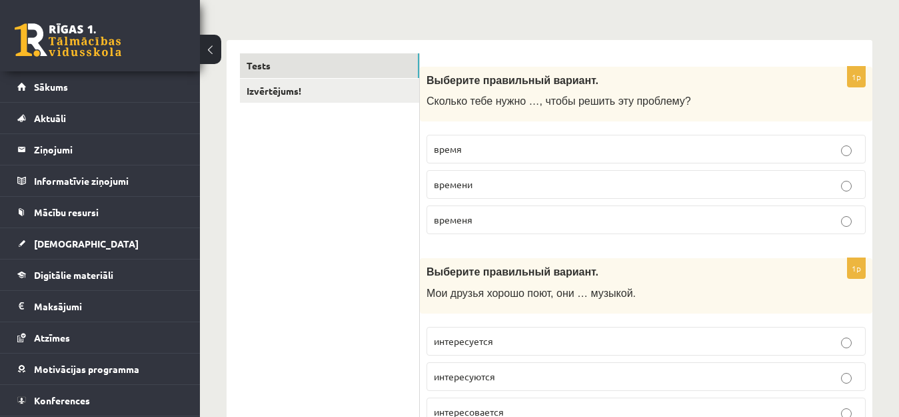
scroll to position [0, 0]
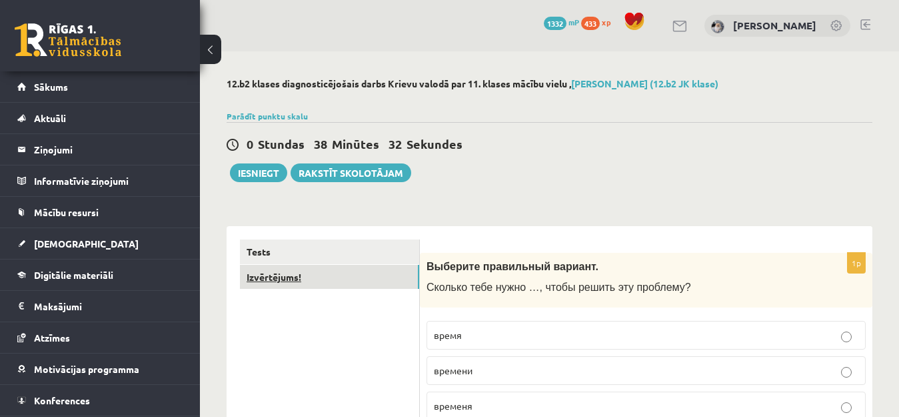
click at [253, 279] on link "Izvērtējums!" at bounding box center [329, 277] width 179 height 25
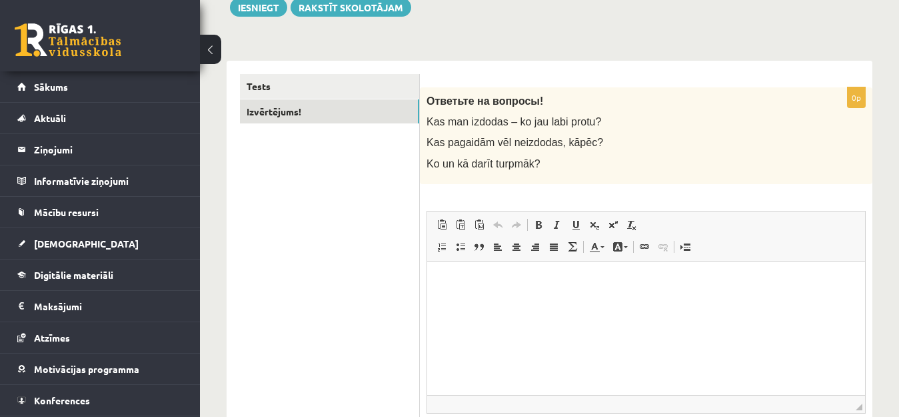
scroll to position [167, 0]
click at [557, 300] on html at bounding box center [646, 279] width 438 height 41
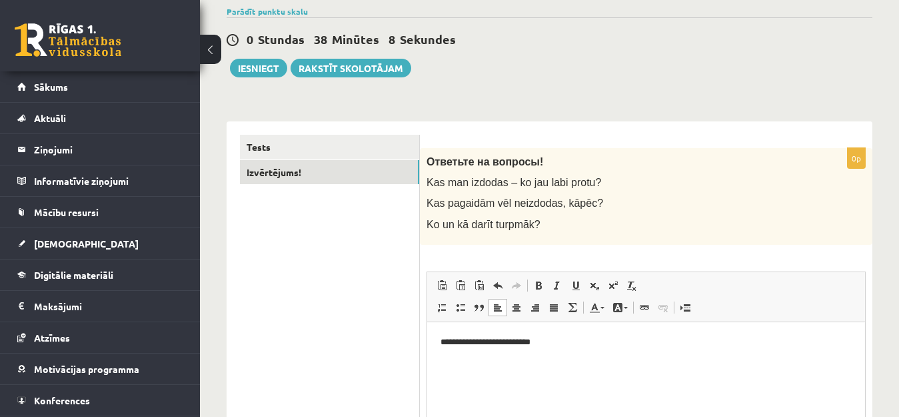
scroll to position [91, 0]
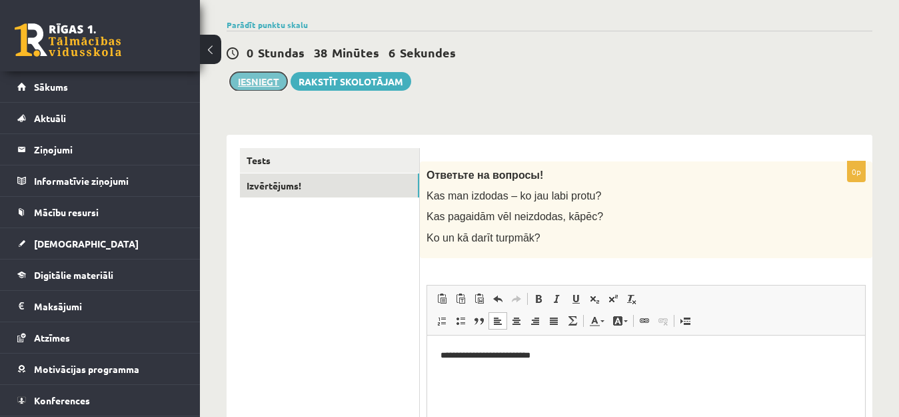
click at [251, 81] on button "Iesniegt" at bounding box center [258, 81] width 57 height 19
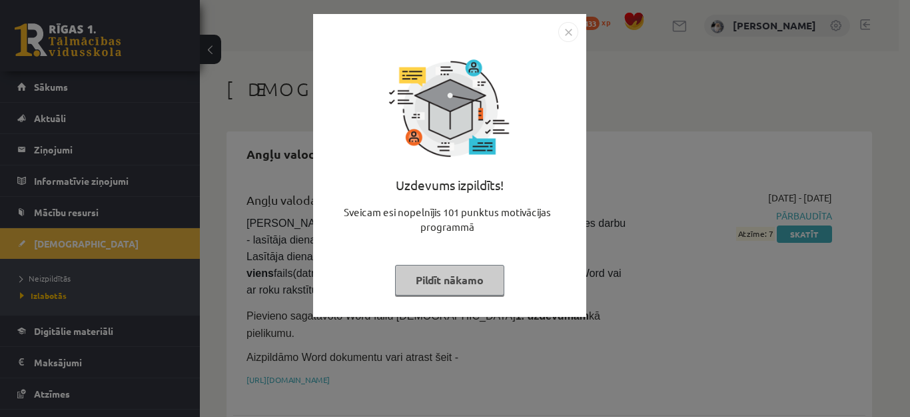
click at [451, 281] on button "Pildīt nākamo" at bounding box center [449, 280] width 109 height 31
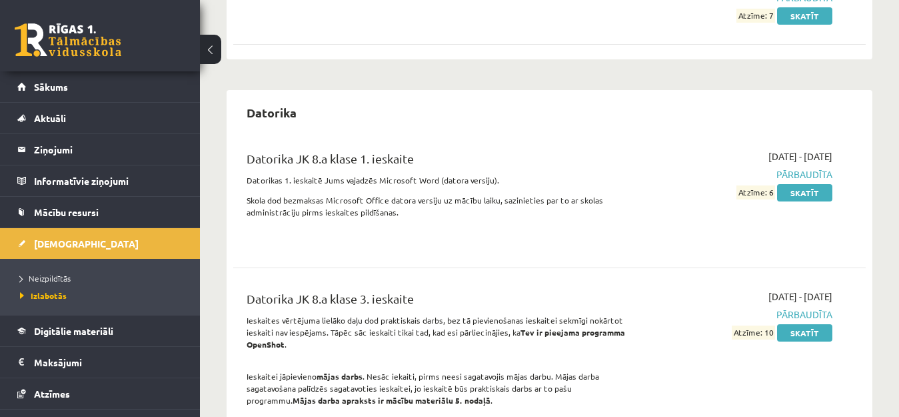
scroll to position [633, 0]
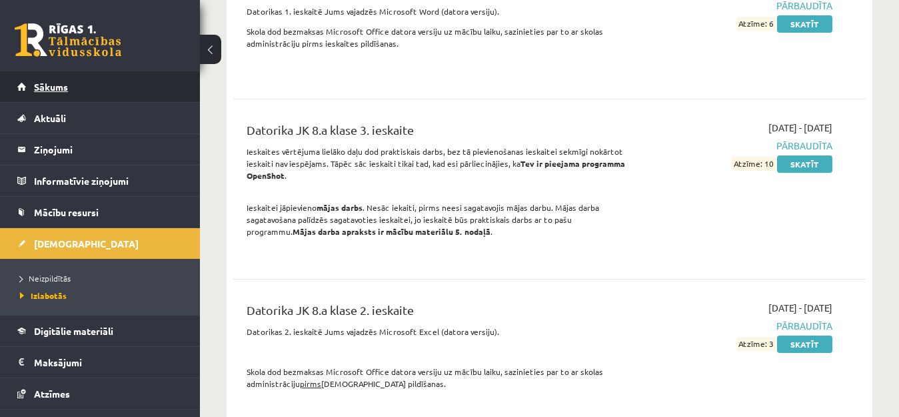
click at [43, 87] on span "Sākums" at bounding box center [51, 87] width 34 height 12
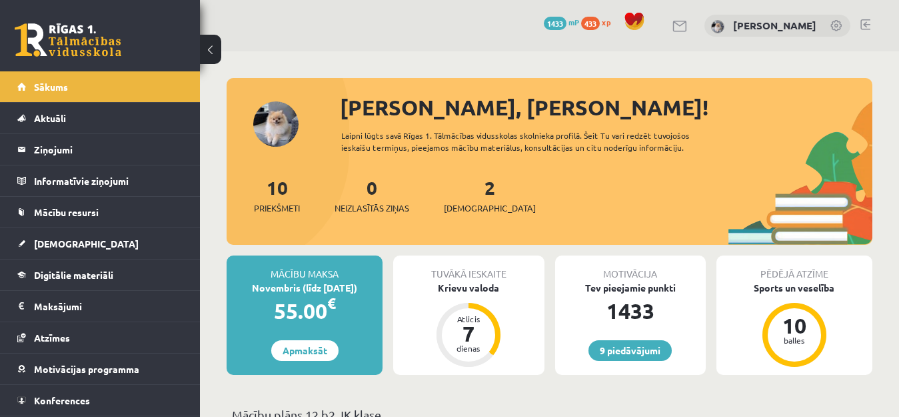
click at [867, 24] on link at bounding box center [865, 24] width 10 height 11
